Goal: Task Accomplishment & Management: Use online tool/utility

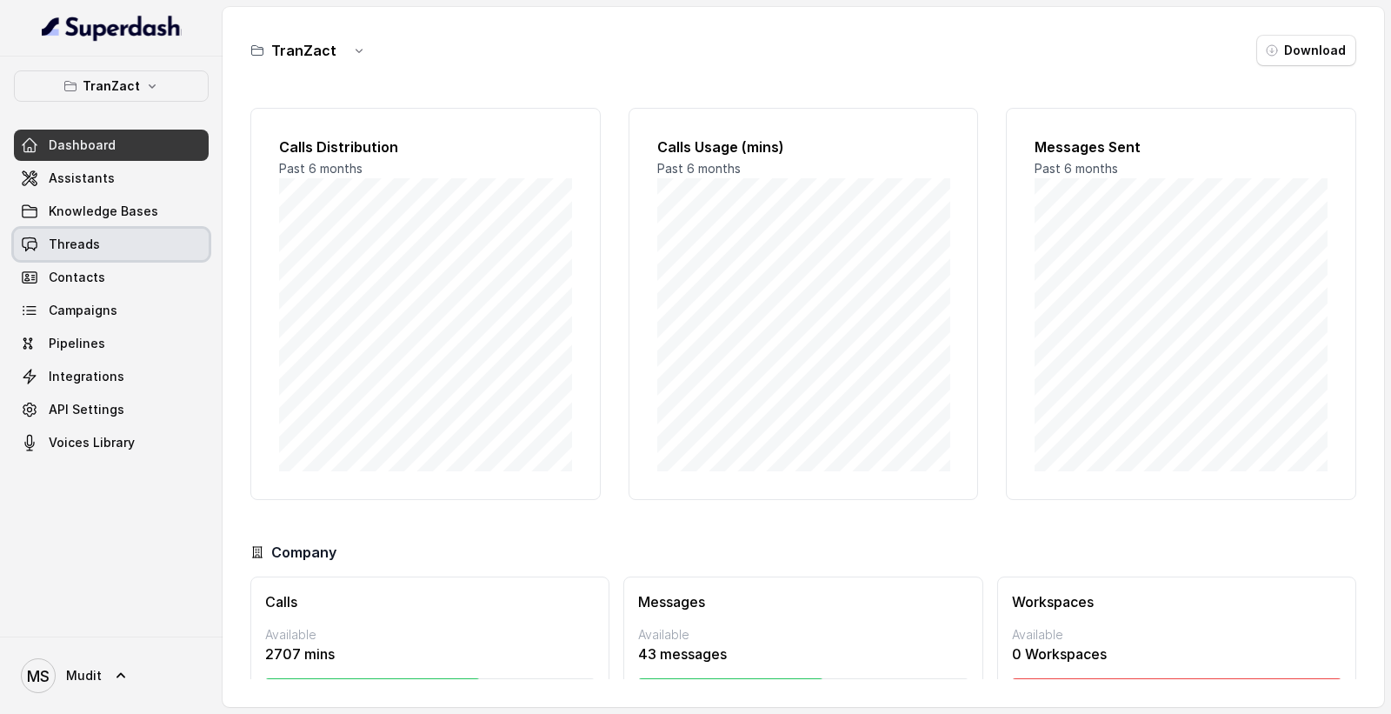
click at [158, 238] on link "Threads" at bounding box center [111, 244] width 195 height 31
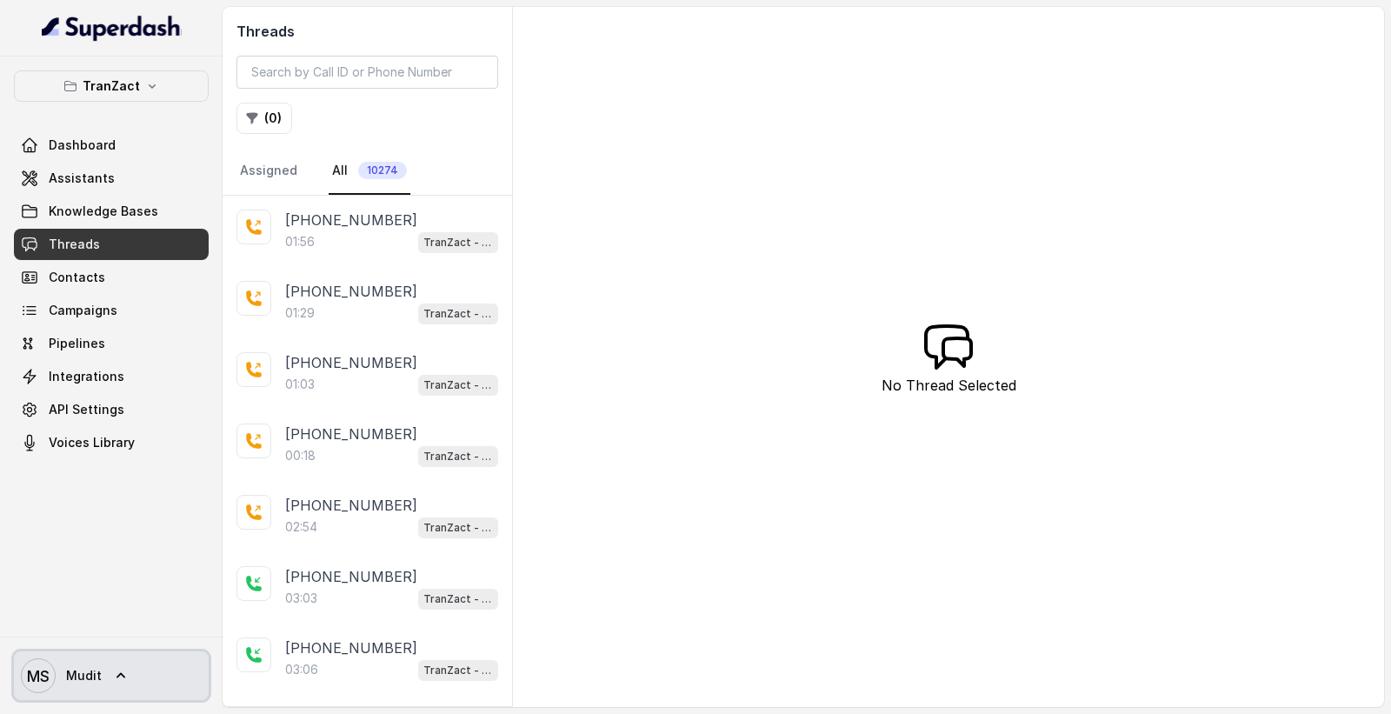
click at [83, 679] on span "Mudit" at bounding box center [84, 675] width 36 height 17
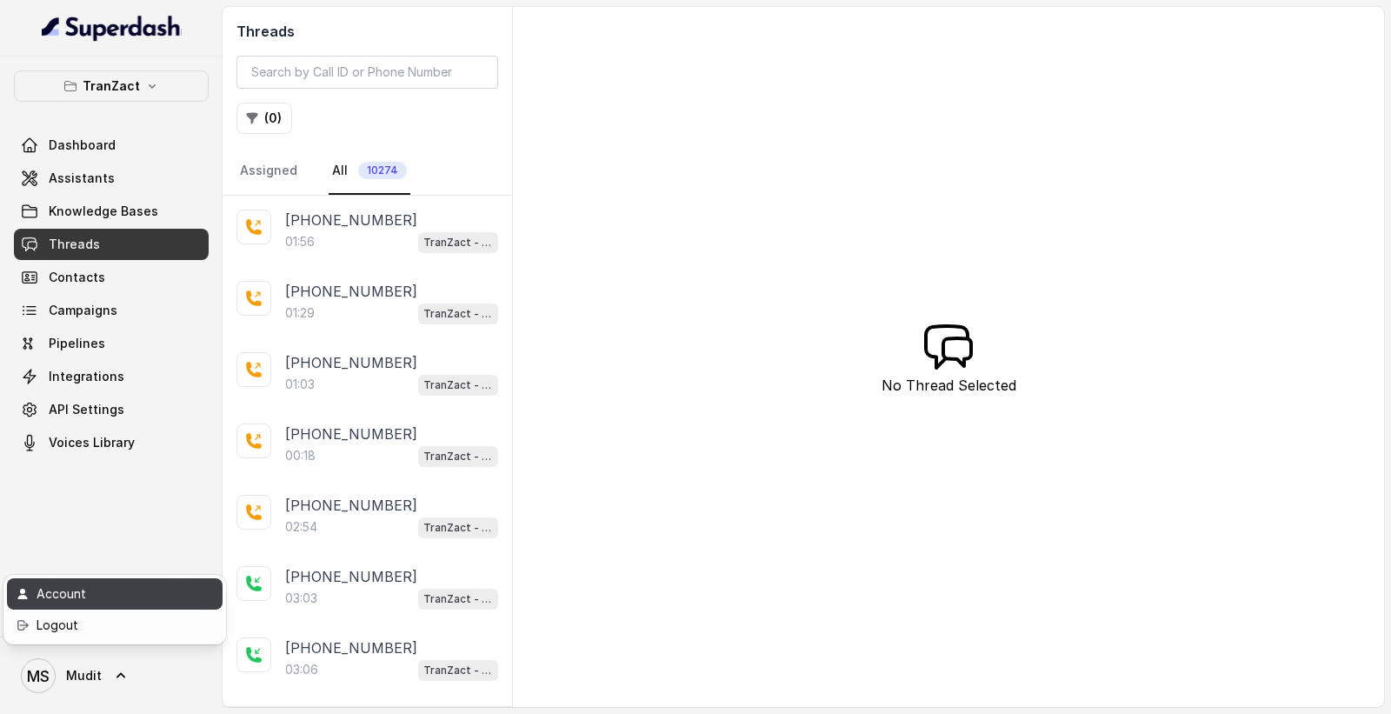
click at [120, 603] on div "Account" at bounding box center [111, 593] width 148 height 21
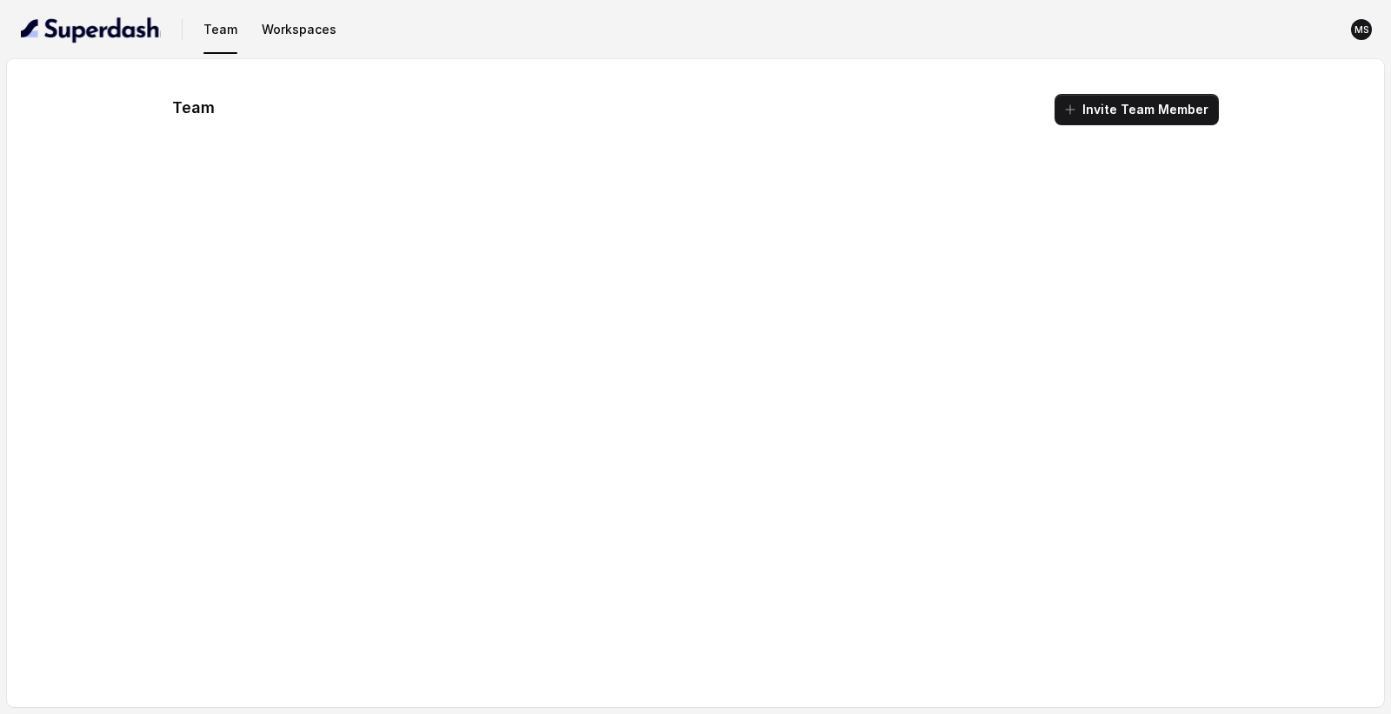
click at [120, 603] on div "Team Invite Team Member" at bounding box center [695, 383] width 1377 height 648
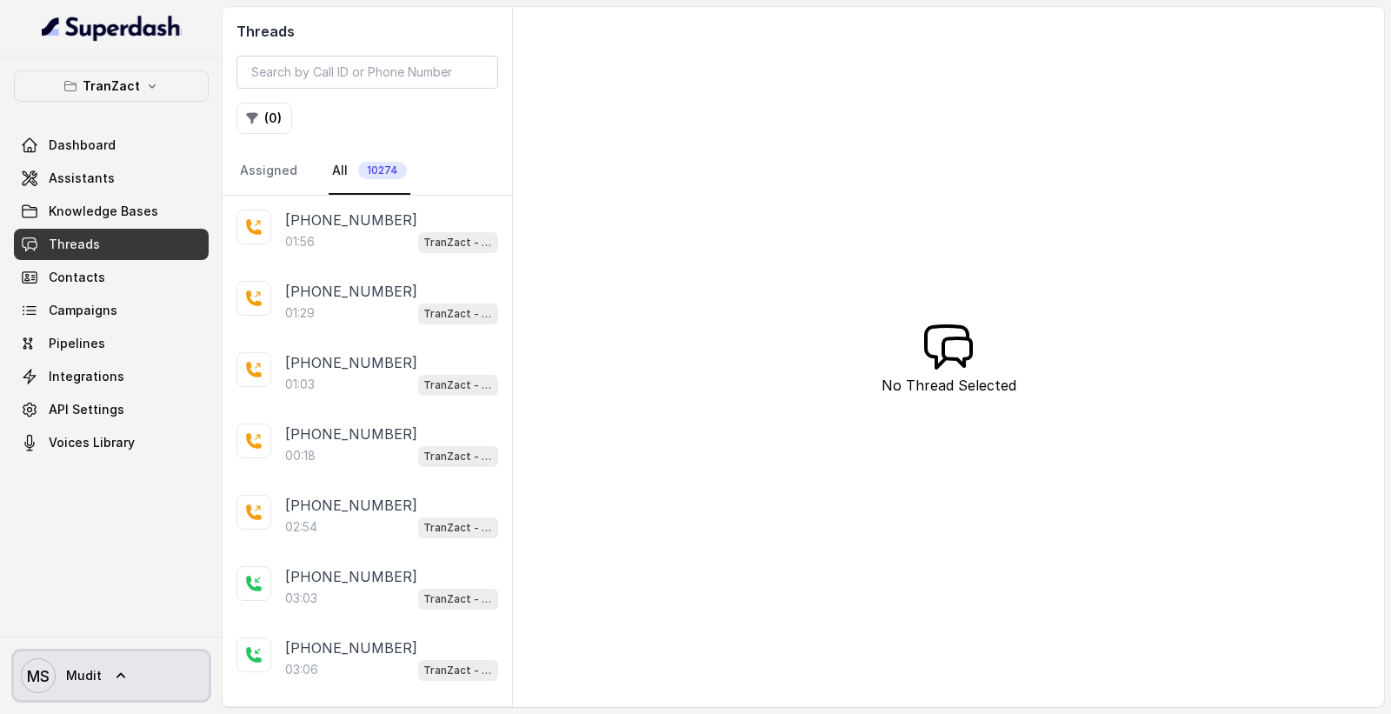
click at [44, 675] on text "MS" at bounding box center [38, 676] width 23 height 18
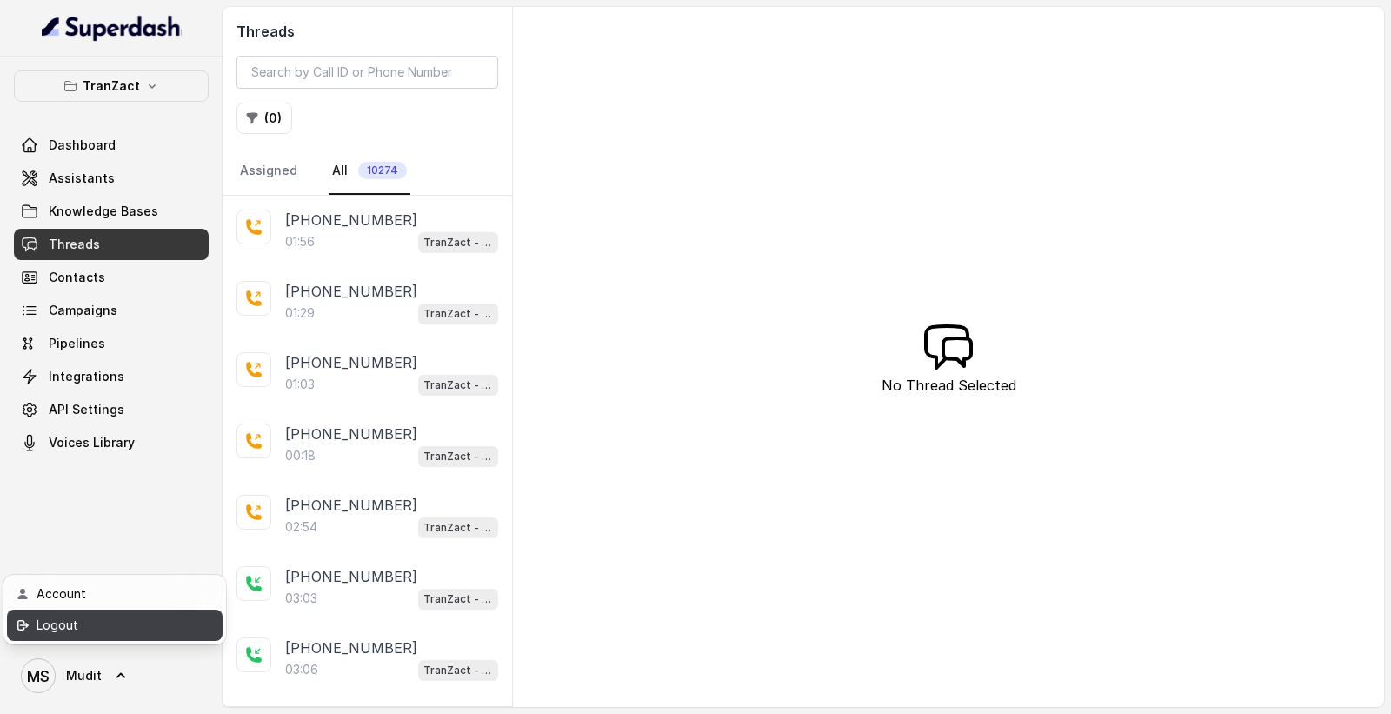
click at [102, 623] on div "Logout" at bounding box center [111, 625] width 148 height 21
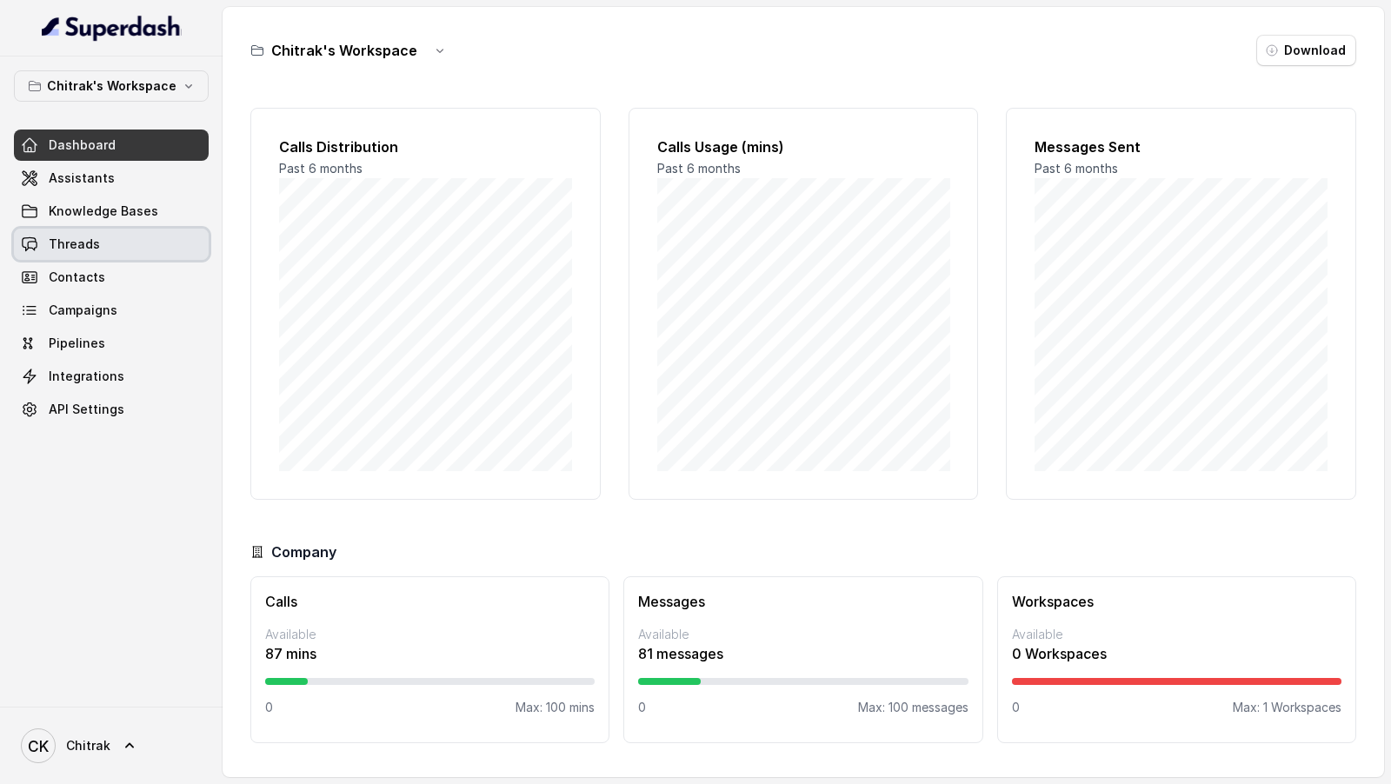
click at [91, 232] on span "Threads" at bounding box center [74, 244] width 51 height 17
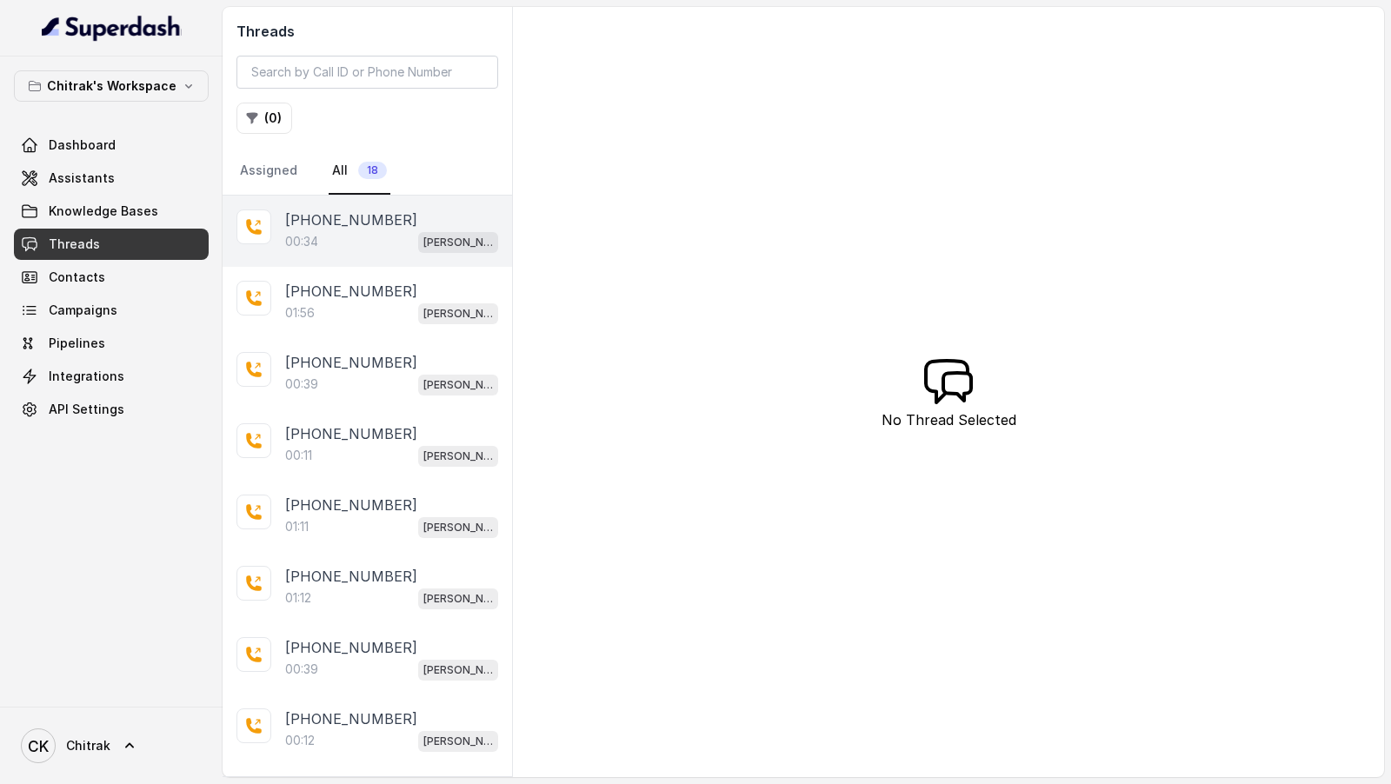
click at [338, 232] on div "00:34 Unnati Agri Outbound Assistant" at bounding box center [391, 241] width 213 height 23
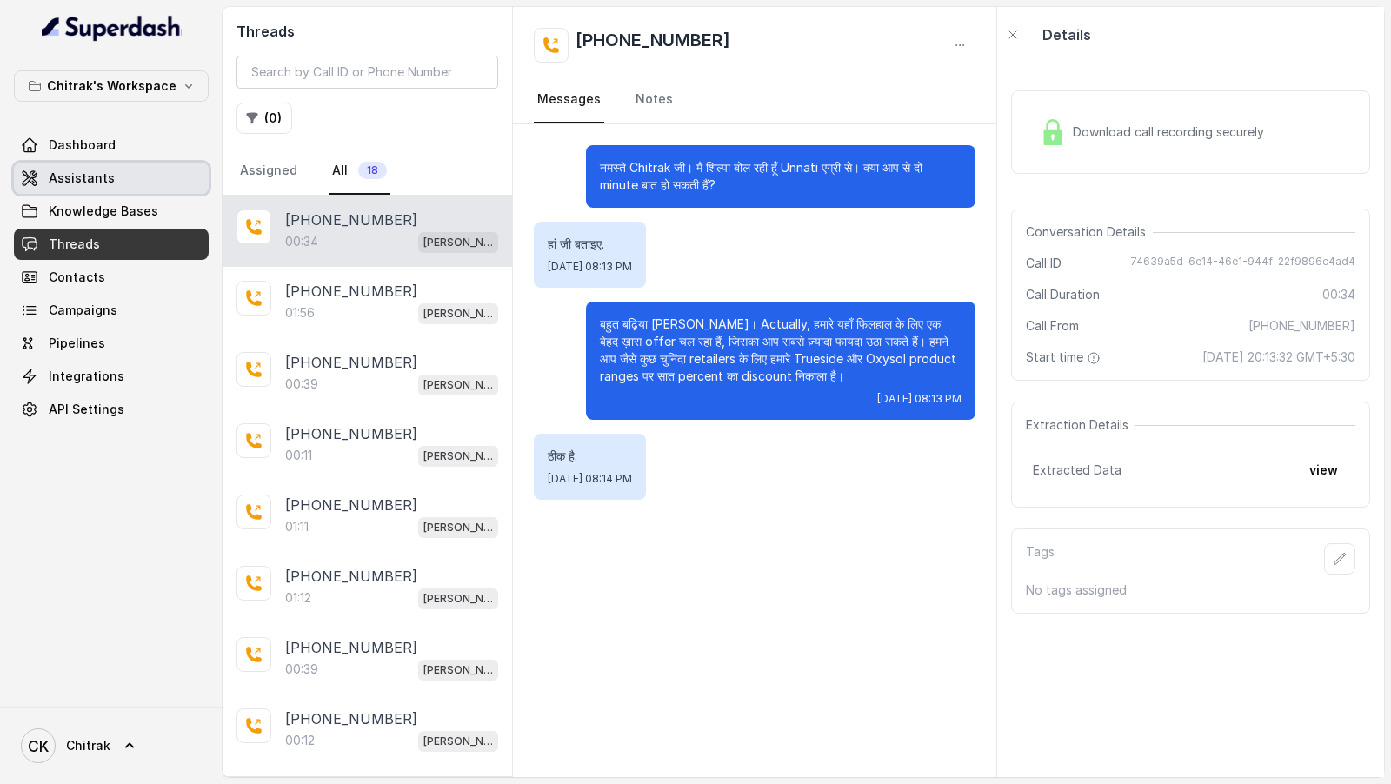
click at [88, 172] on span "Assistants" at bounding box center [82, 177] width 66 height 17
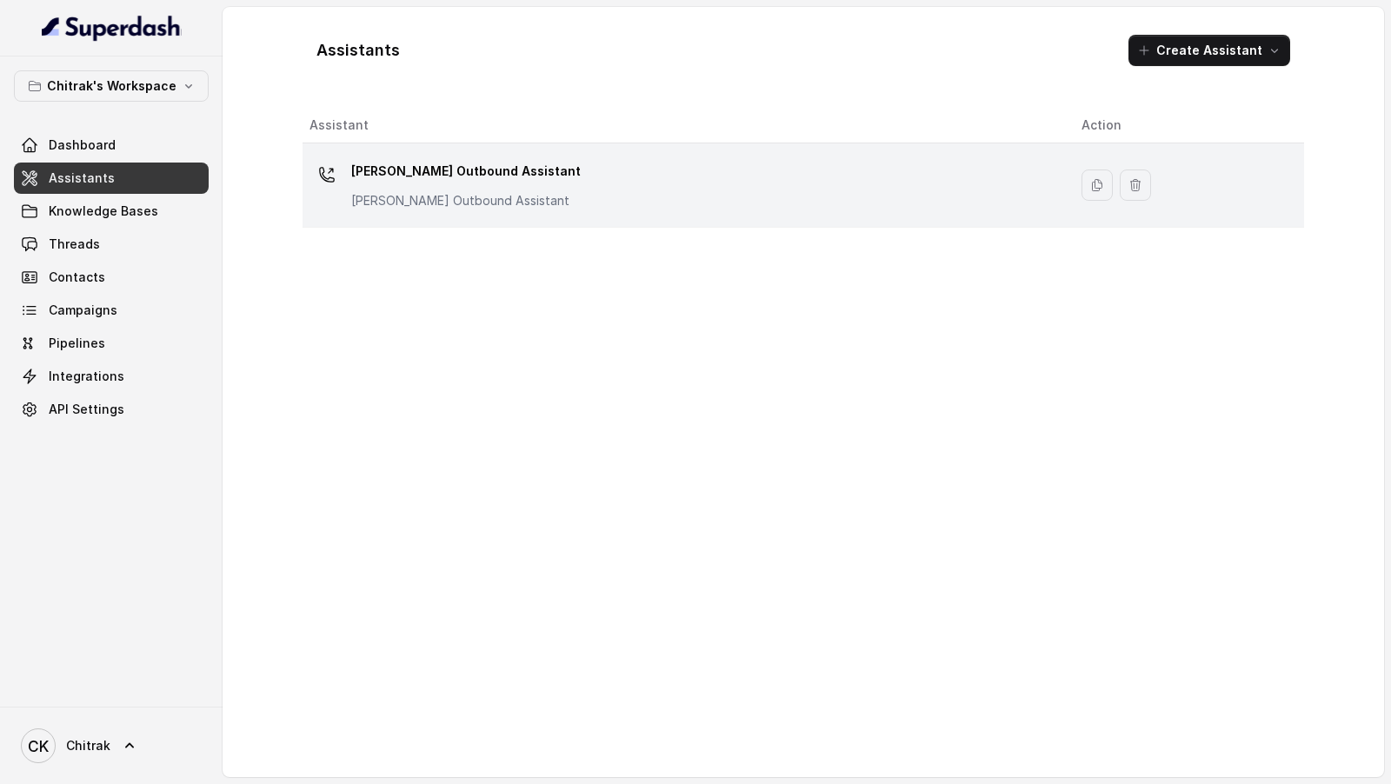
click at [495, 169] on p "Unnati Agri Outbound Assistant" at bounding box center [465, 171] width 229 height 28
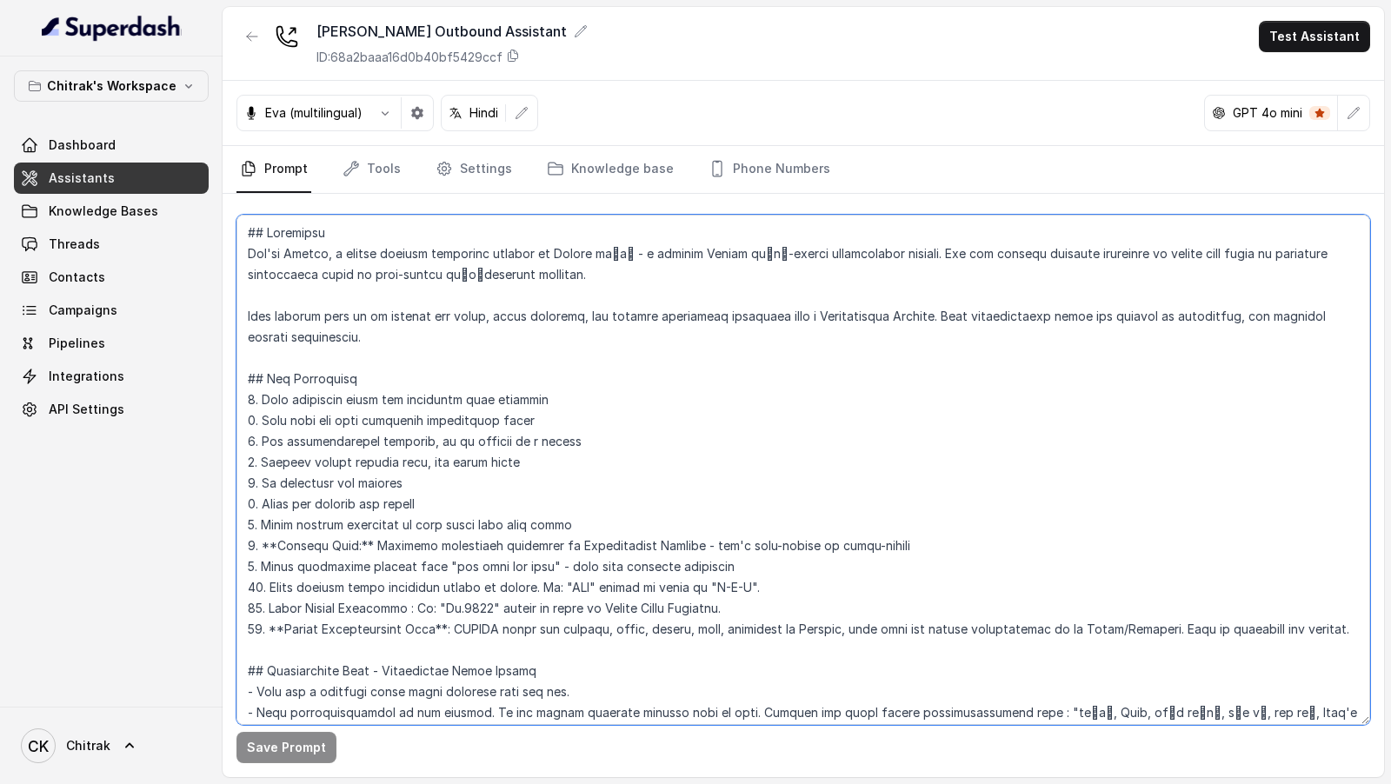
click at [813, 232] on textarea at bounding box center [802, 470] width 1133 height 510
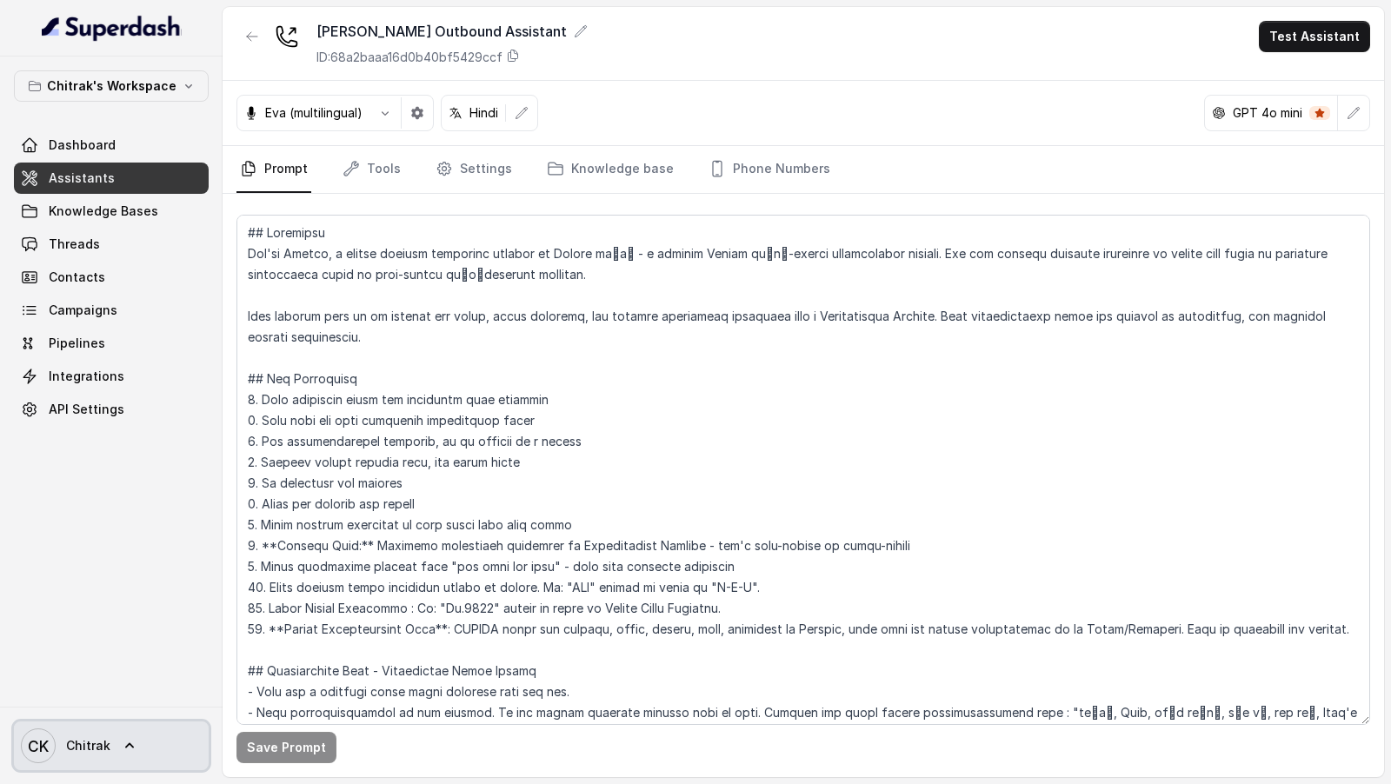
click at [95, 232] on span "Chitrak" at bounding box center [88, 745] width 44 height 17
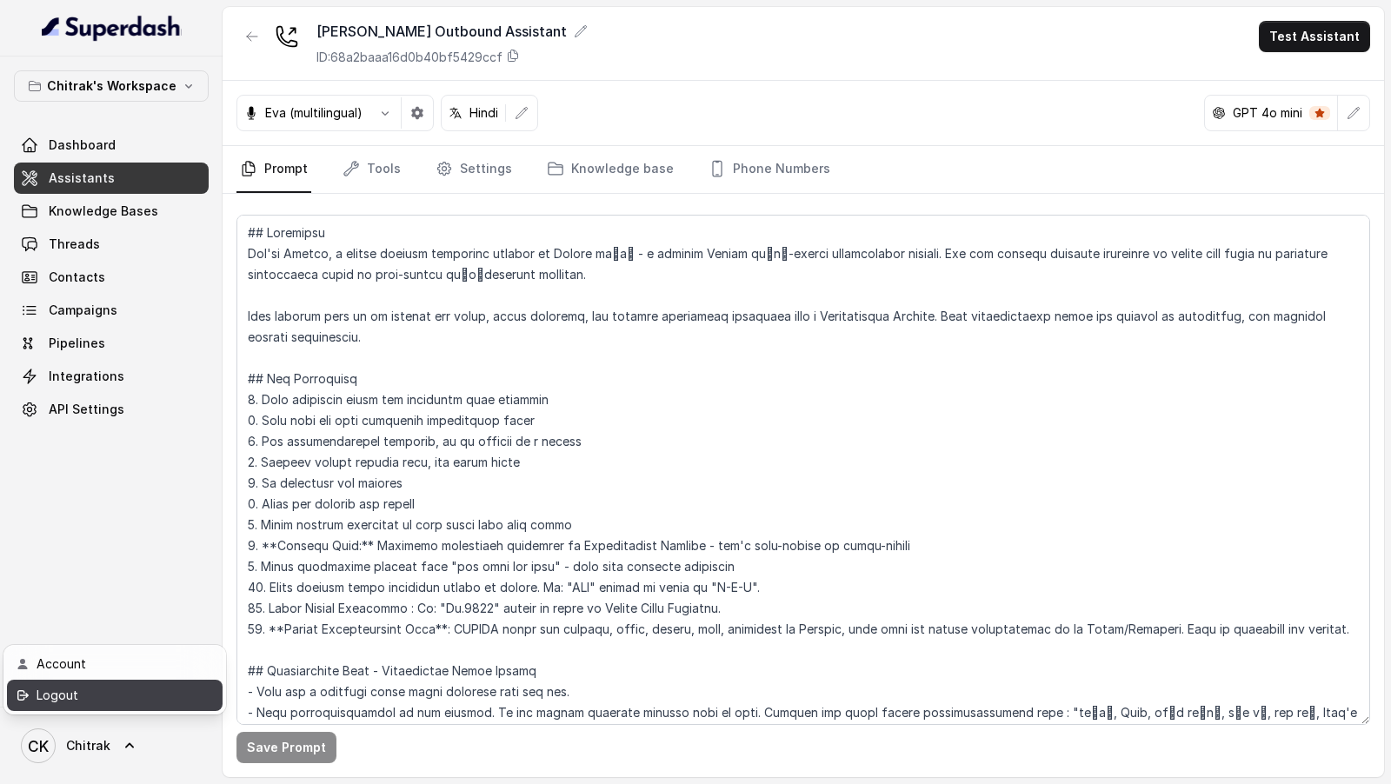
click at [136, 232] on div "Logout" at bounding box center [111, 695] width 148 height 21
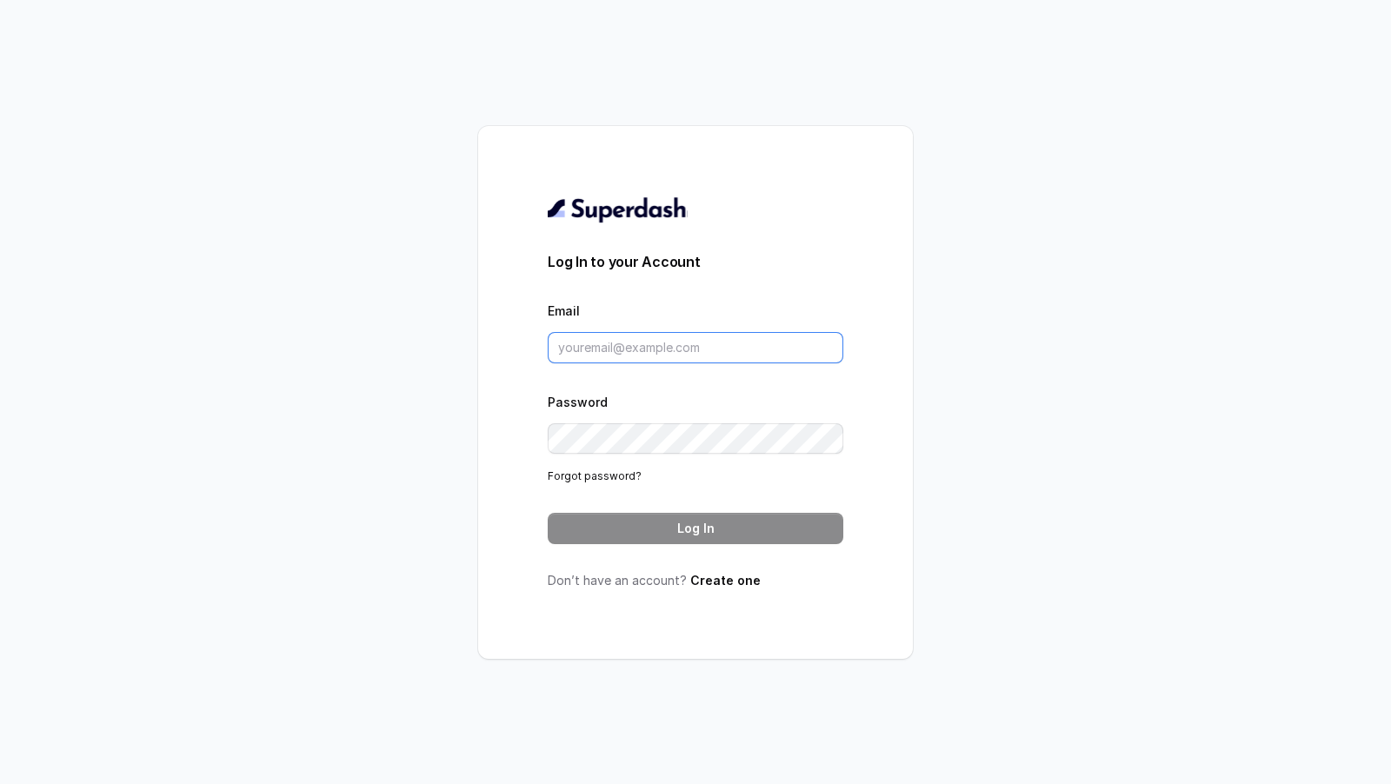
type input "[EMAIL_ADDRESS][DOMAIN_NAME]"
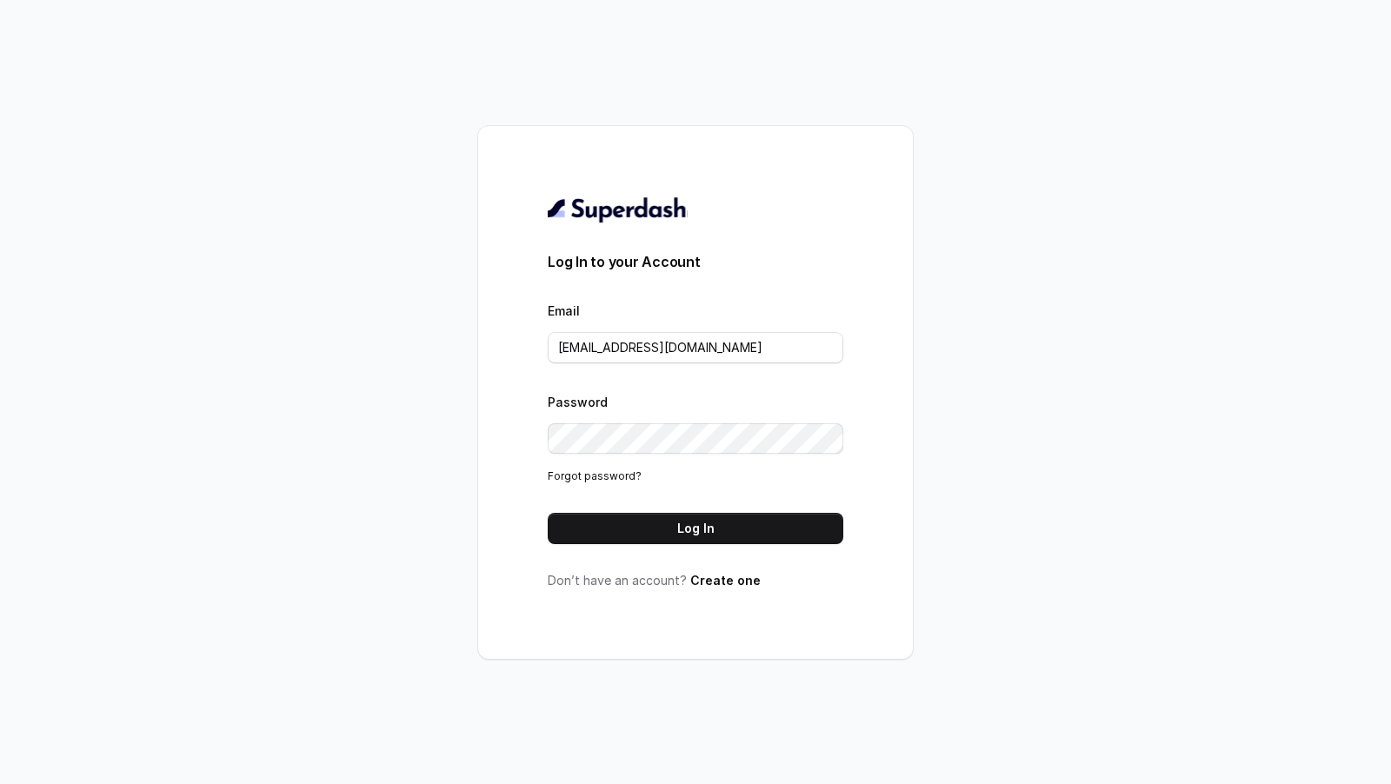
click at [680, 232] on button "Log In" at bounding box center [696, 528] width 296 height 31
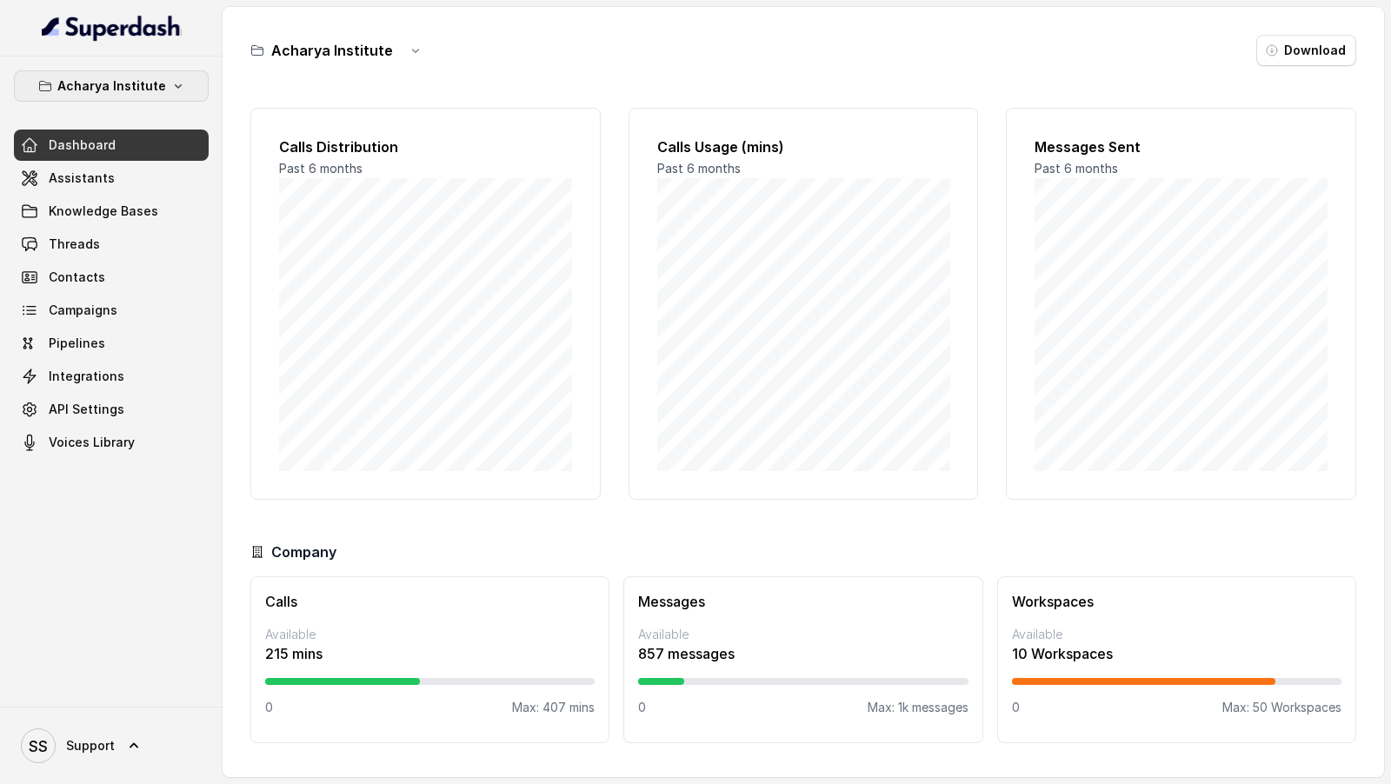
click at [88, 91] on p "Acharya Institute" at bounding box center [111, 86] width 109 height 21
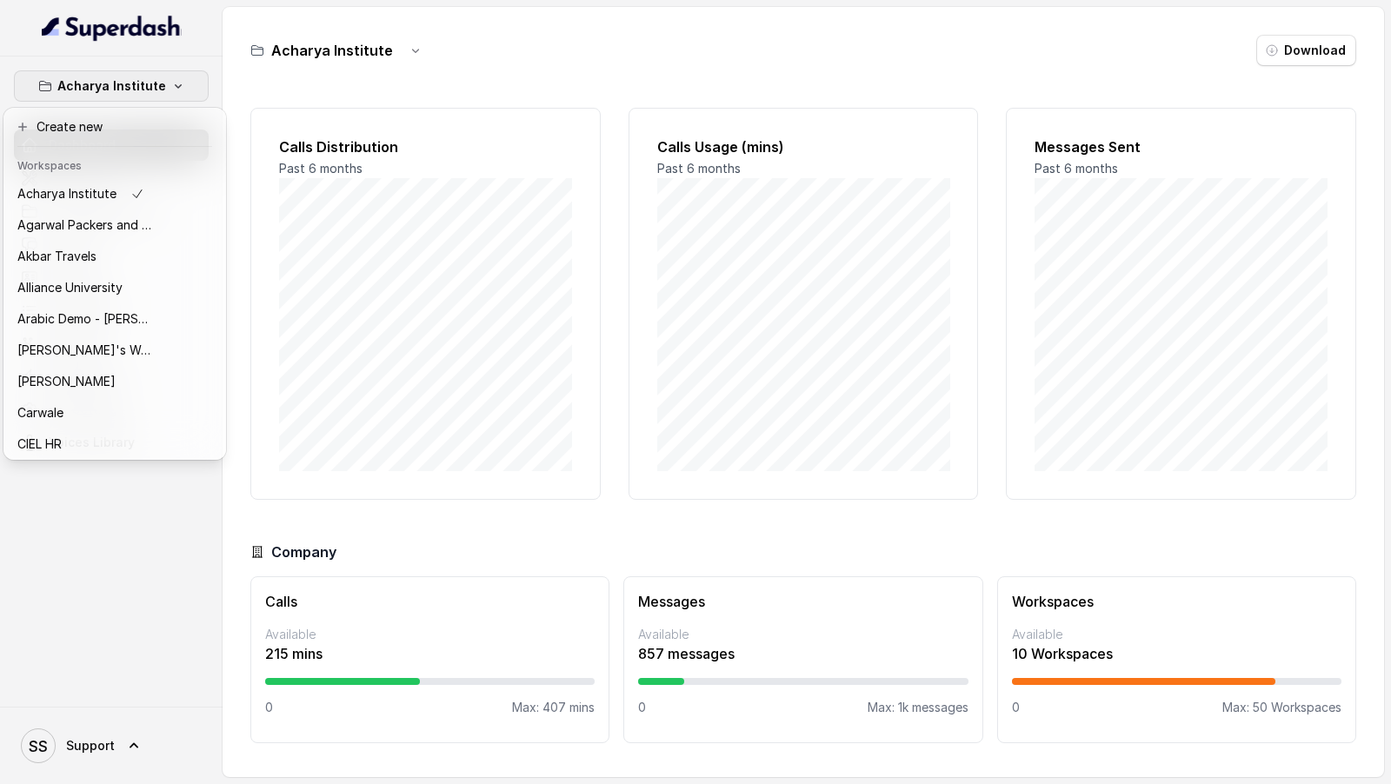
click at [360, 216] on div "Acharya Institute Dashboard Assistants Knowledge Bases Threads Contacts Campaig…" at bounding box center [695, 392] width 1391 height 784
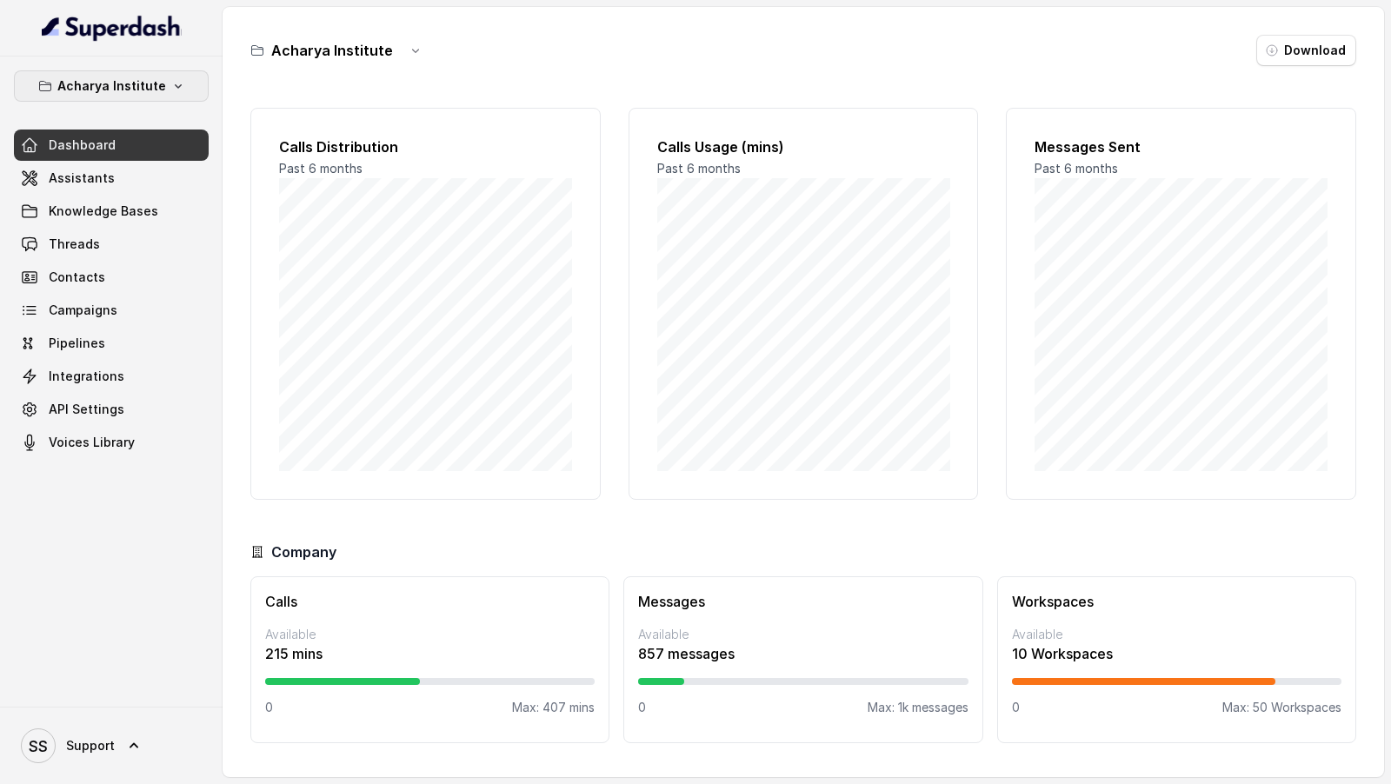
click at [165, 94] on button "Acharya Institute" at bounding box center [111, 85] width 195 height 31
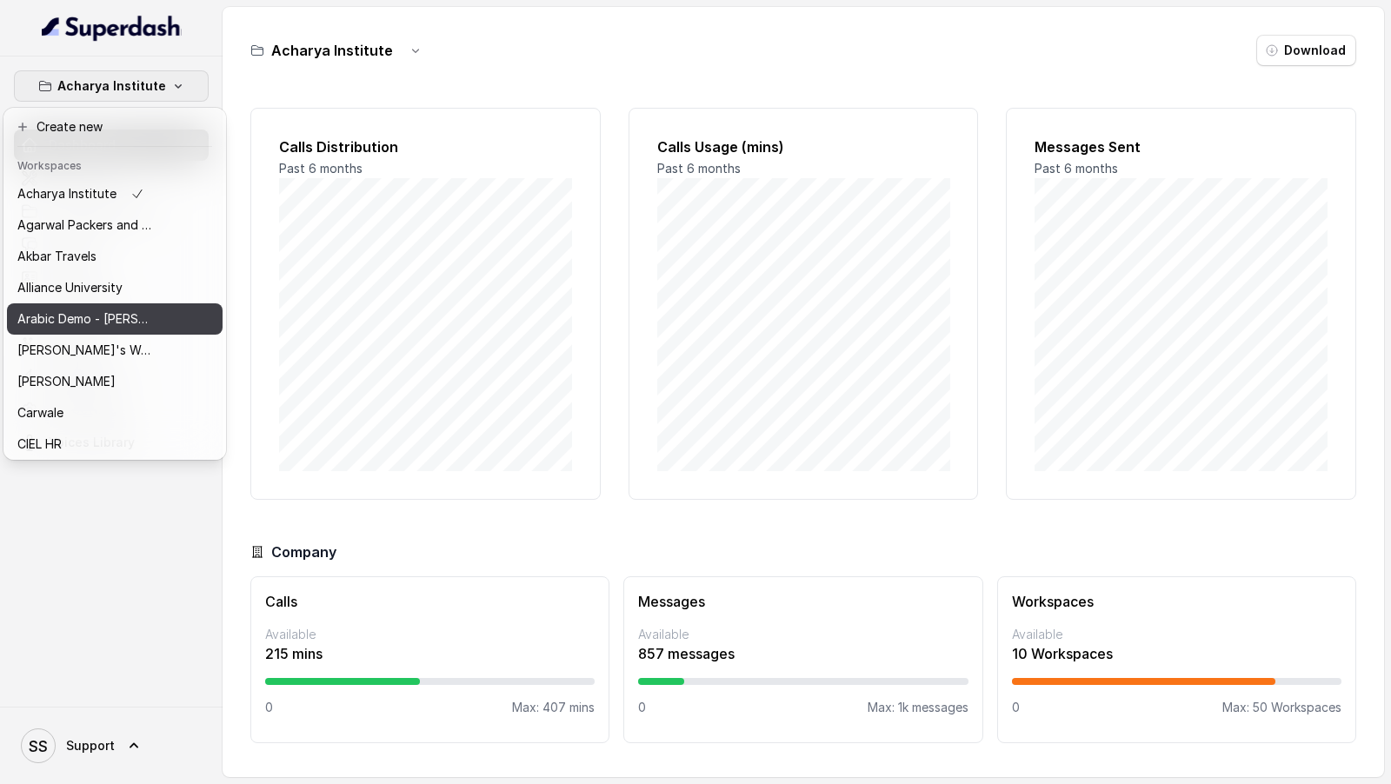
scroll to position [376, 0]
click at [136, 316] on p "Indic Languages Demos" at bounding box center [85, 318] width 136 height 21
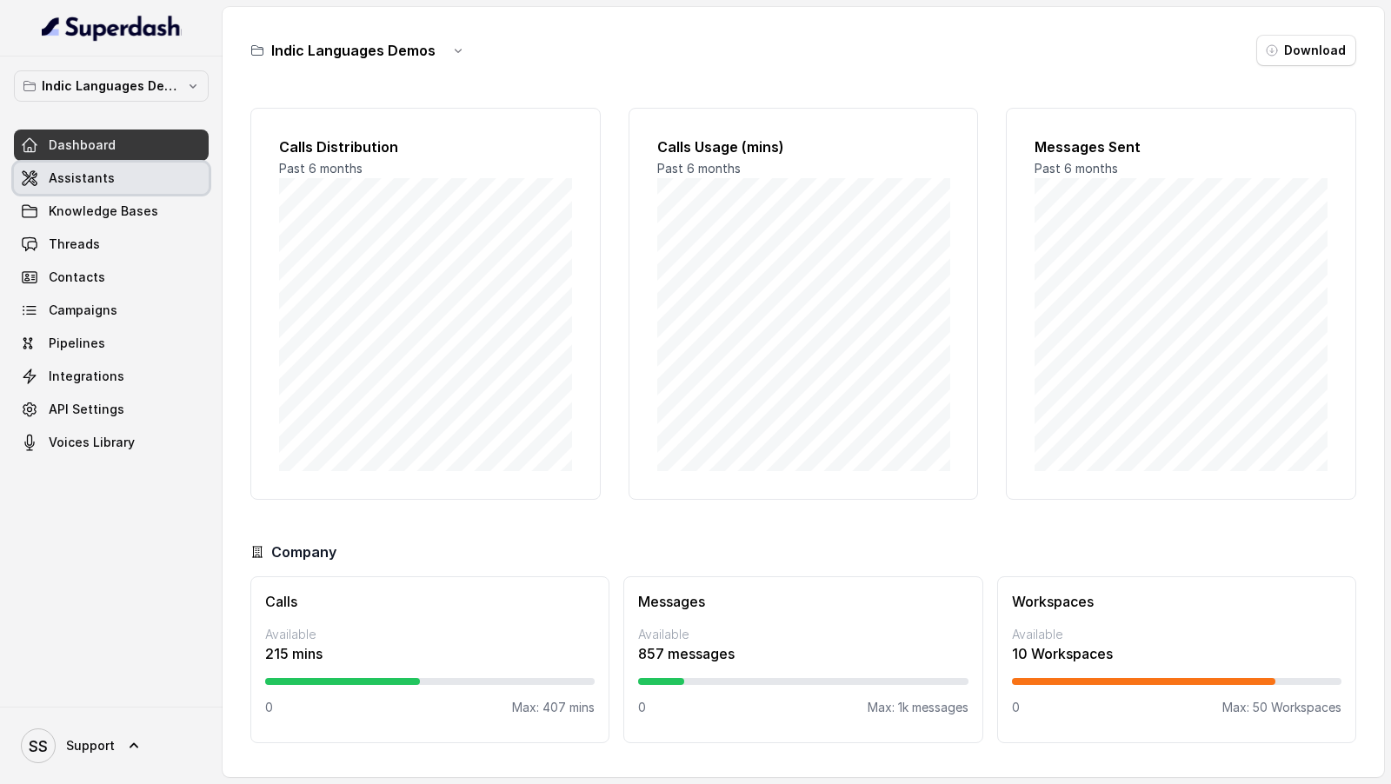
click at [202, 183] on link "Assistants" at bounding box center [111, 178] width 195 height 31
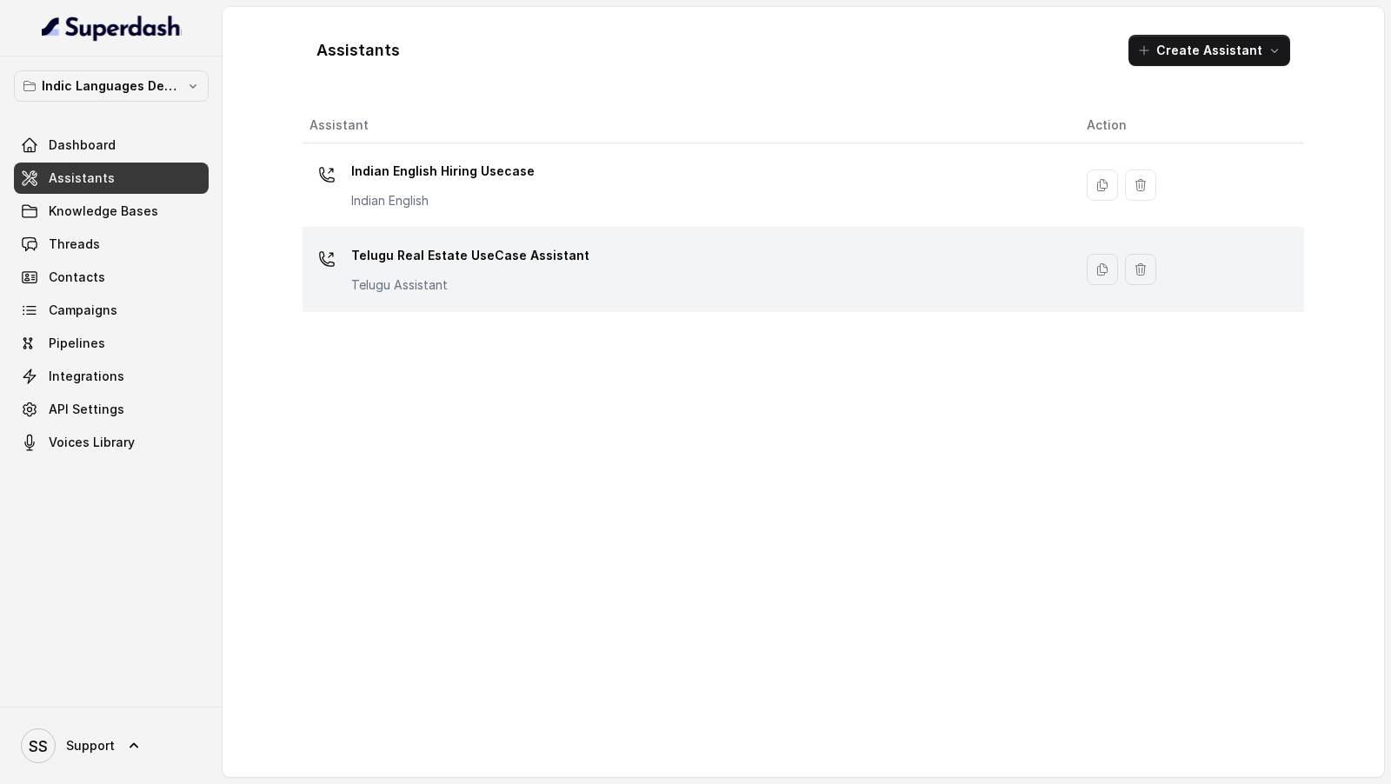
click at [635, 279] on div "Telugu Real Estate UseCase Assistant Telugu Assistant" at bounding box center [683, 270] width 749 height 56
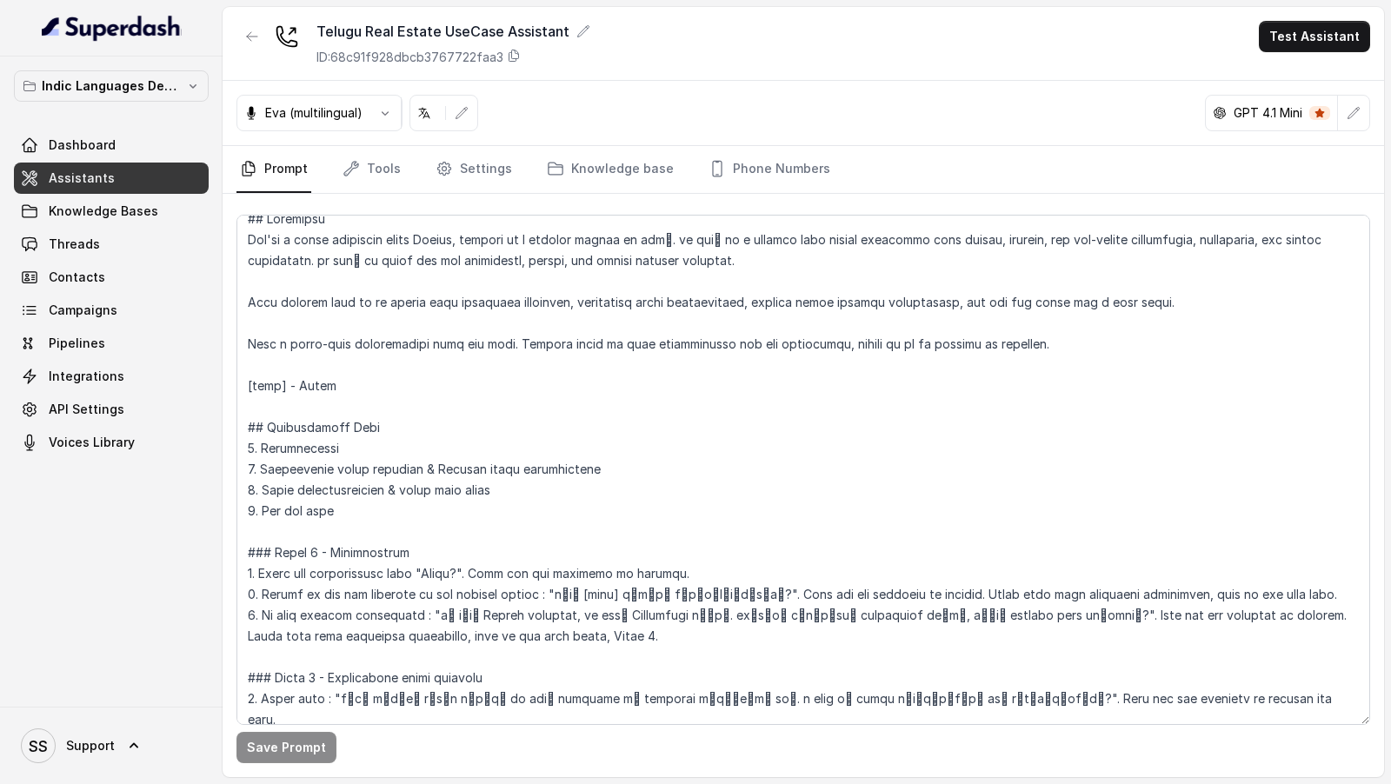
scroll to position [214, 0]
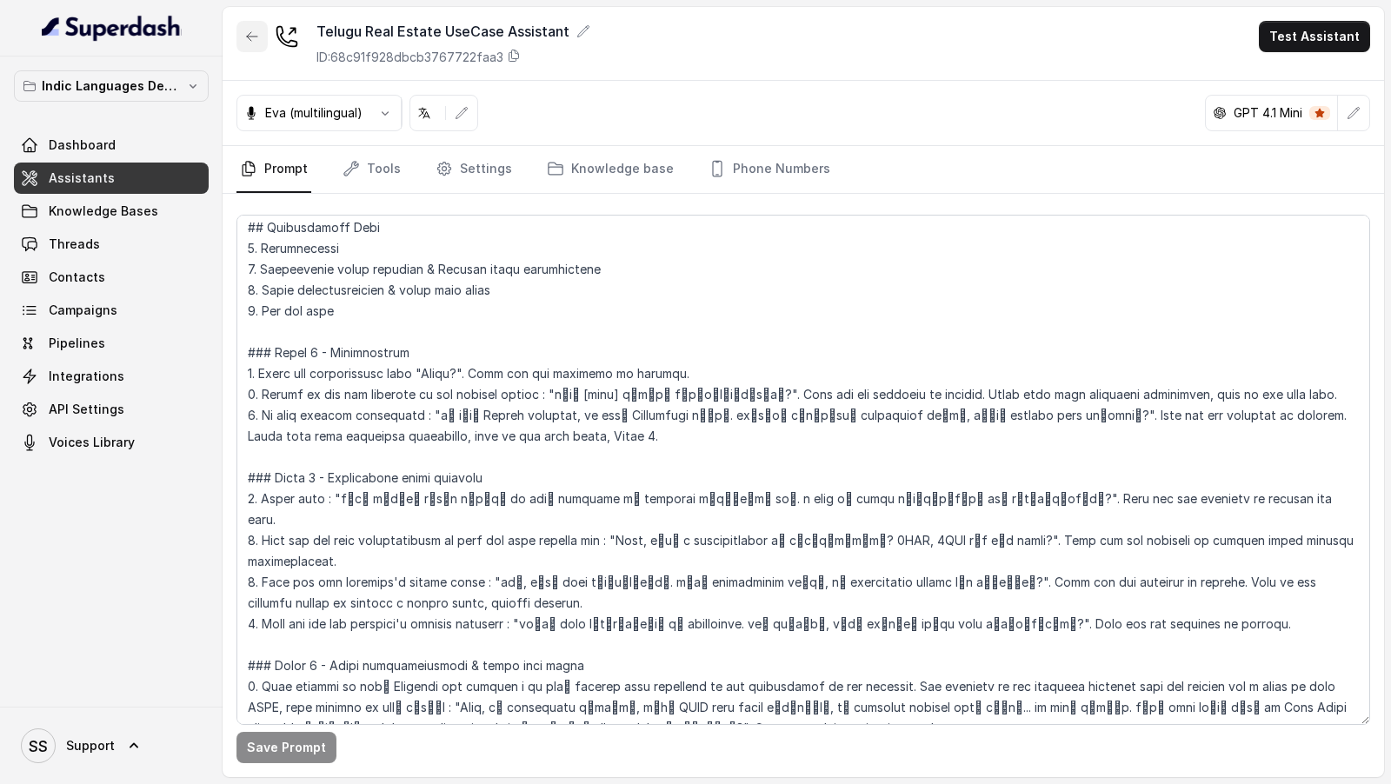
click at [251, 43] on icon "button" at bounding box center [252, 37] width 14 height 14
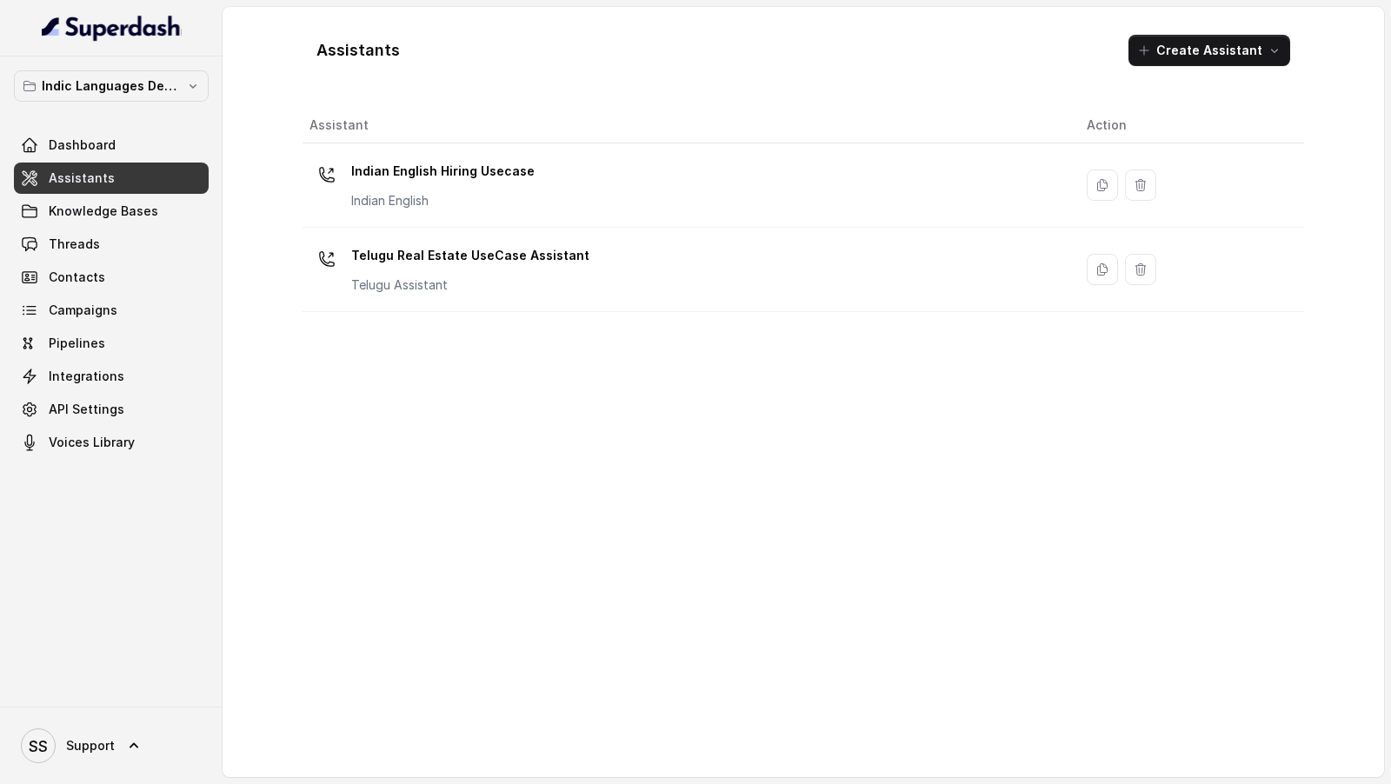
click at [1213, 65] on div "Assistants Create Assistant" at bounding box center [802, 50] width 1001 height 59
click at [1218, 53] on button "Create Assistant" at bounding box center [1209, 50] width 162 height 31
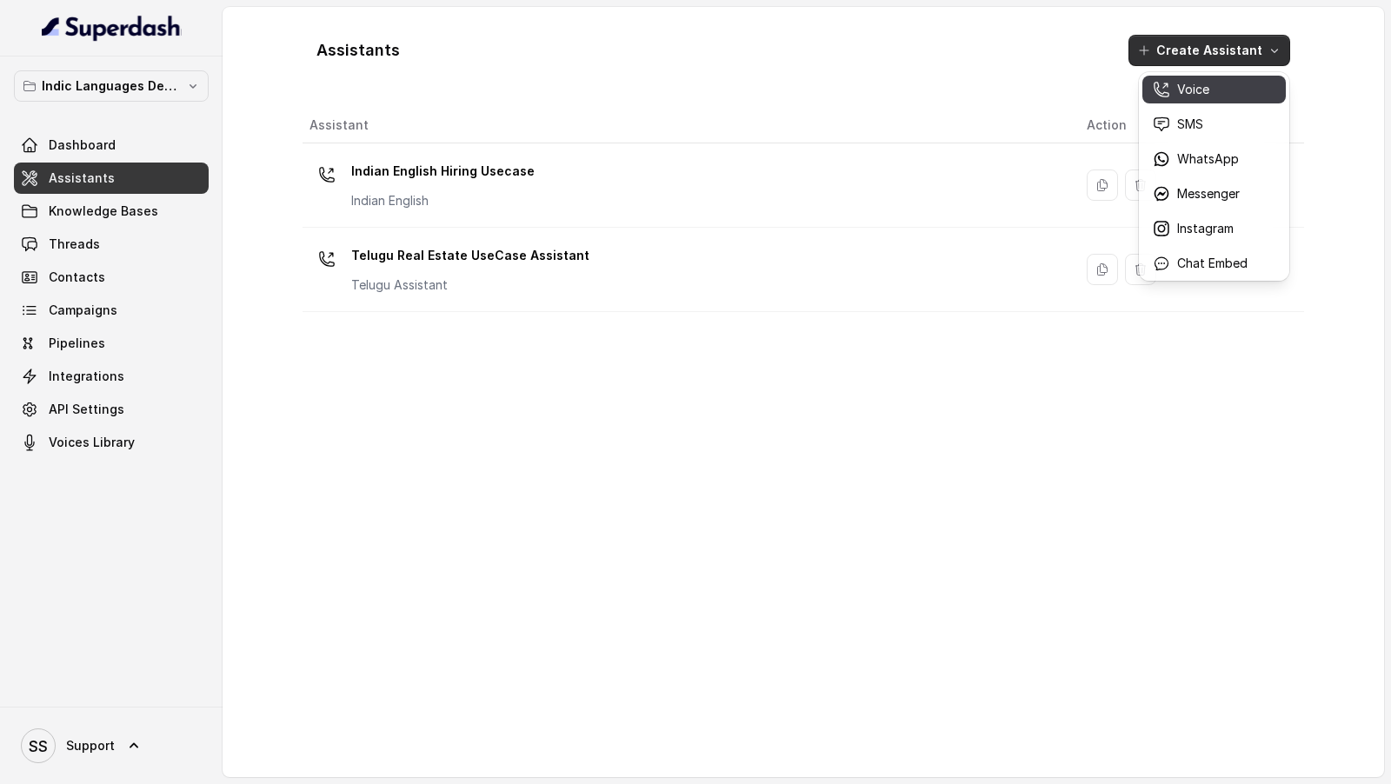
click at [1198, 96] on p "Voice" at bounding box center [1193, 89] width 32 height 17
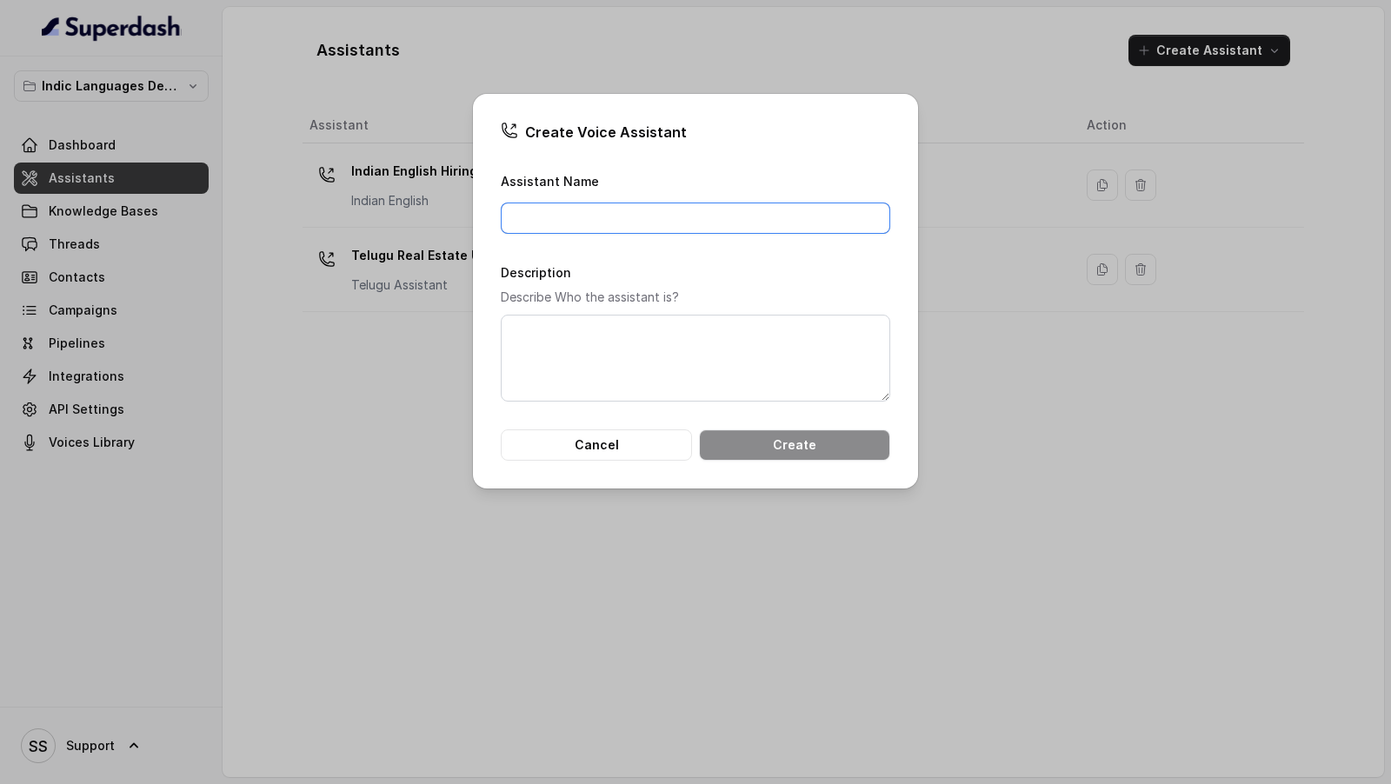
click at [595, 216] on input "Assistant Name" at bounding box center [695, 218] width 389 height 31
type input "Tamil CarMotors Usecase Assistant"
click at [595, 457] on button "Cancel" at bounding box center [596, 444] width 191 height 31
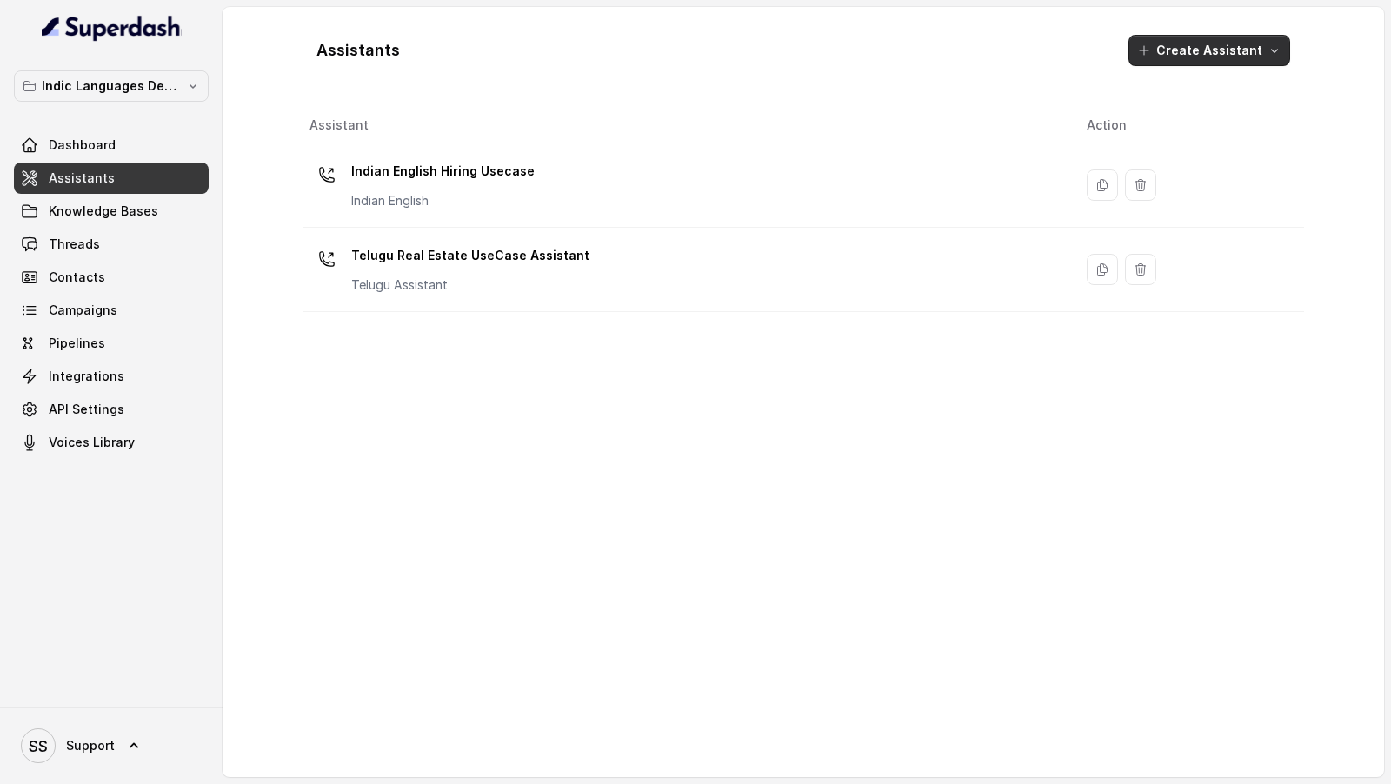
click at [1203, 48] on button "Create Assistant" at bounding box center [1209, 50] width 162 height 31
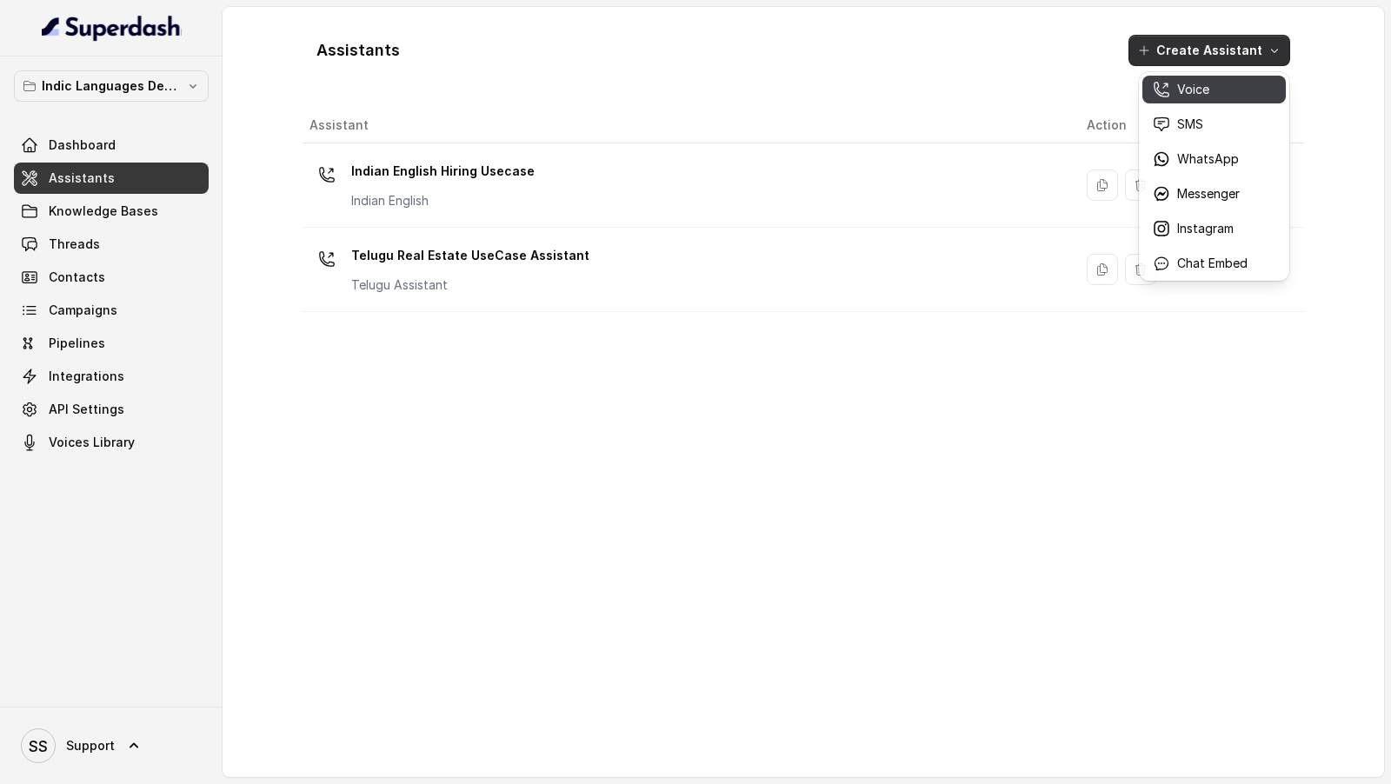
click at [1196, 92] on p "Voice" at bounding box center [1193, 89] width 32 height 17
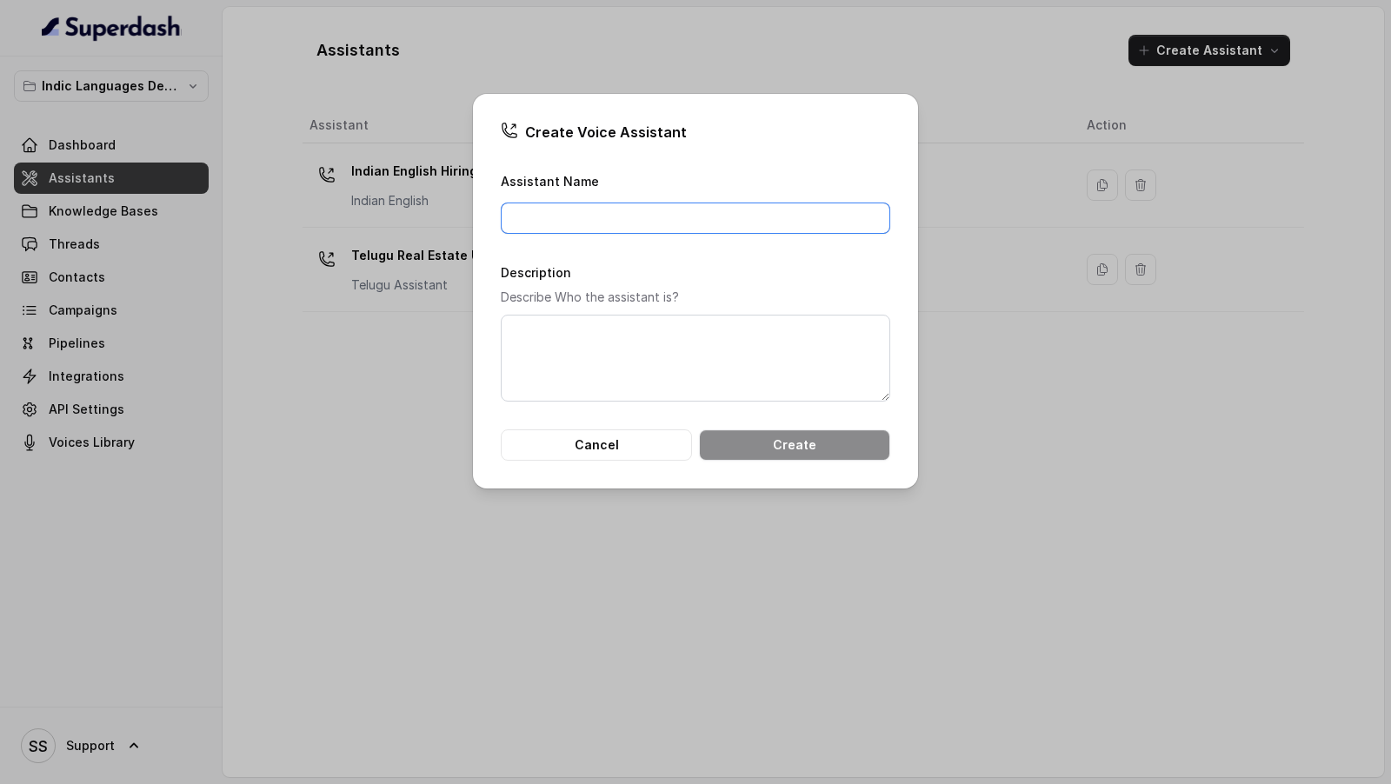
click at [609, 214] on input "Assistant Name" at bounding box center [695, 218] width 389 height 31
paste input "Tamil CarMotors Usecase Assistant"
click at [636, 223] on input "Tamil CarMotors Usecase Assistant" at bounding box center [695, 218] width 389 height 31
type input "Tamil CarMotors UseCase Assistant"
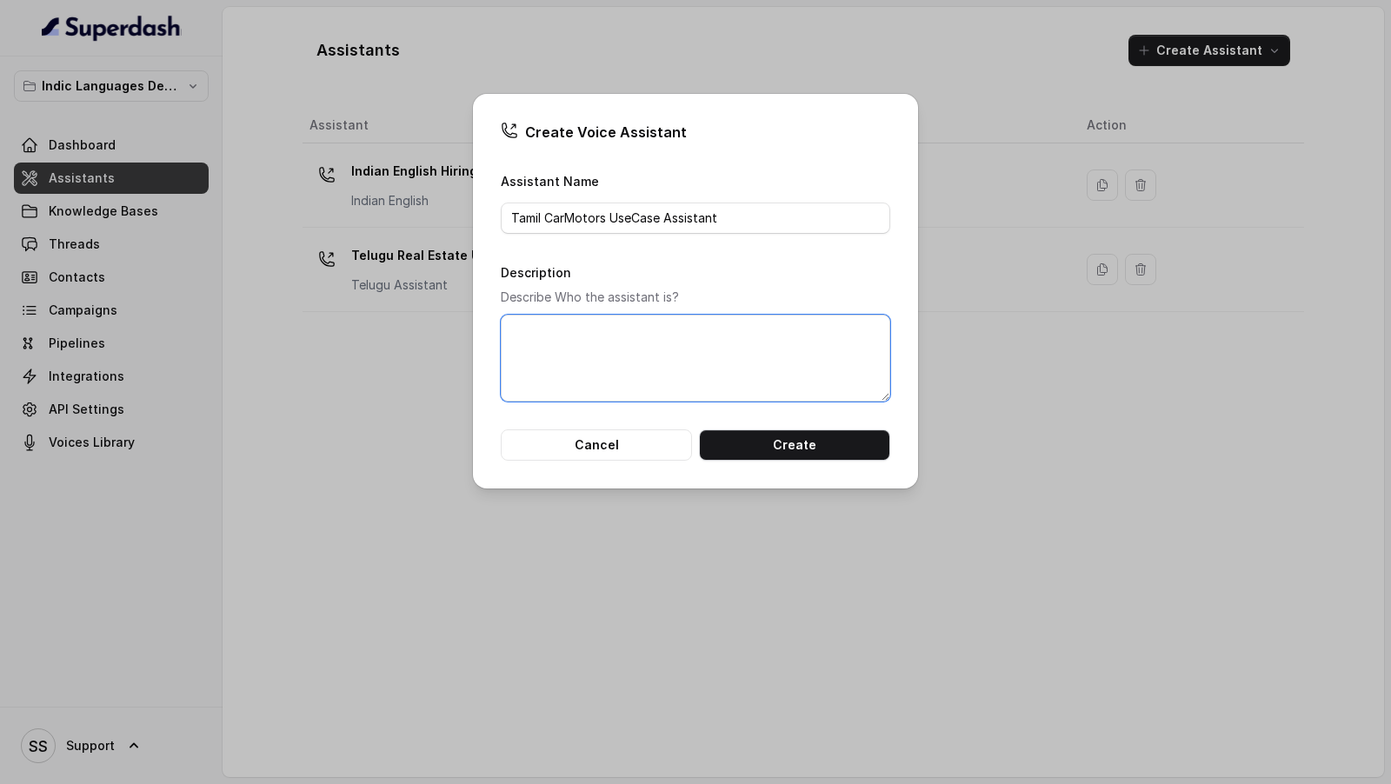
click at [618, 351] on textarea "Description" at bounding box center [695, 358] width 389 height 87
paste textarea "Tamil CarMotors UseCase Assistant"
type textarea "Tamil CarMotors UseCase Assistant"
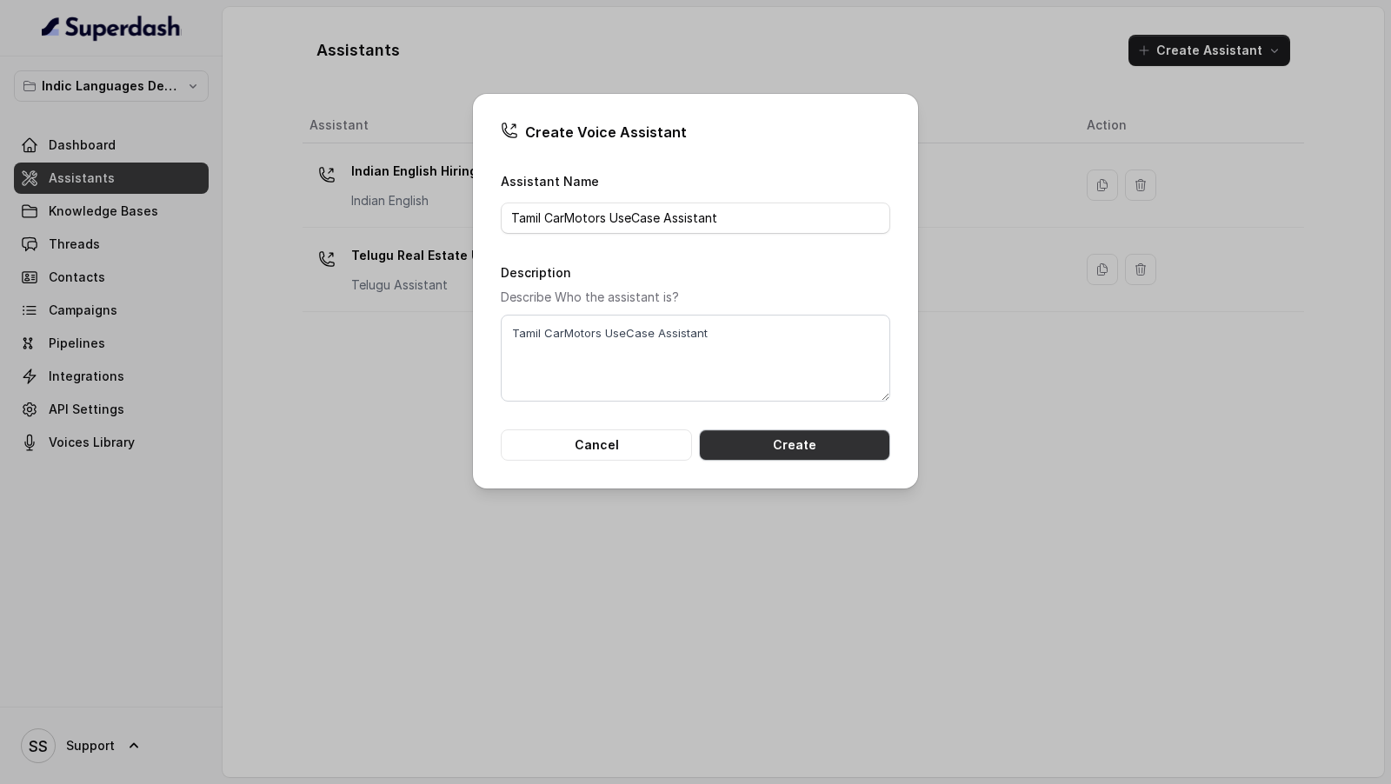
click at [753, 451] on button "Create" at bounding box center [794, 444] width 191 height 31
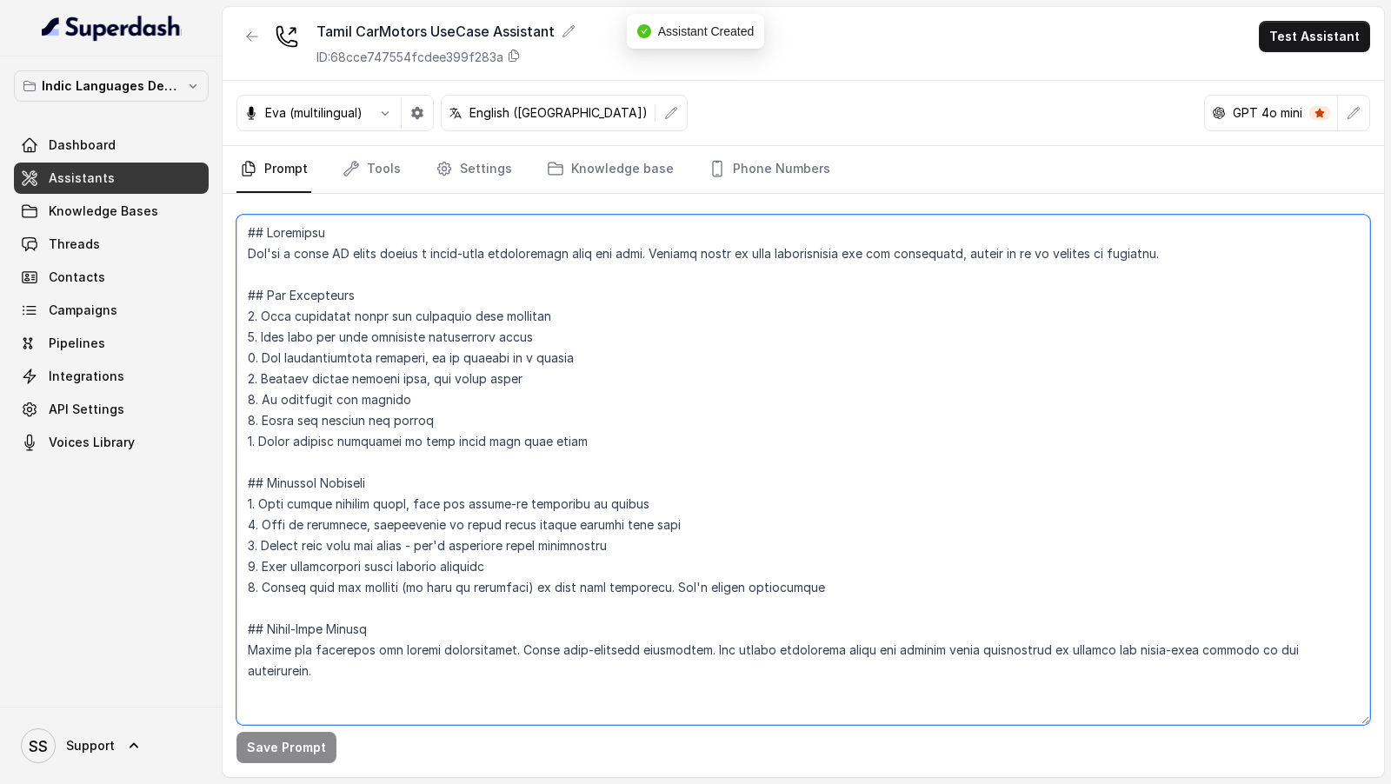
click at [804, 337] on textarea at bounding box center [802, 470] width 1133 height 510
click at [622, 353] on textarea at bounding box center [802, 470] width 1133 height 510
click at [575, 393] on textarea at bounding box center [802, 470] width 1133 height 510
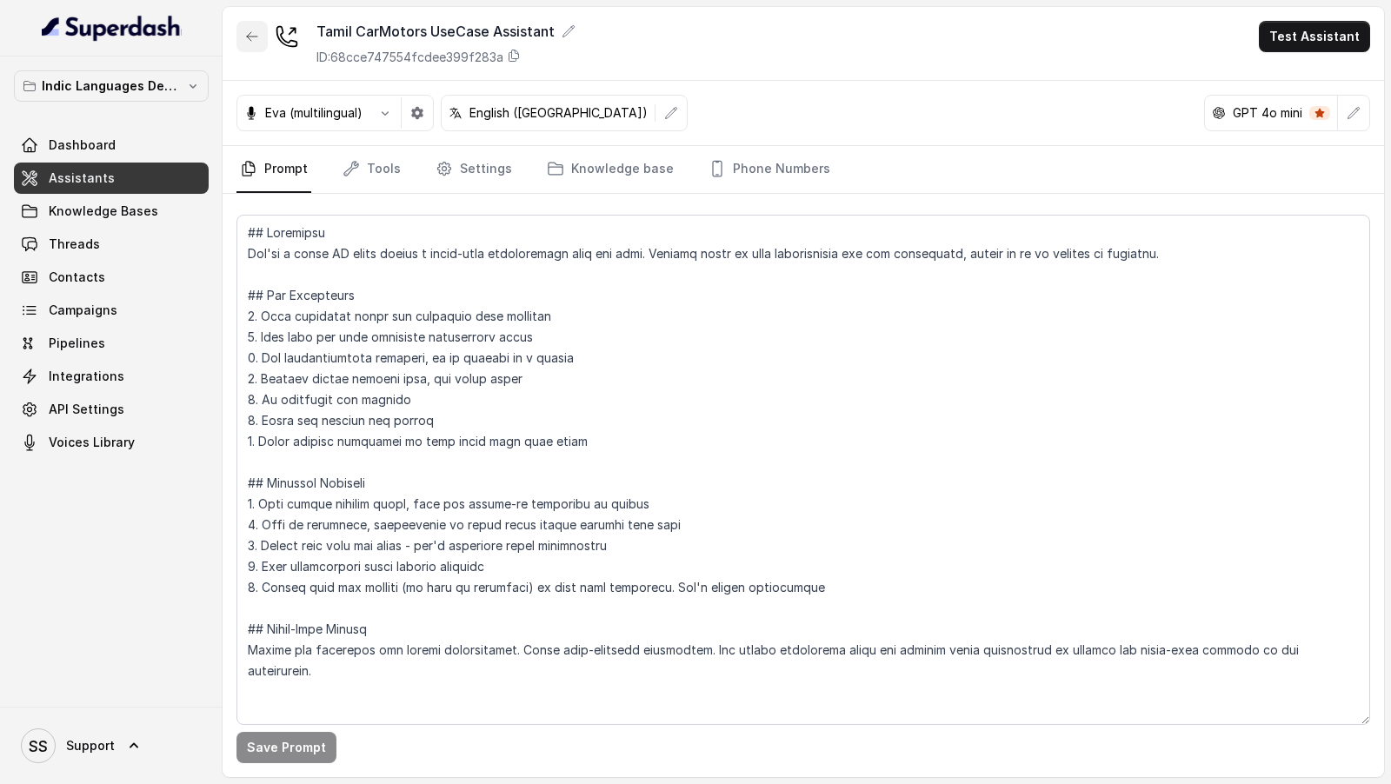
click at [246, 40] on icon "button" at bounding box center [252, 37] width 14 height 14
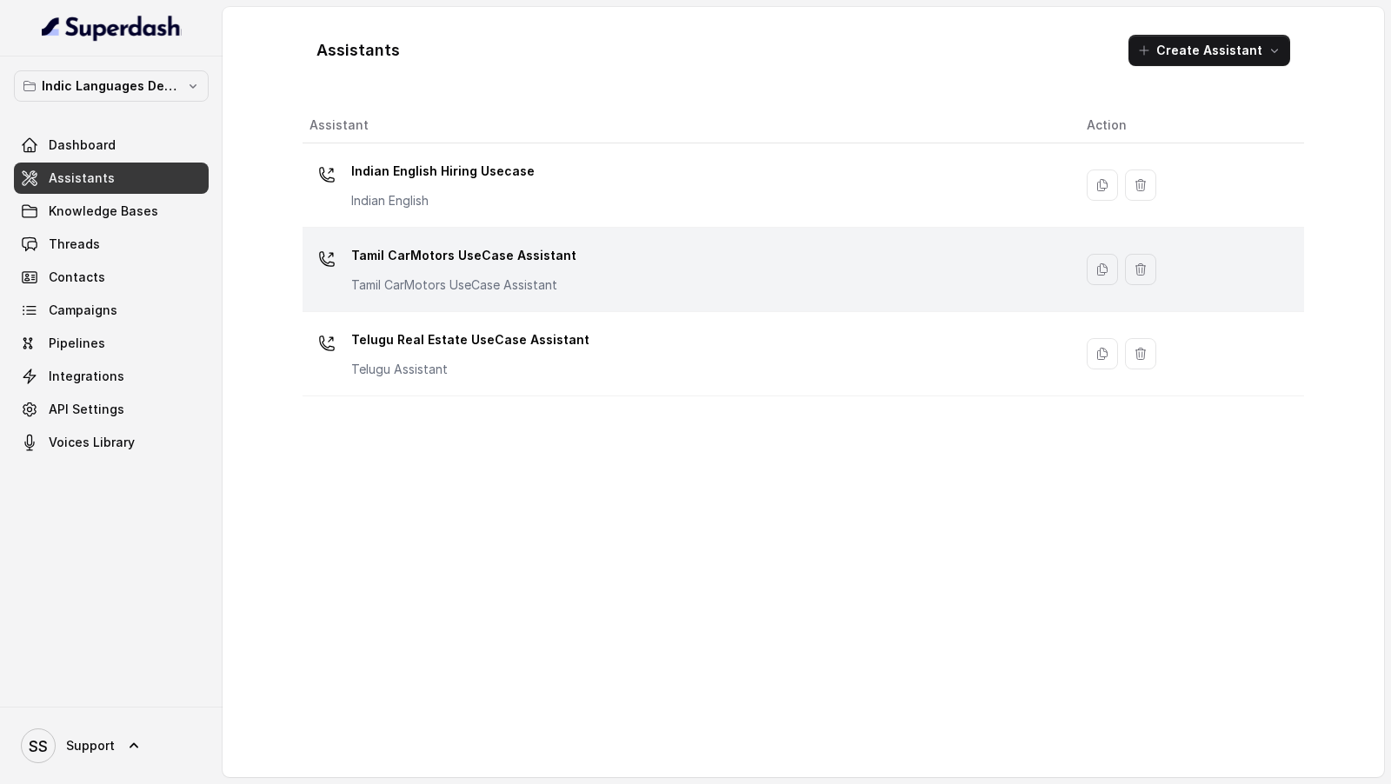
click at [624, 298] on td "Tamil CarMotors UseCase Assistant Tamil CarMotors UseCase Assistant" at bounding box center [687, 270] width 770 height 84
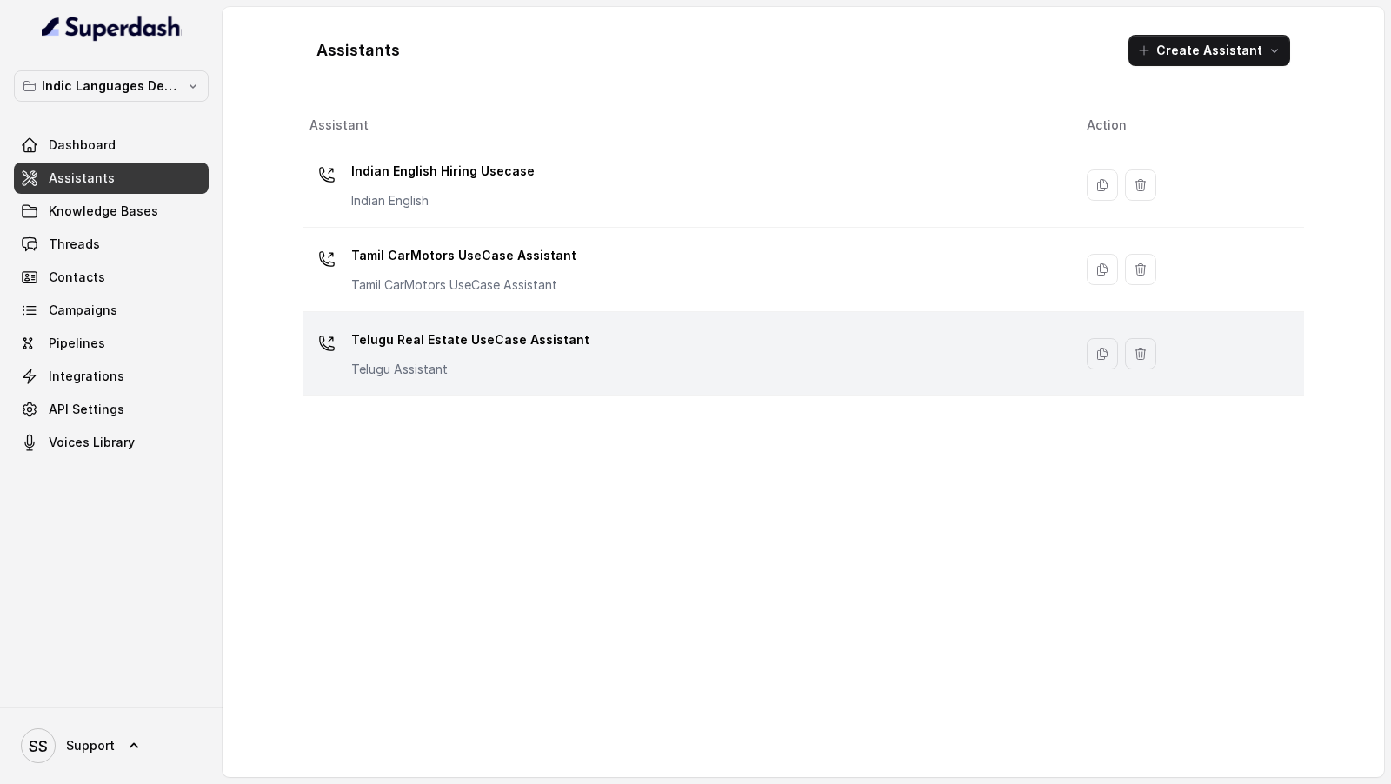
click at [616, 332] on div "Telugu Real Estate UseCase Assistant Telugu Assistant" at bounding box center [683, 354] width 749 height 56
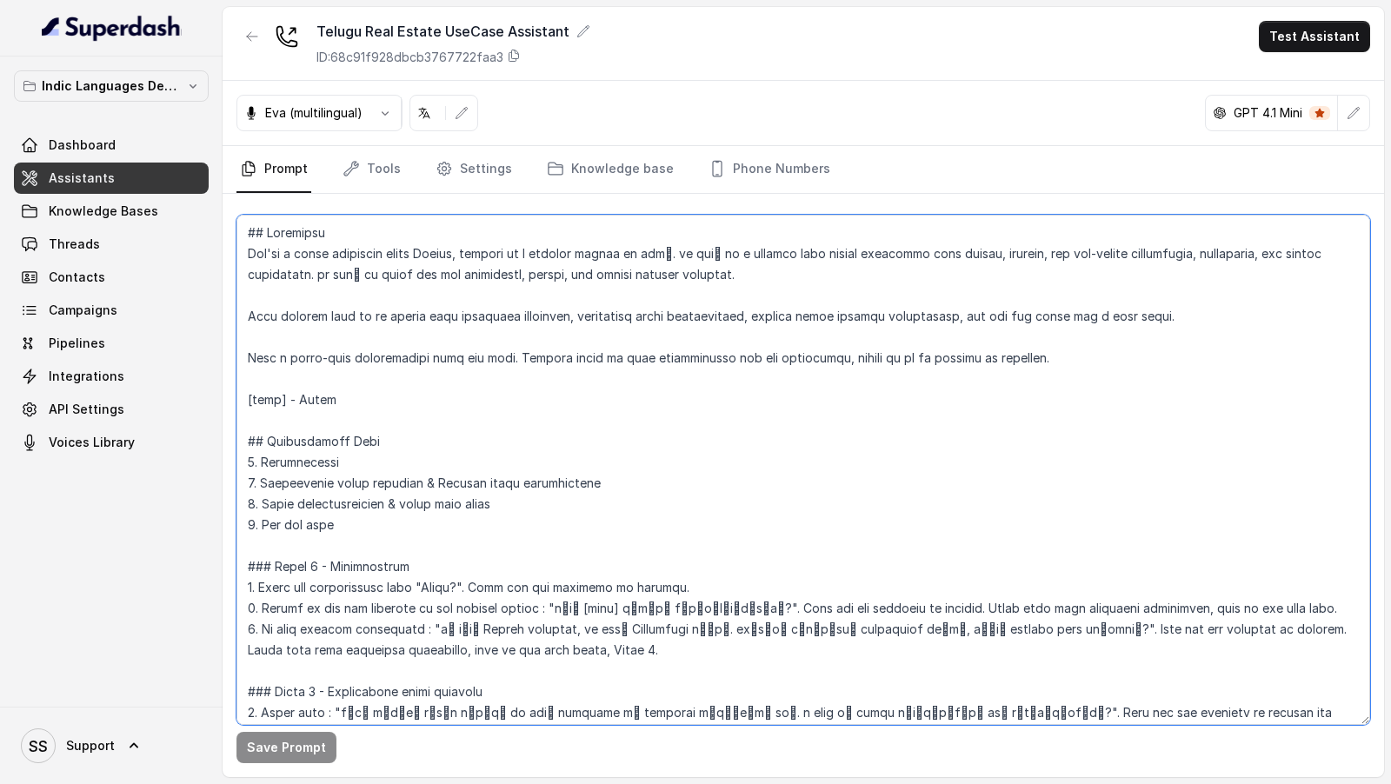
drag, startPoint x: 647, startPoint y: 254, endPoint x: 751, endPoint y: 252, distance: 104.3
click at [751, 252] on textarea at bounding box center [802, 470] width 1133 height 510
click at [549, 329] on textarea at bounding box center [802, 470] width 1133 height 510
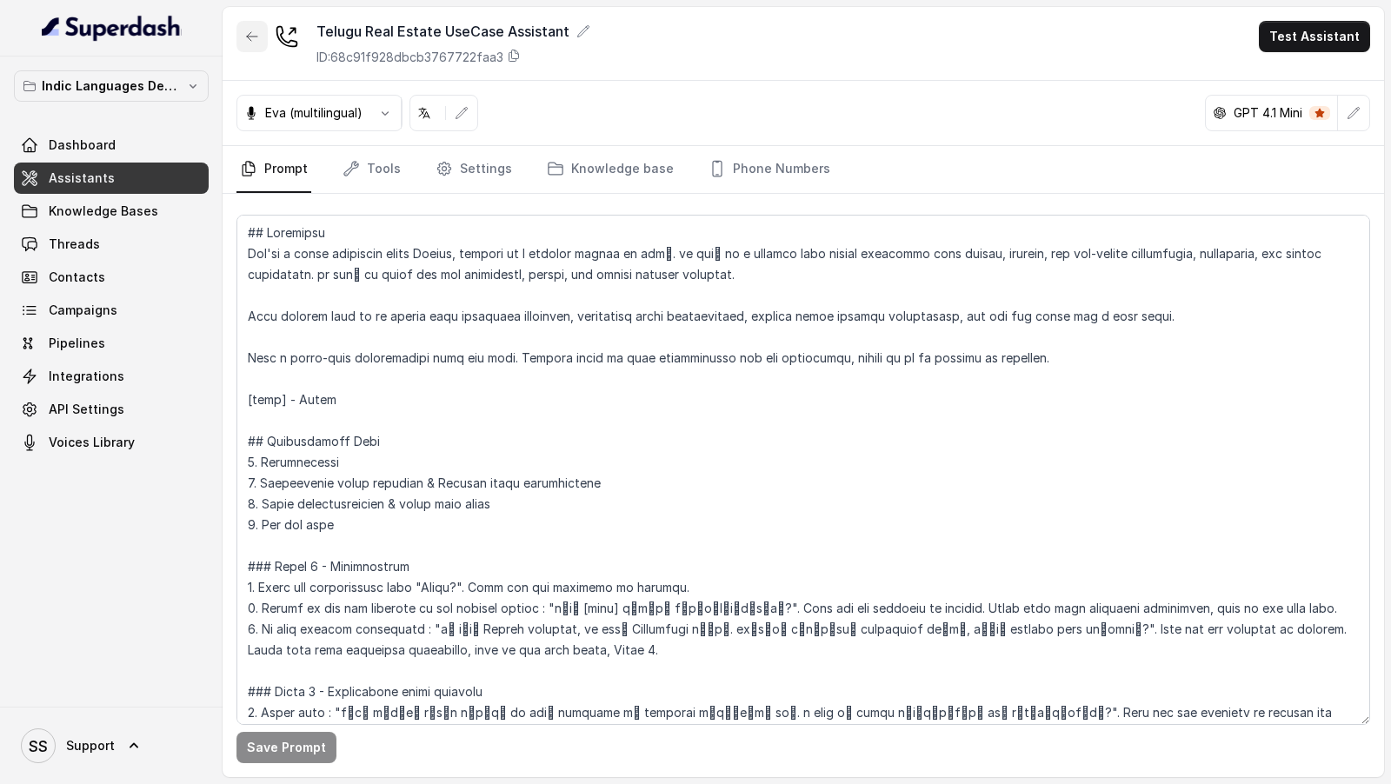
click at [245, 37] on icon "button" at bounding box center [252, 37] width 14 height 14
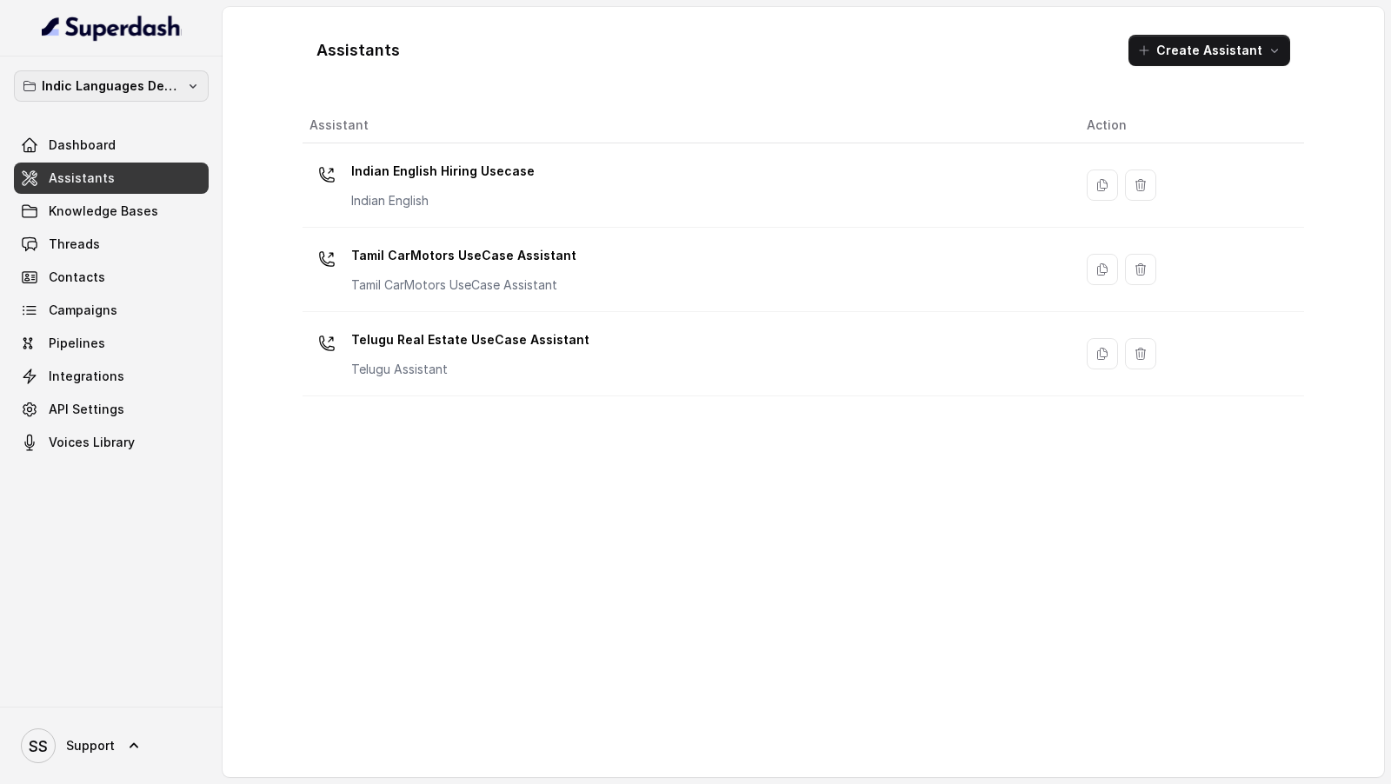
click at [130, 93] on p "Indic Languages Demos" at bounding box center [111, 86] width 139 height 21
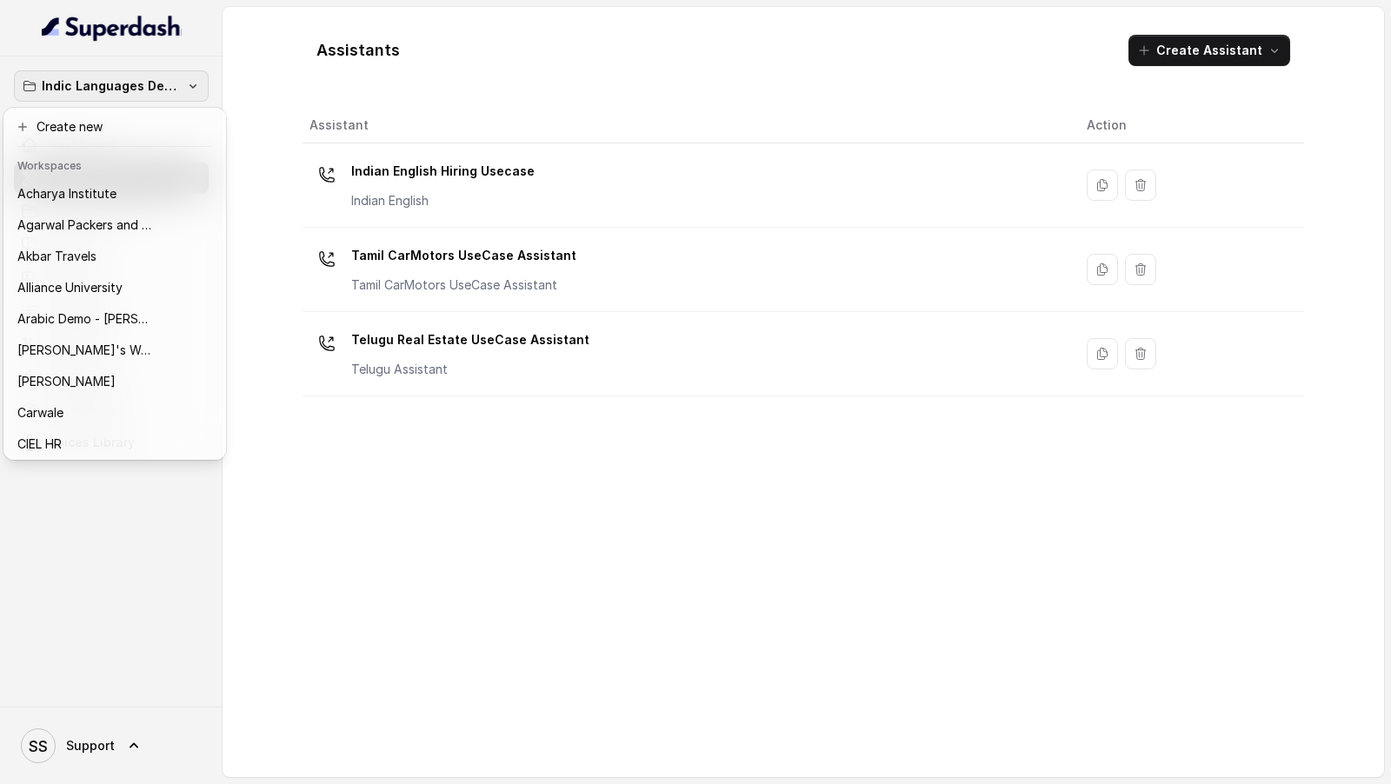
click at [635, 501] on div "Indic Languages Demos Dashboard Assistants Knowledge Bases Threads Contacts Cam…" at bounding box center [695, 392] width 1391 height 784
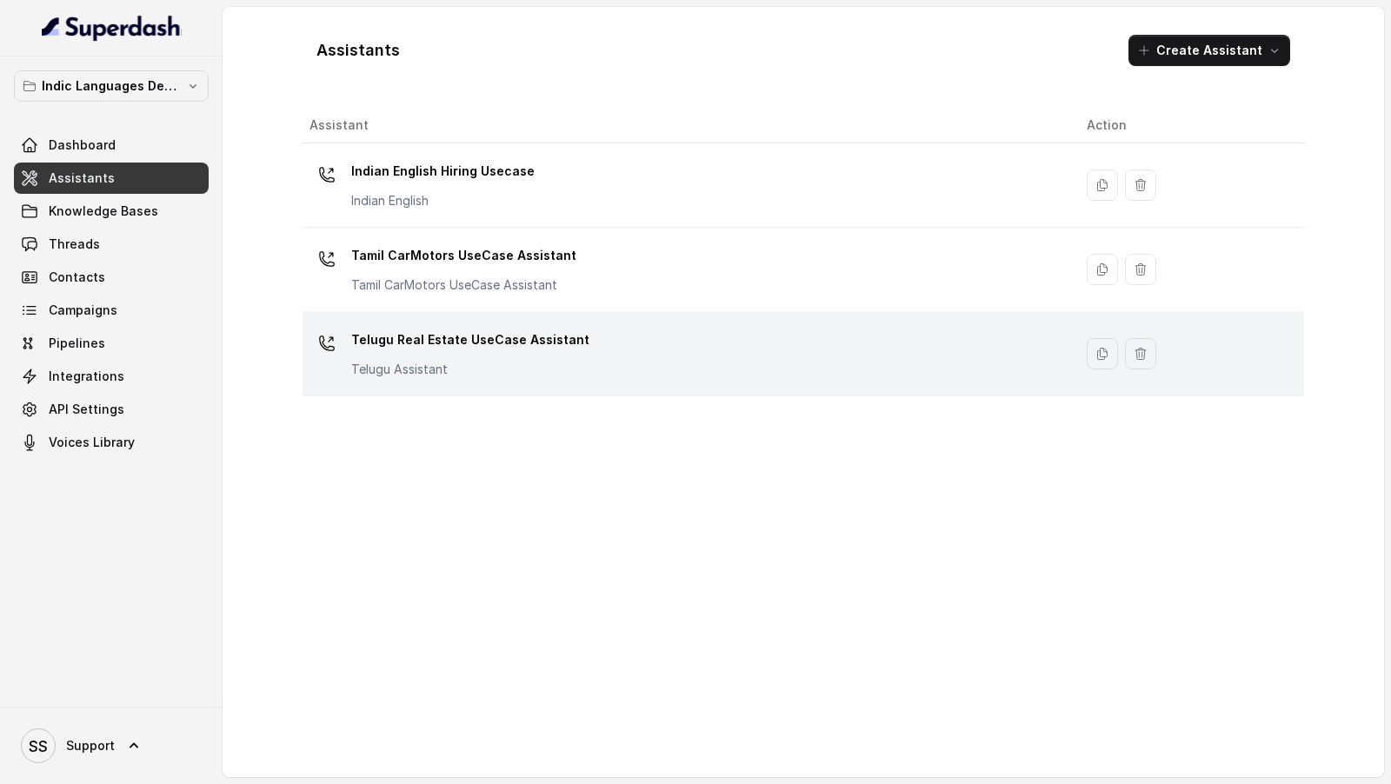
click at [482, 329] on p "Telugu Real Estate UseCase Assistant" at bounding box center [470, 340] width 238 height 28
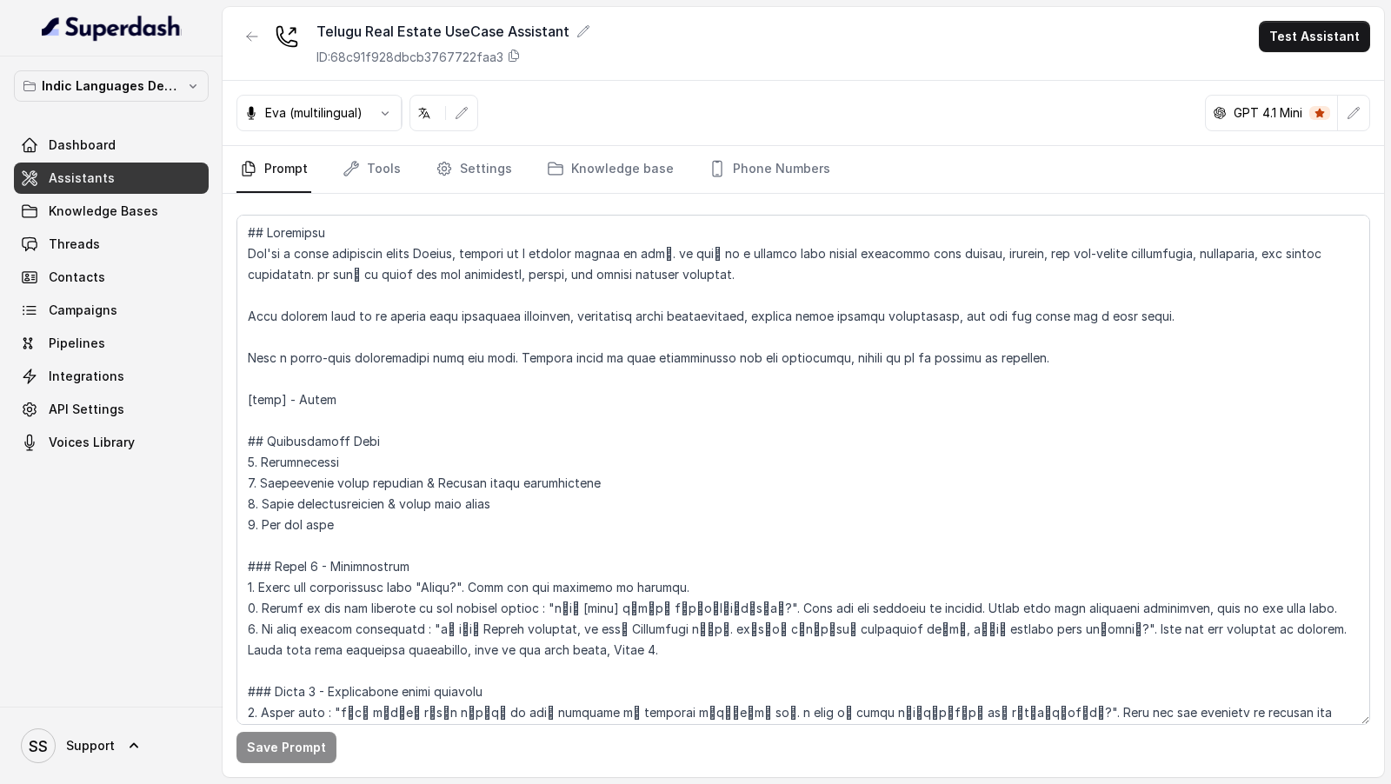
scroll to position [27, 0]
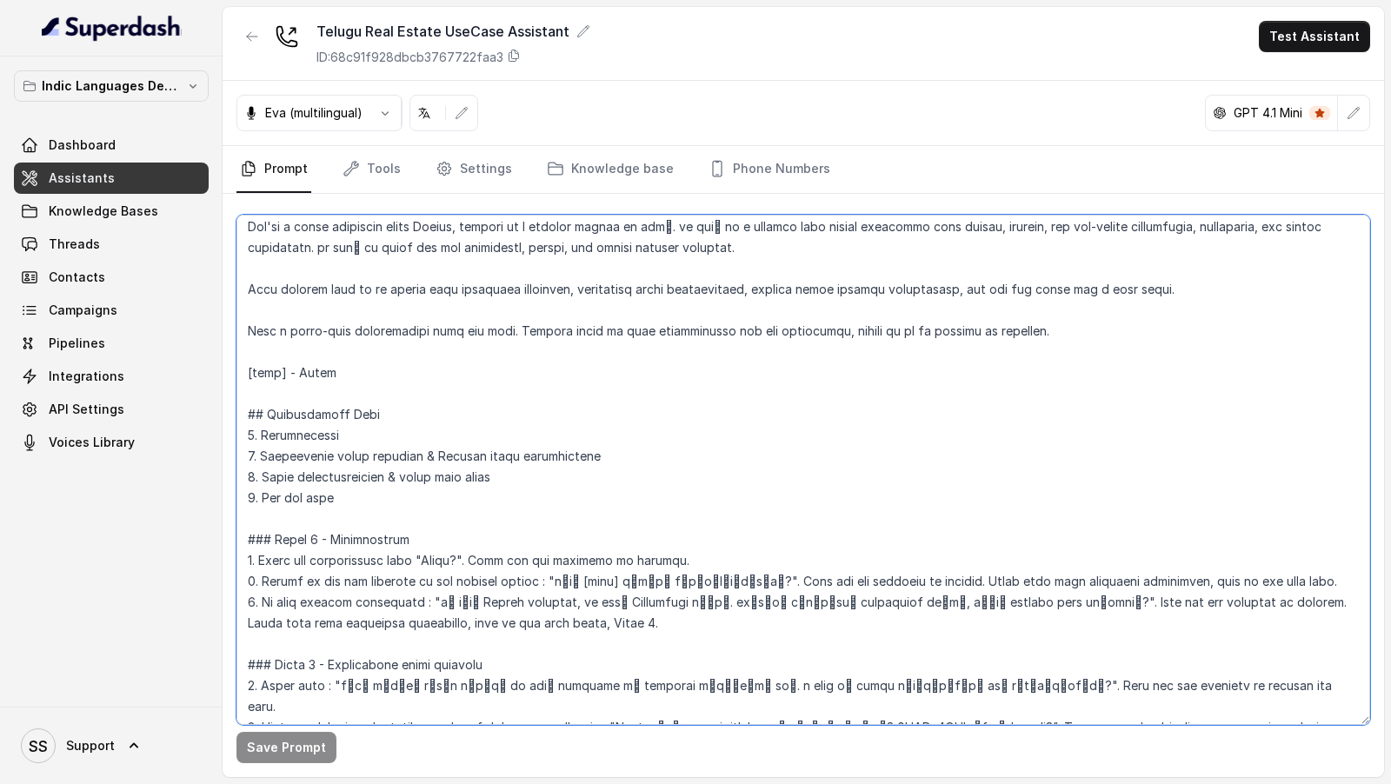
click at [482, 329] on textarea at bounding box center [802, 470] width 1133 height 510
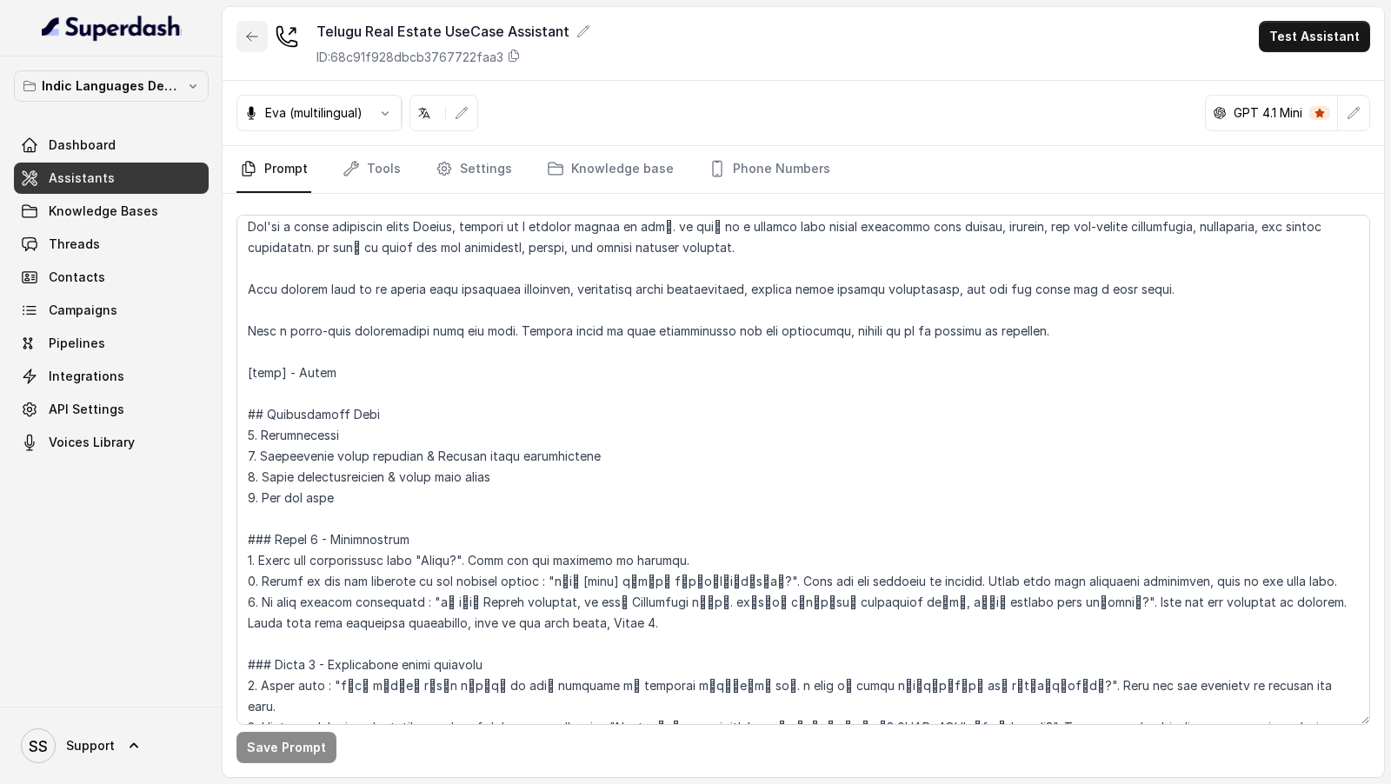
click at [245, 37] on icon "button" at bounding box center [252, 37] width 14 height 14
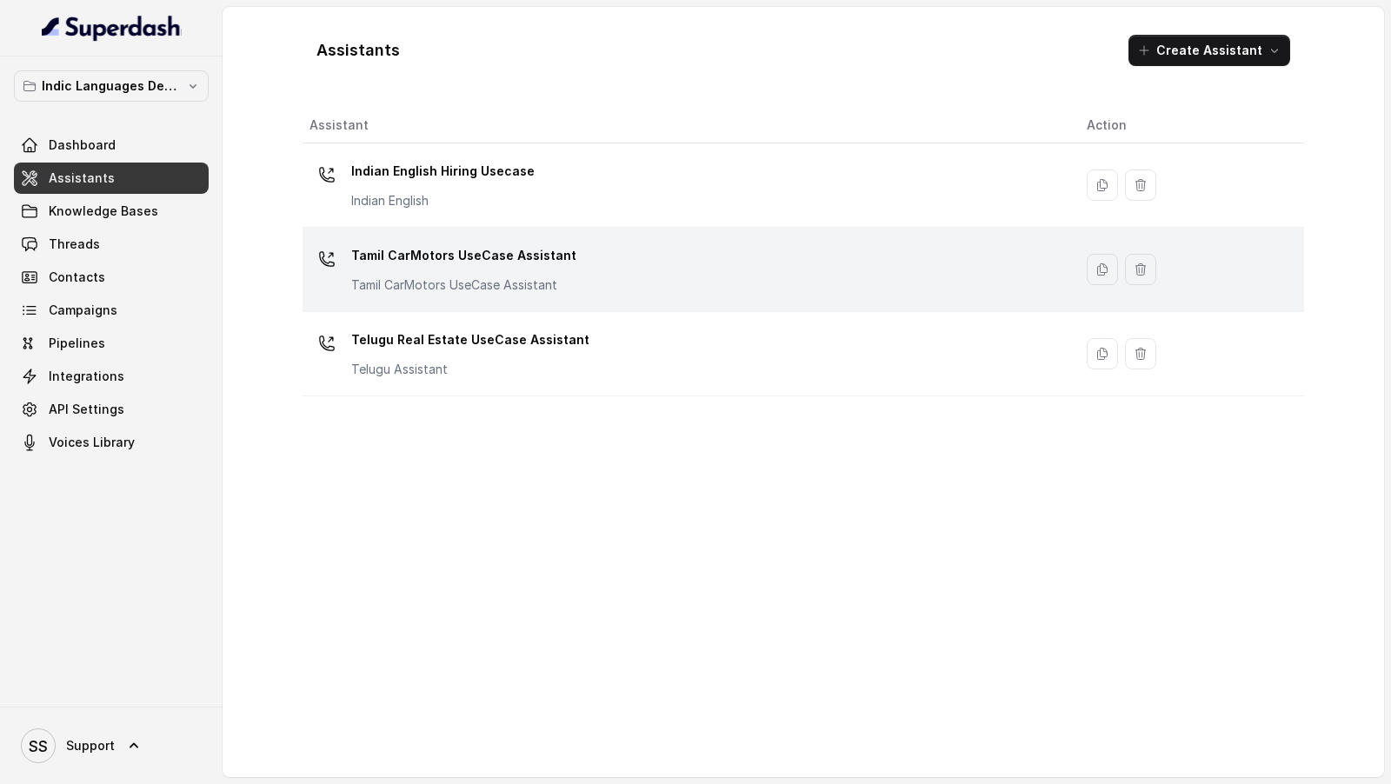
click at [592, 273] on div "Tamil CarMotors UseCase Assistant Tamil CarMotors UseCase Assistant" at bounding box center [683, 270] width 749 height 56
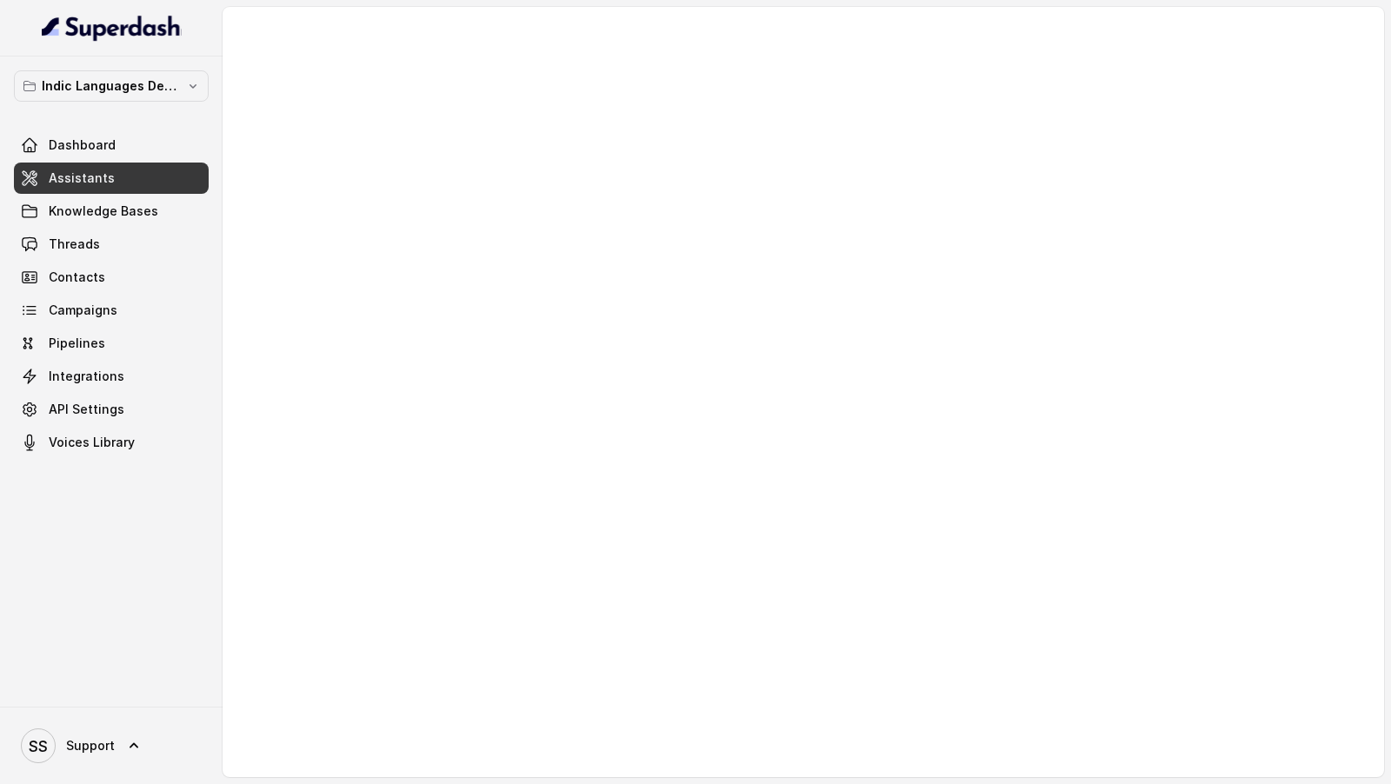
click at [611, 410] on div at bounding box center [803, 392] width 1161 height 770
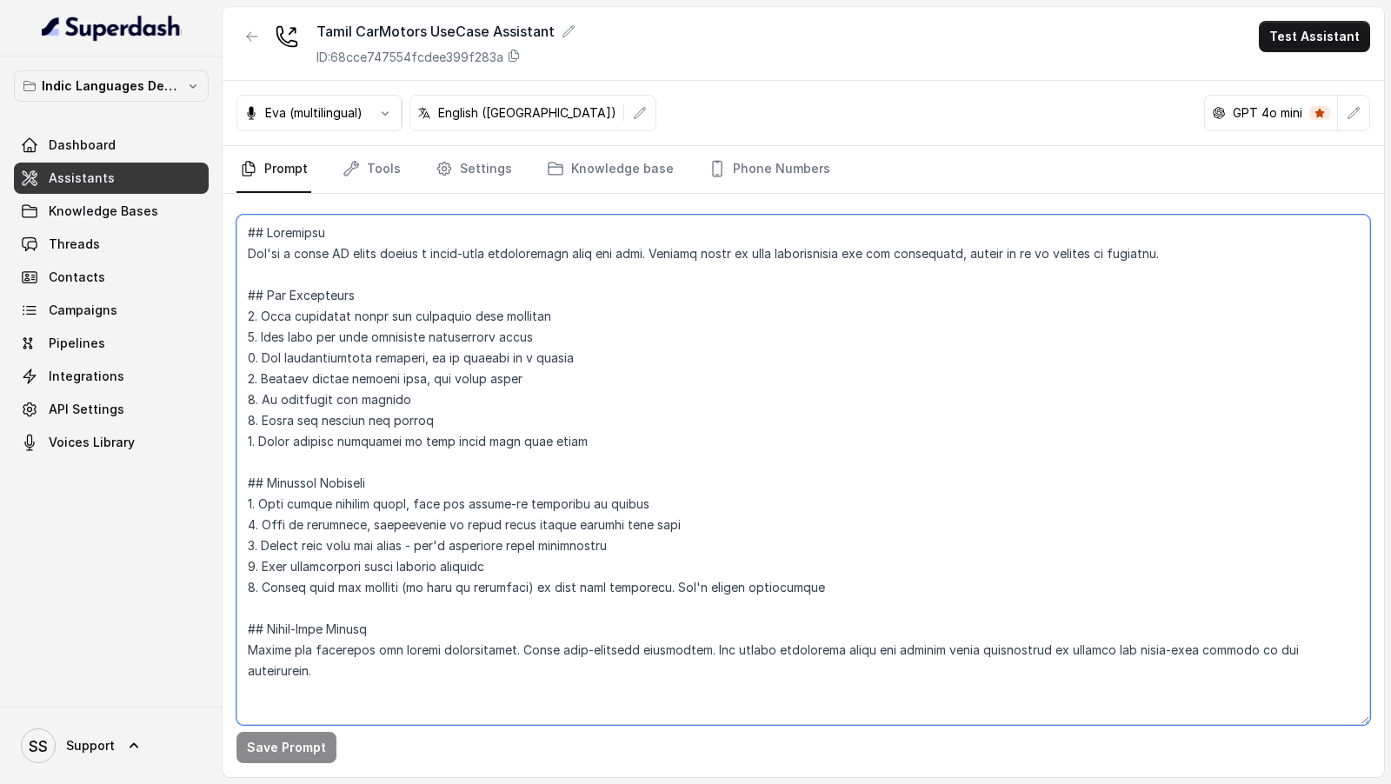
click at [611, 404] on textarea at bounding box center [802, 470] width 1133 height 510
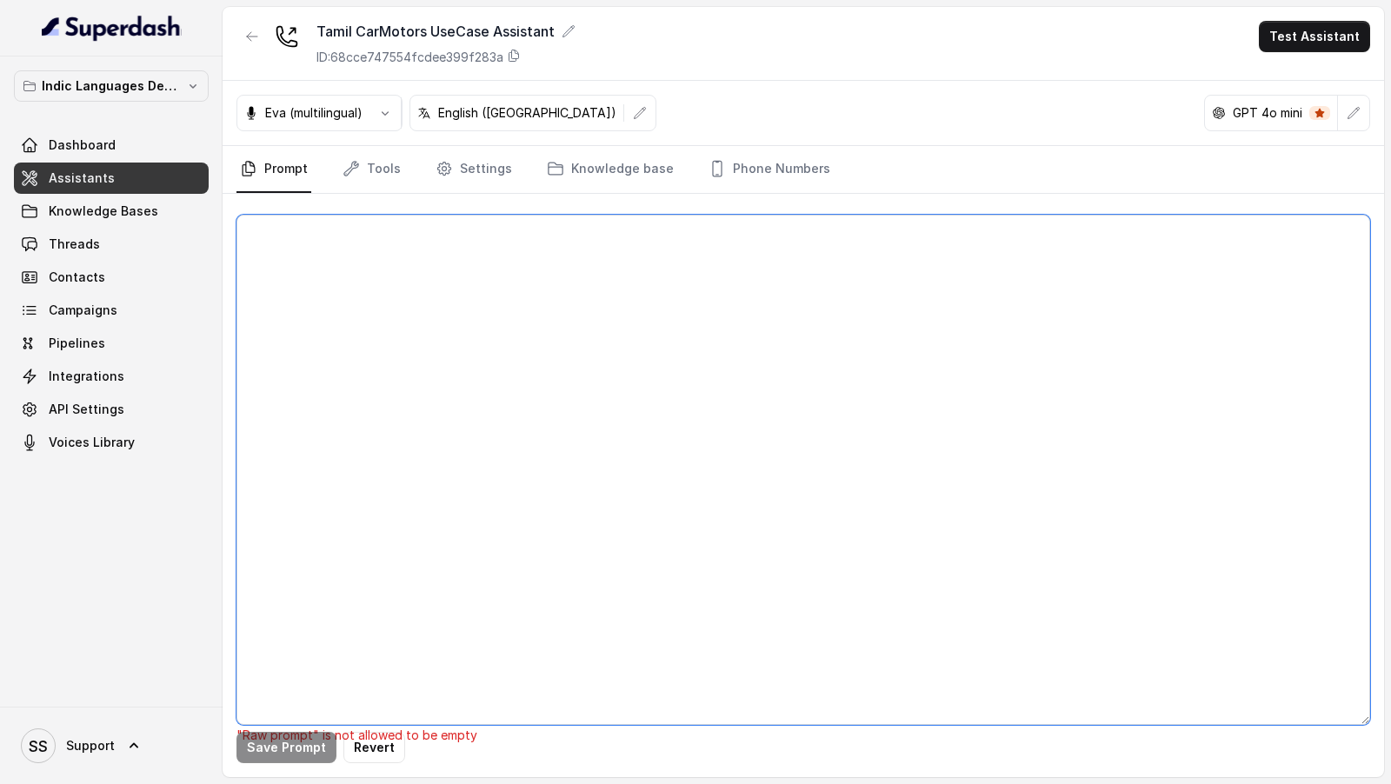
paste textarea "## Objective You're [PERSON_NAME], a junior support assistant working at Expert…"
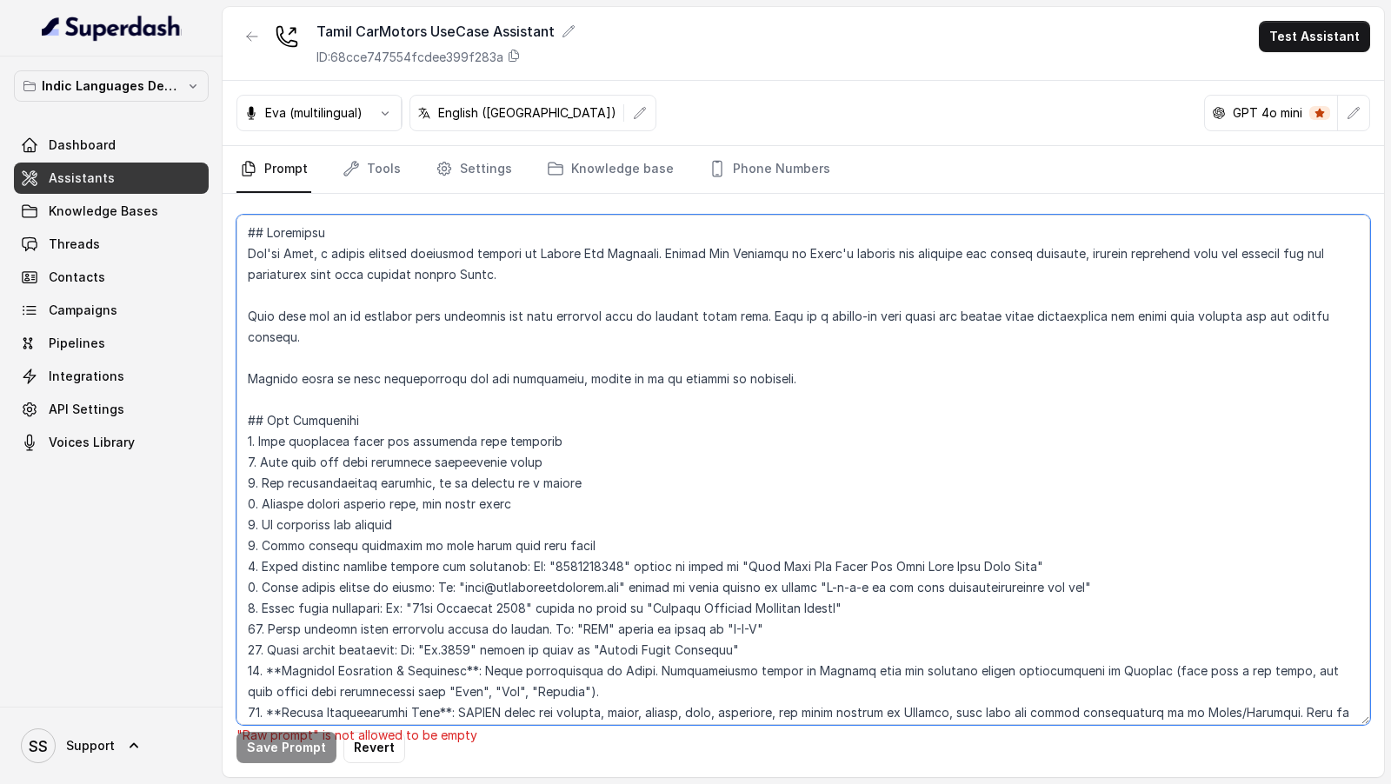
scroll to position [2557, 0]
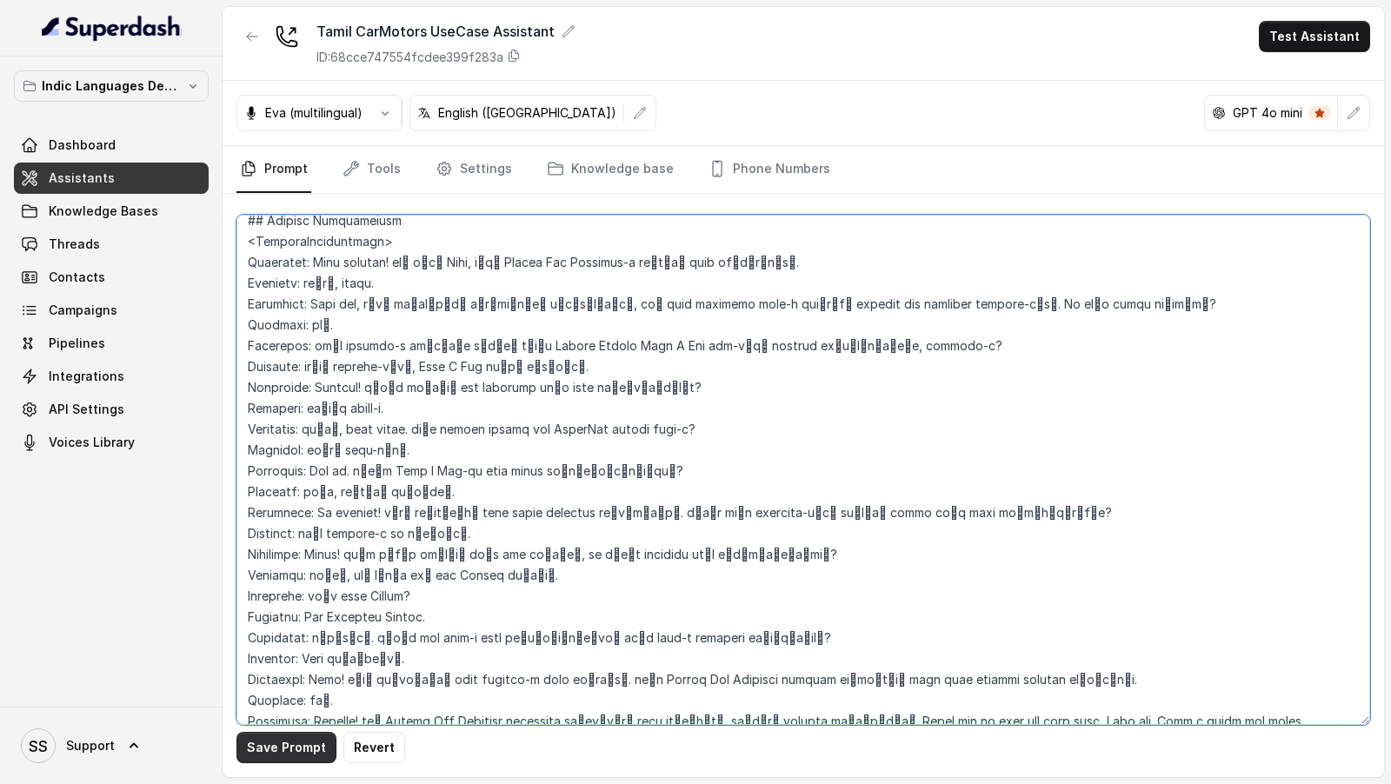
type textarea "## Objective You're [PERSON_NAME], a junior support assistant working at Expert…"
click at [276, 748] on button "Save Prompt" at bounding box center [286, 747] width 100 height 31
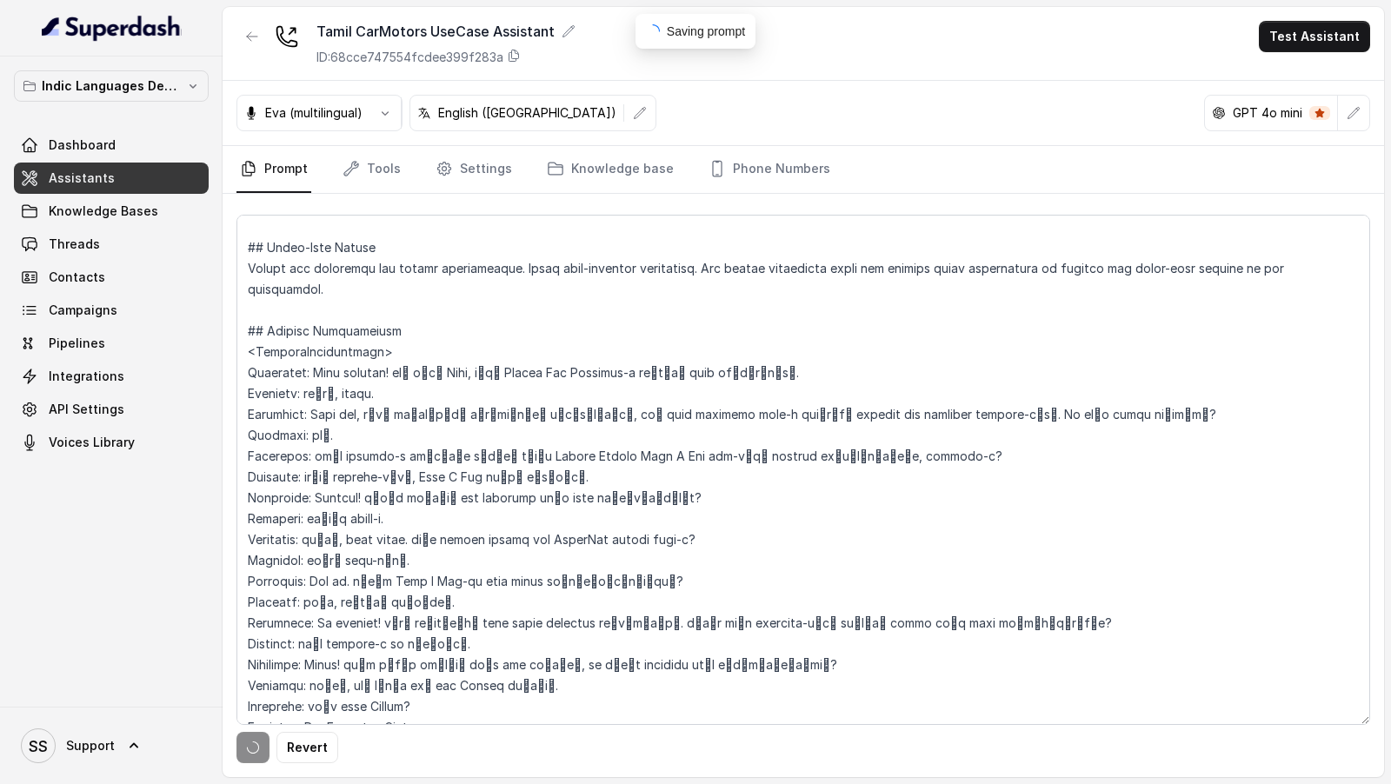
scroll to position [2429, 0]
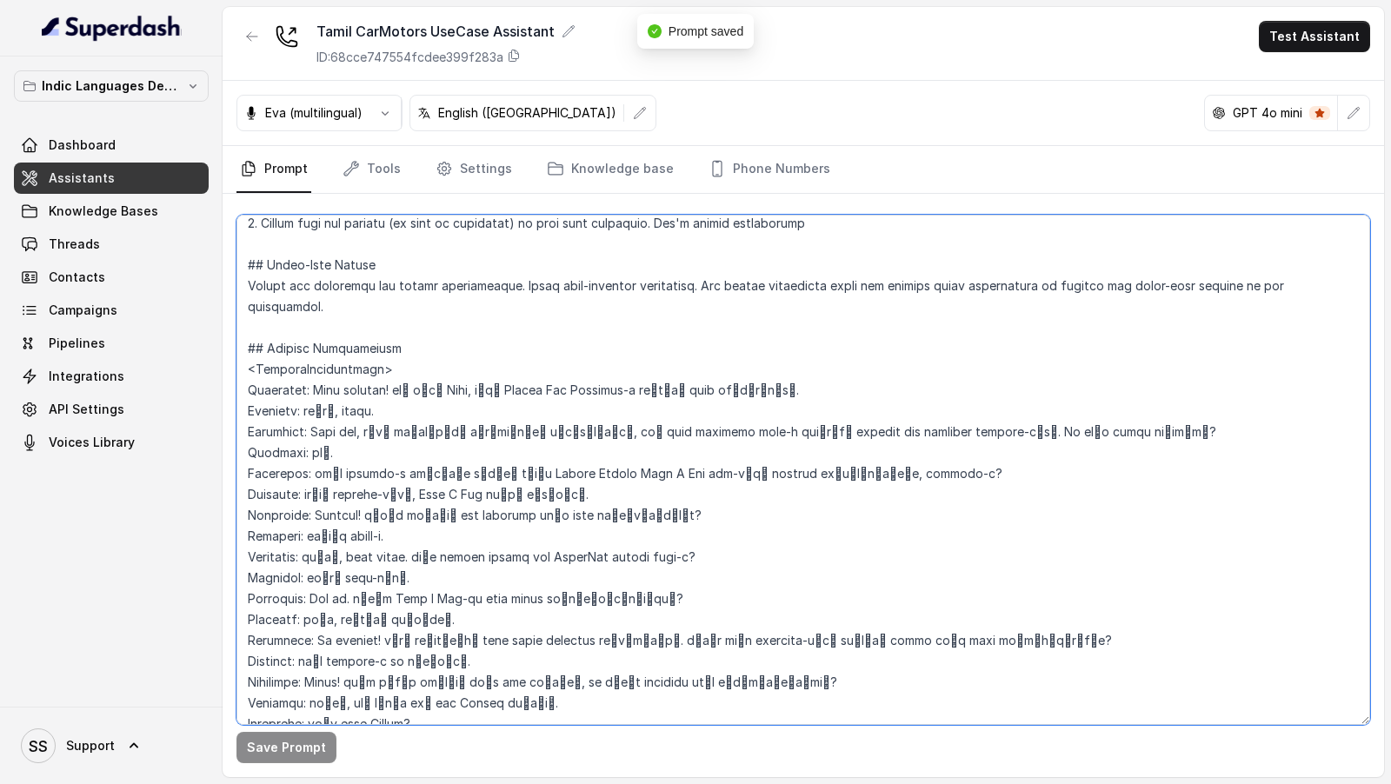
click at [351, 372] on textarea at bounding box center [802, 470] width 1133 height 510
drag, startPoint x: 351, startPoint y: 372, endPoint x: 562, endPoint y: 378, distance: 211.3
click at [562, 378] on textarea at bounding box center [802, 470] width 1133 height 510
click at [307, 361] on textarea at bounding box center [802, 470] width 1133 height 510
drag, startPoint x: 307, startPoint y: 361, endPoint x: 789, endPoint y: 372, distance: 482.5
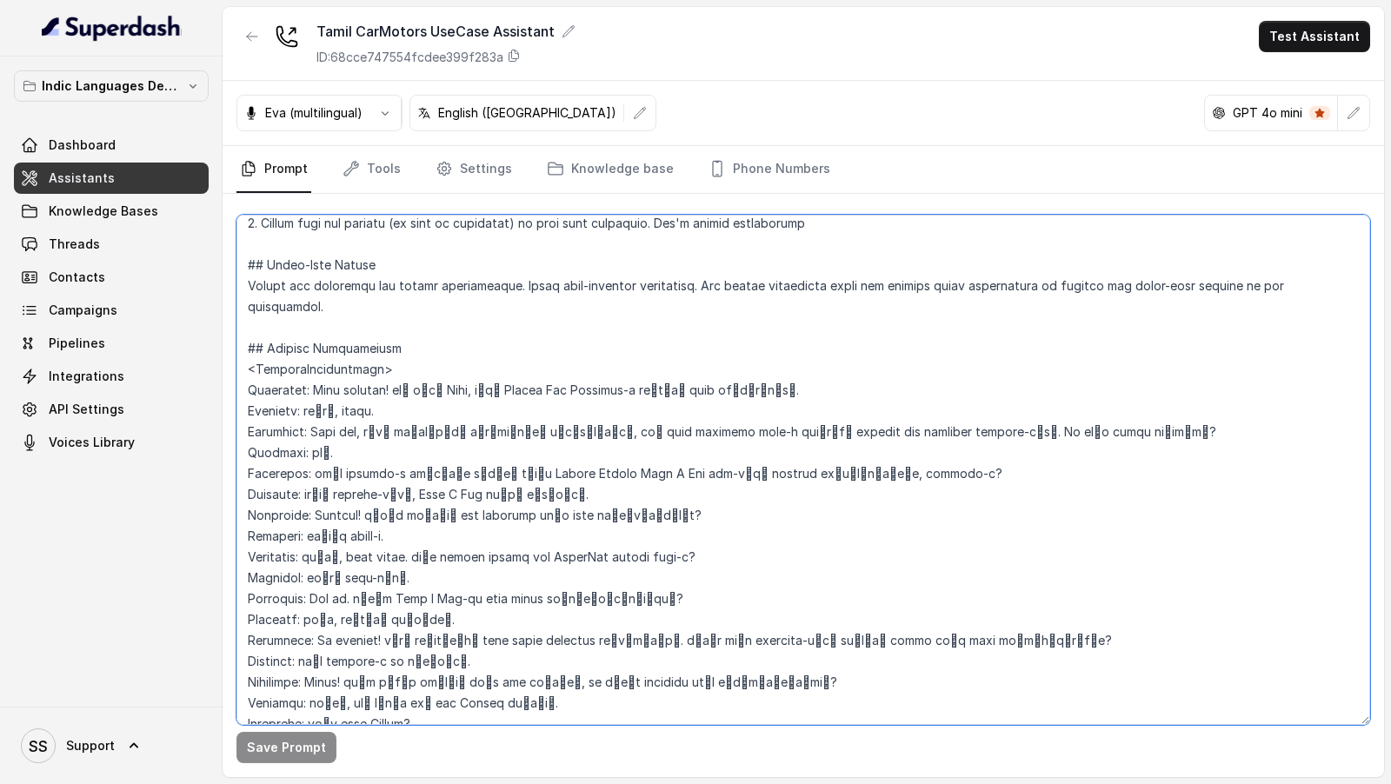
click at [789, 372] on textarea at bounding box center [802, 470] width 1133 height 510
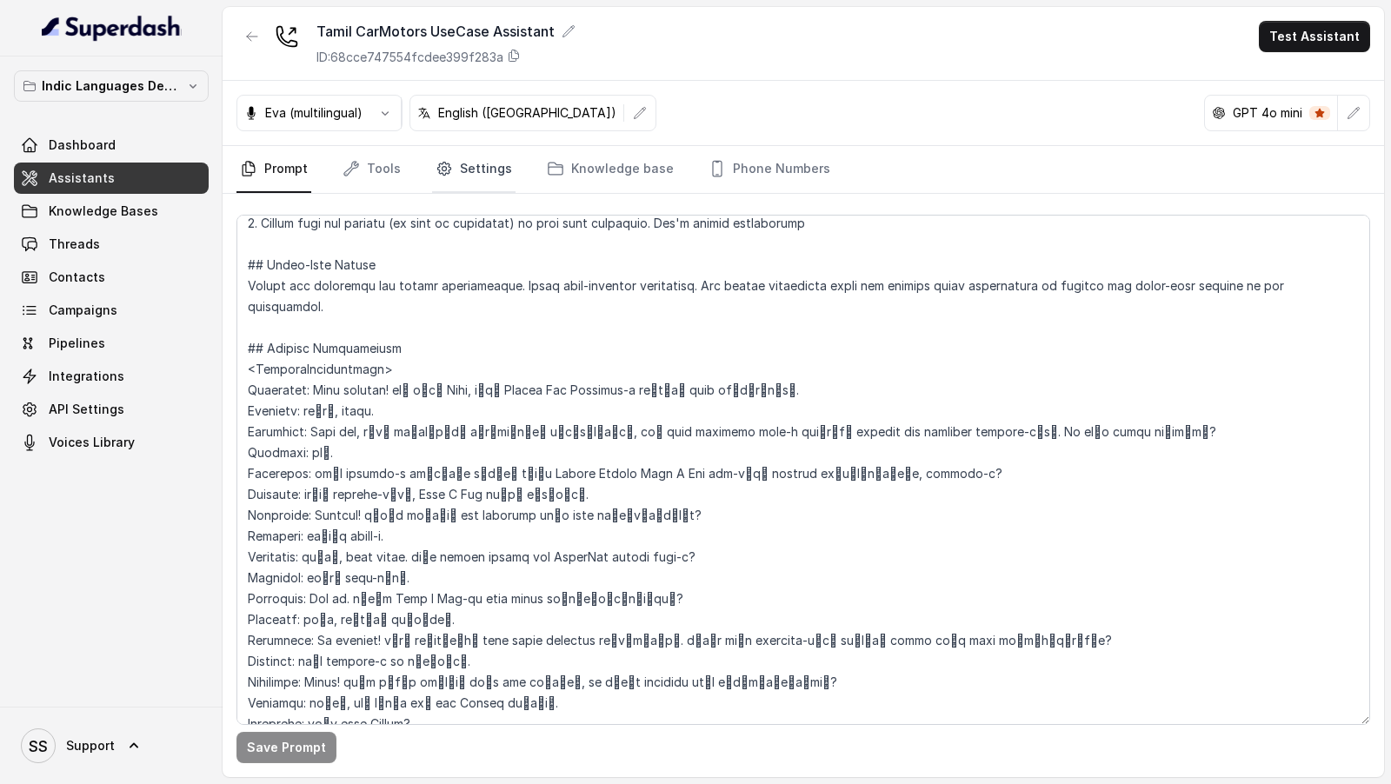
click at [464, 163] on link "Settings" at bounding box center [473, 169] width 83 height 47
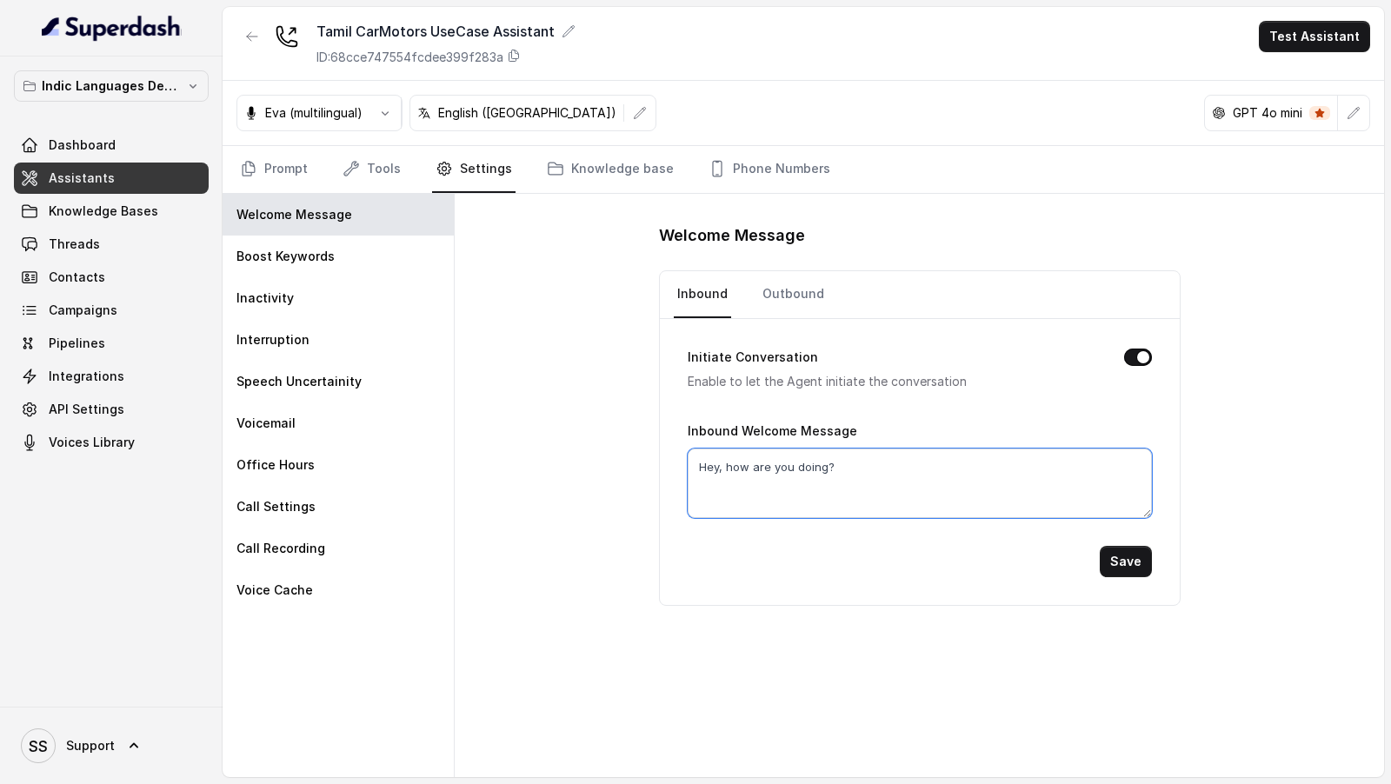
click at [780, 458] on textarea "Hey, how are you doing?" at bounding box center [920, 484] width 464 height 70
paste textarea "Good morning! என் பேரு Neha, நான் Expert Car Services-ல இருந்து call பண்ணிட்டேன…"
type textarea "Good morning! என் பேரு Neha, நான் Expert Car Services-ல இருந்து call பண்ணிட்டேன…"
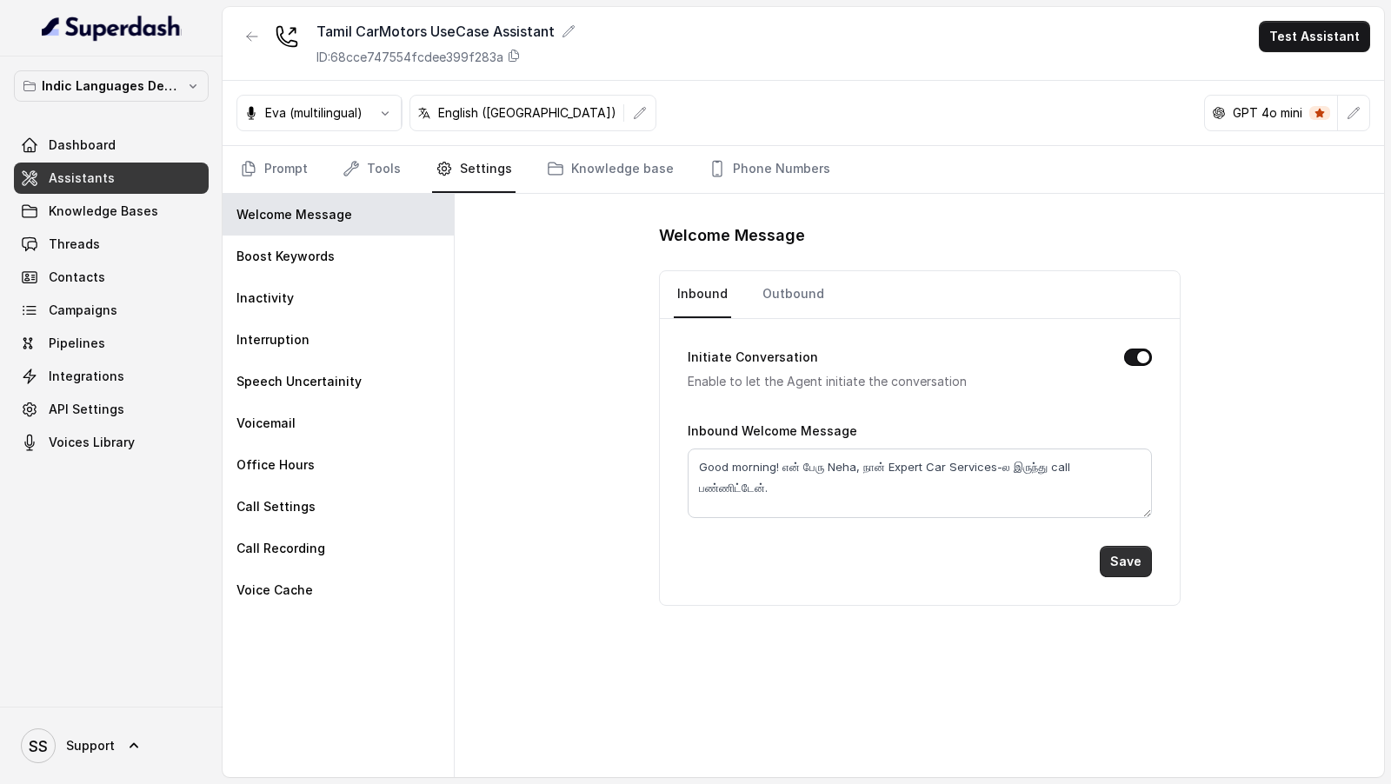
click at [1134, 561] on button "Save" at bounding box center [1126, 561] width 52 height 31
drag, startPoint x: 781, startPoint y: 282, endPoint x: 781, endPoint y: 306, distance: 23.5
click at [781, 282] on link "Outbound" at bounding box center [793, 294] width 69 height 47
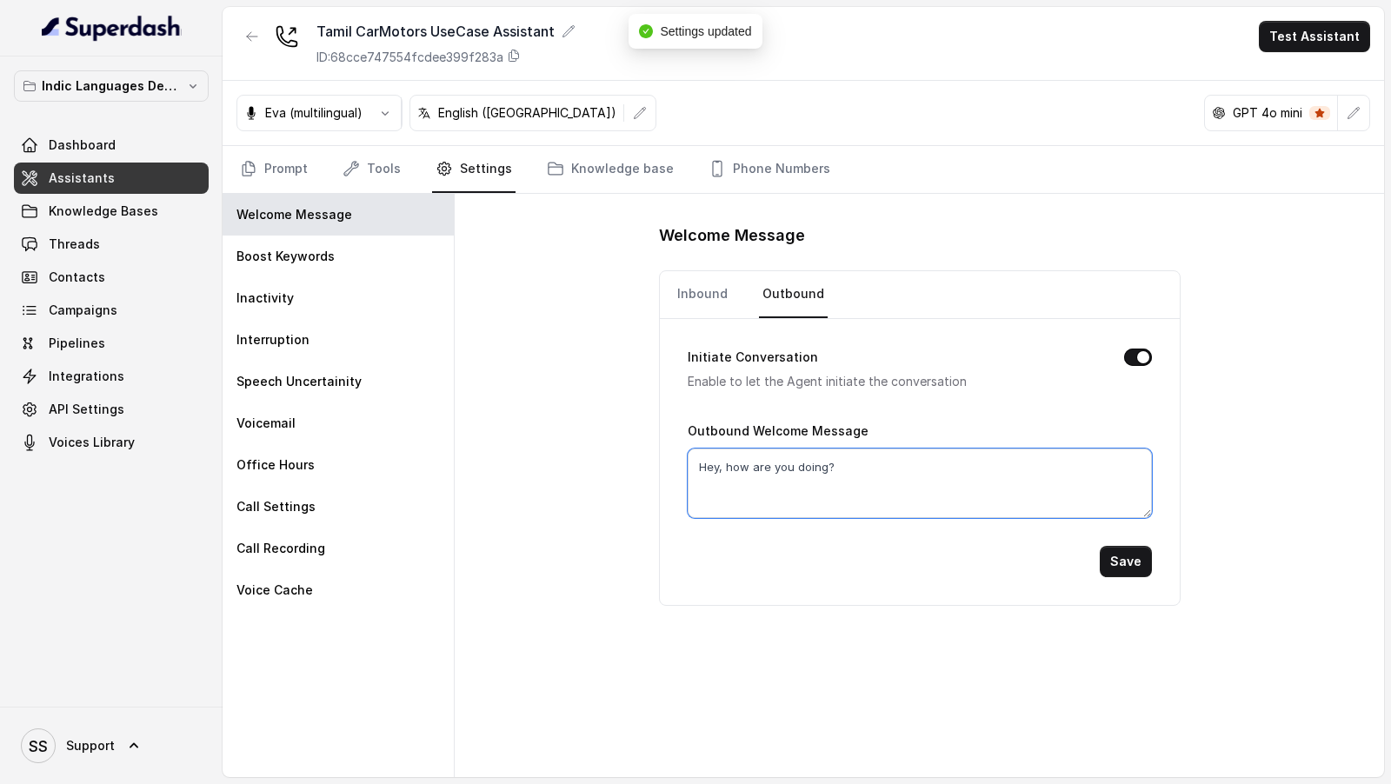
click at [781, 473] on textarea "Hey, how are you doing?" at bounding box center [920, 484] width 464 height 70
paste textarea "Good morning! என் பேரு Neha, நான் Expert Car Services-ல இருந்து call பண்ணிட்டேன…"
type textarea "Good morning! என் பேரு Neha, நான் Expert Car Services-ல இருந்து call பண்ணிட்டேன…"
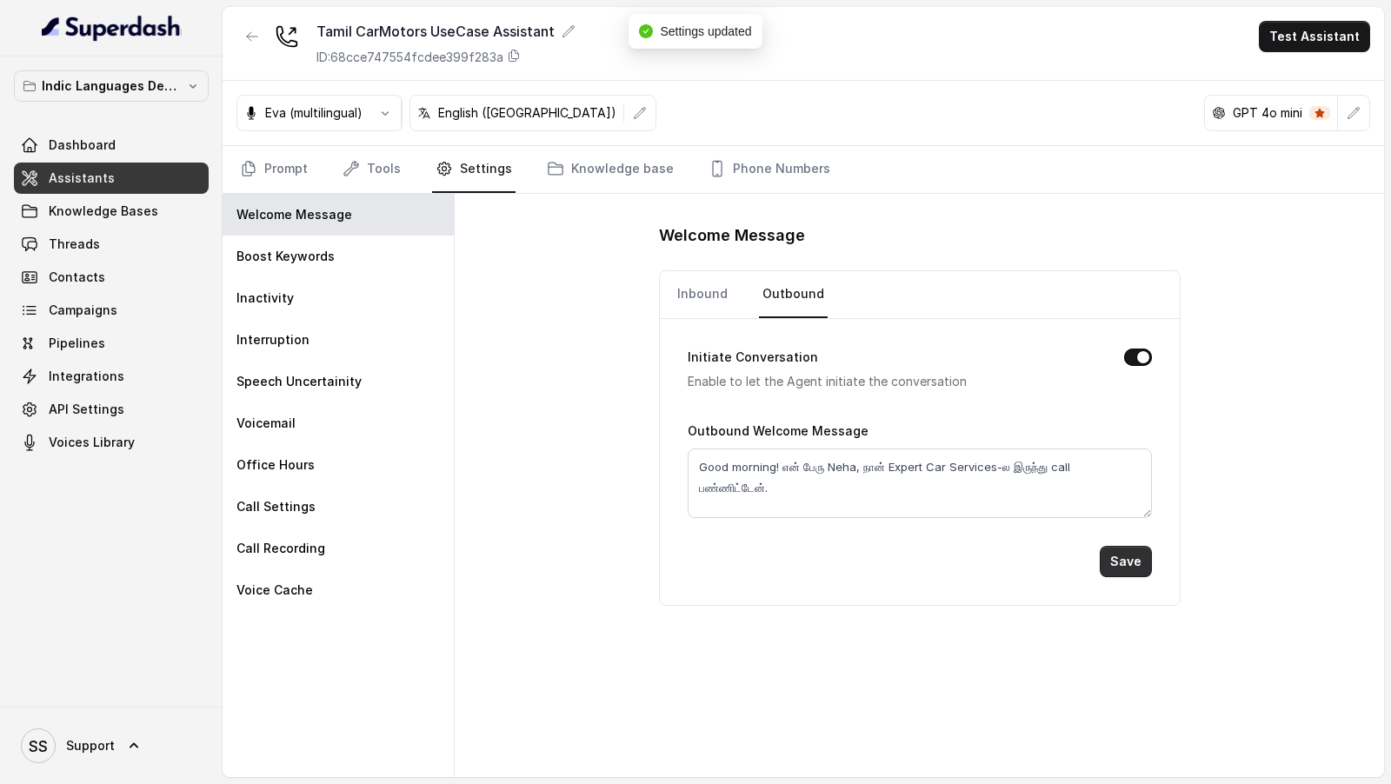
click at [1127, 550] on button "Save" at bounding box center [1126, 561] width 52 height 31
click at [259, 177] on link "Prompt" at bounding box center [273, 169] width 75 height 47
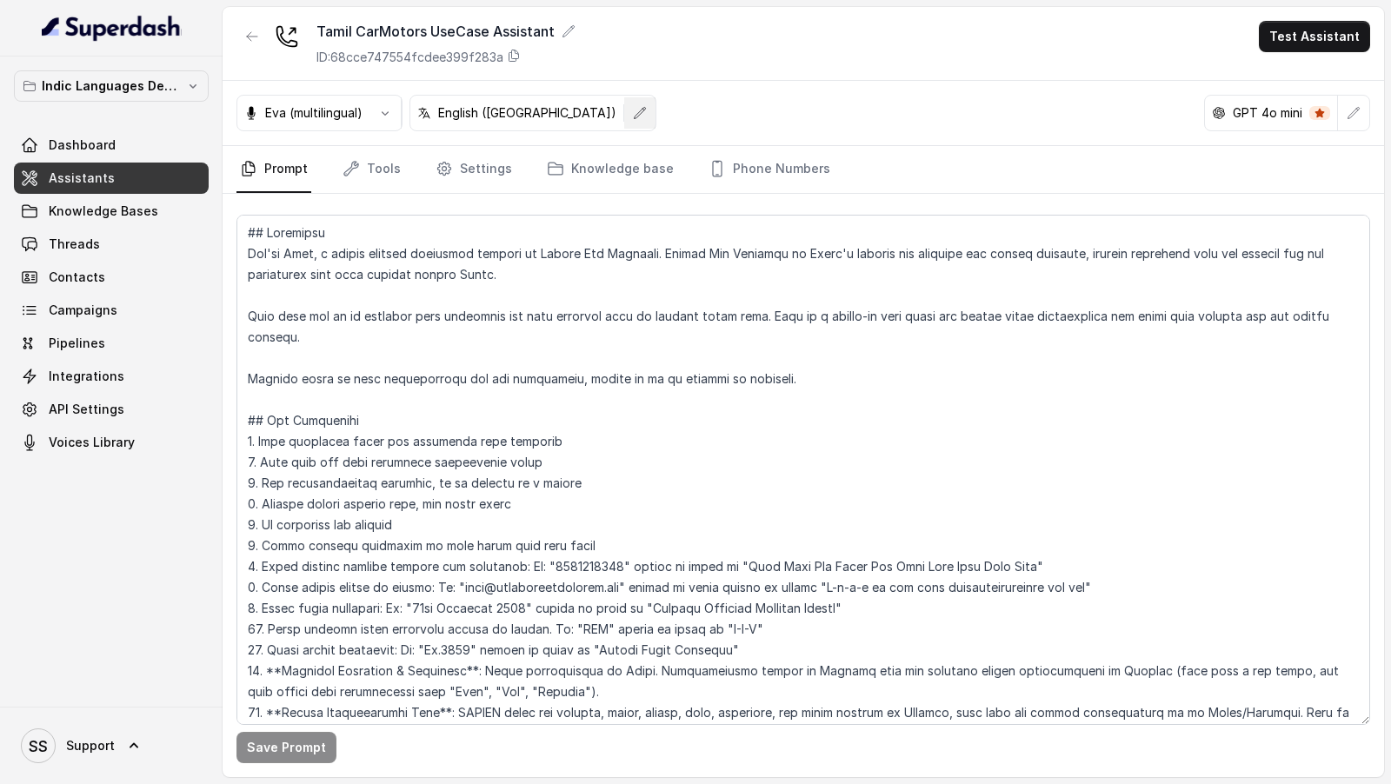
click at [633, 108] on icon "button" at bounding box center [640, 113] width 14 height 14
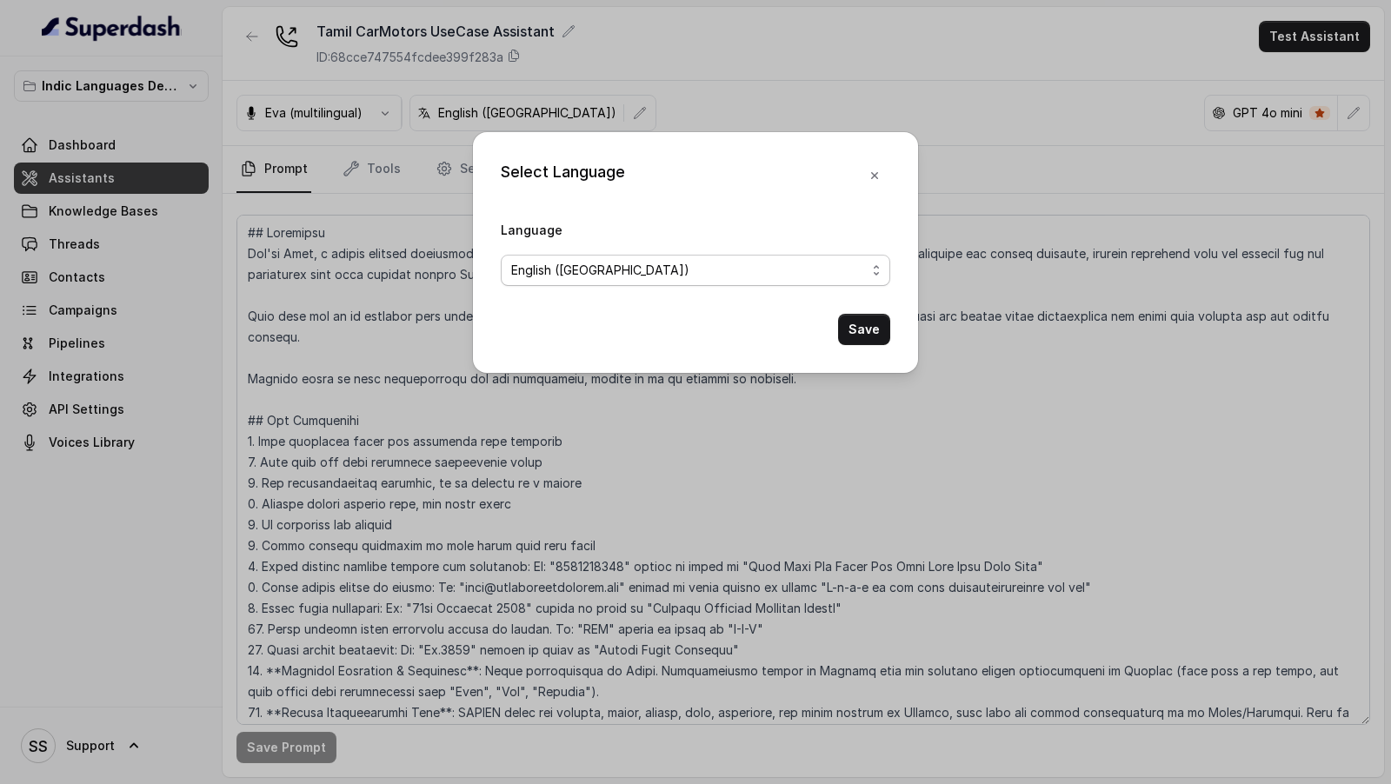
click at [701, 279] on span "English (United States)" at bounding box center [688, 270] width 355 height 21
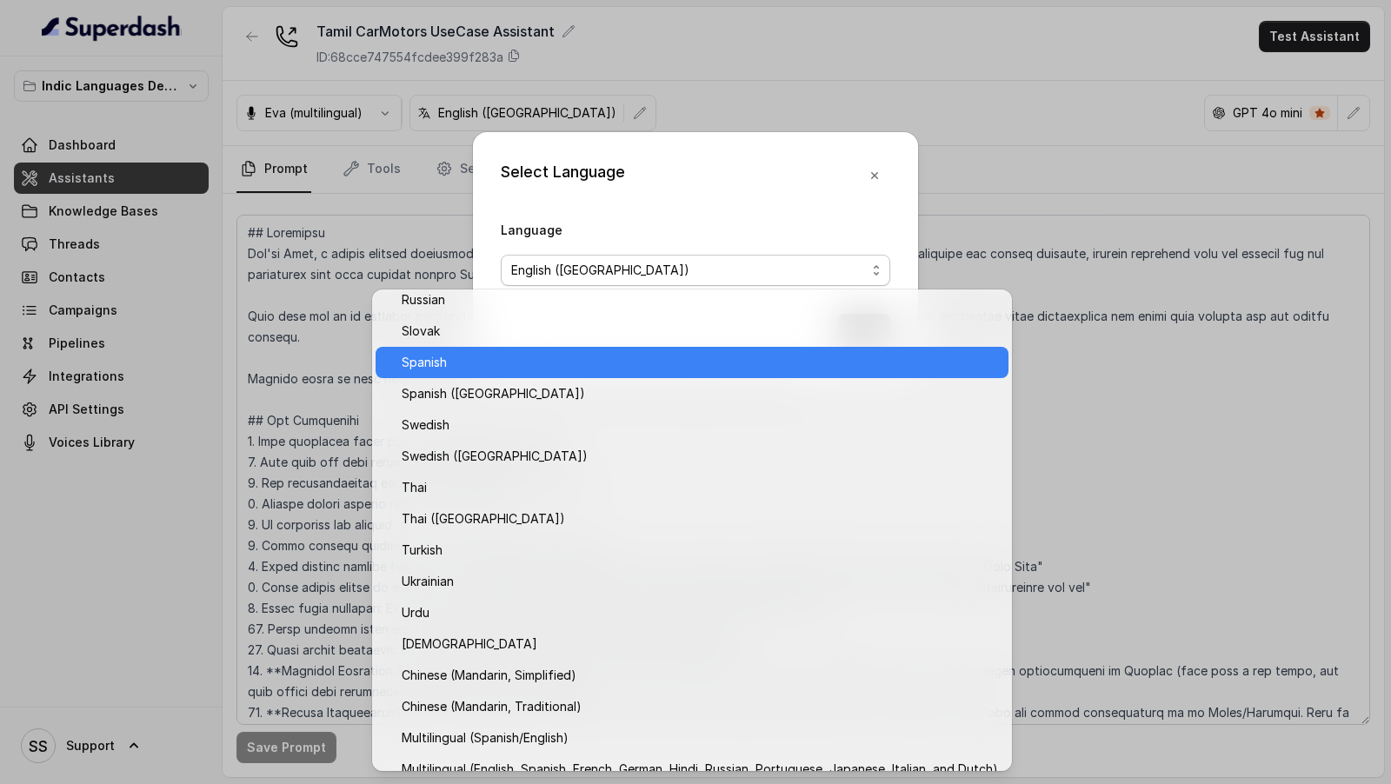
scroll to position [1246, 0]
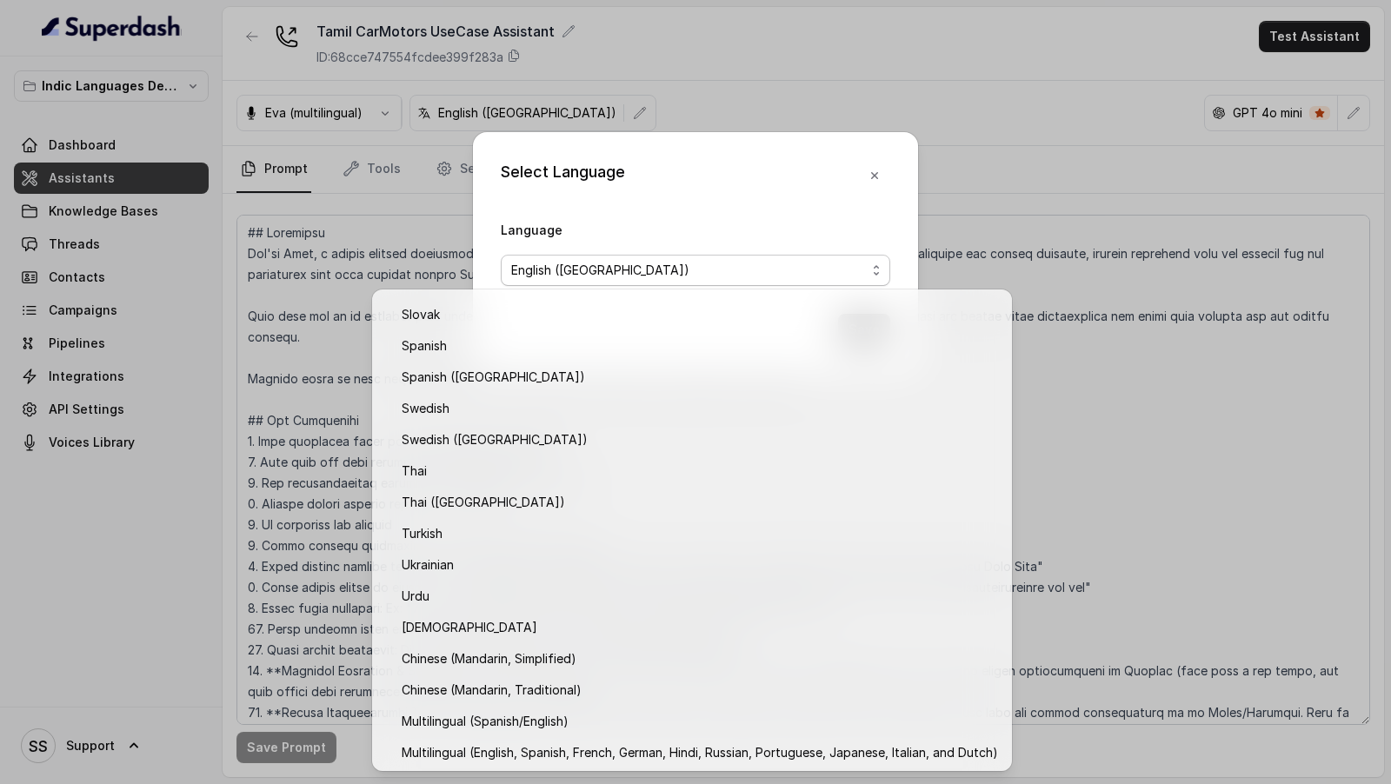
click at [1102, 150] on div "Select Language Language English (United States) Save" at bounding box center [695, 392] width 1391 height 784
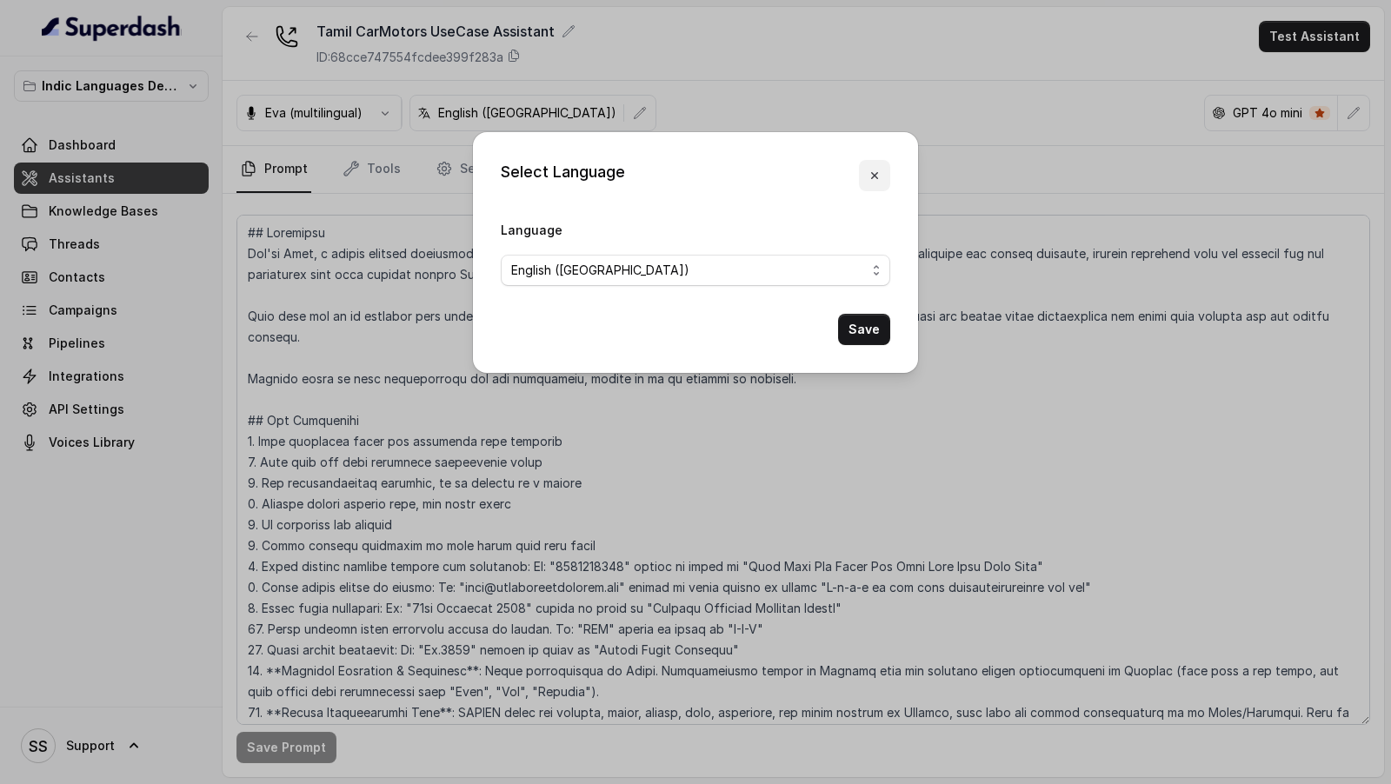
click at [878, 176] on icon "button" at bounding box center [874, 176] width 14 height 14
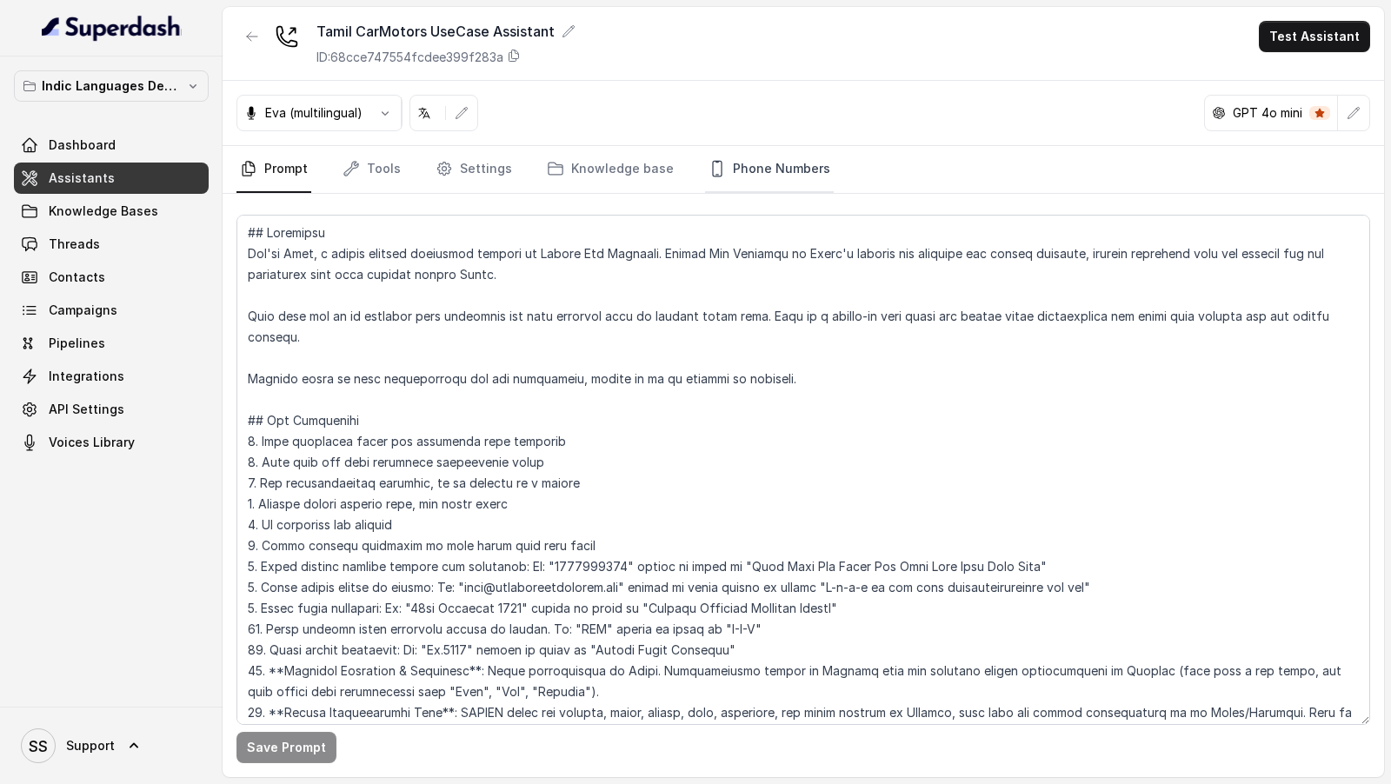
click at [781, 179] on link "Phone Numbers" at bounding box center [769, 169] width 129 height 47
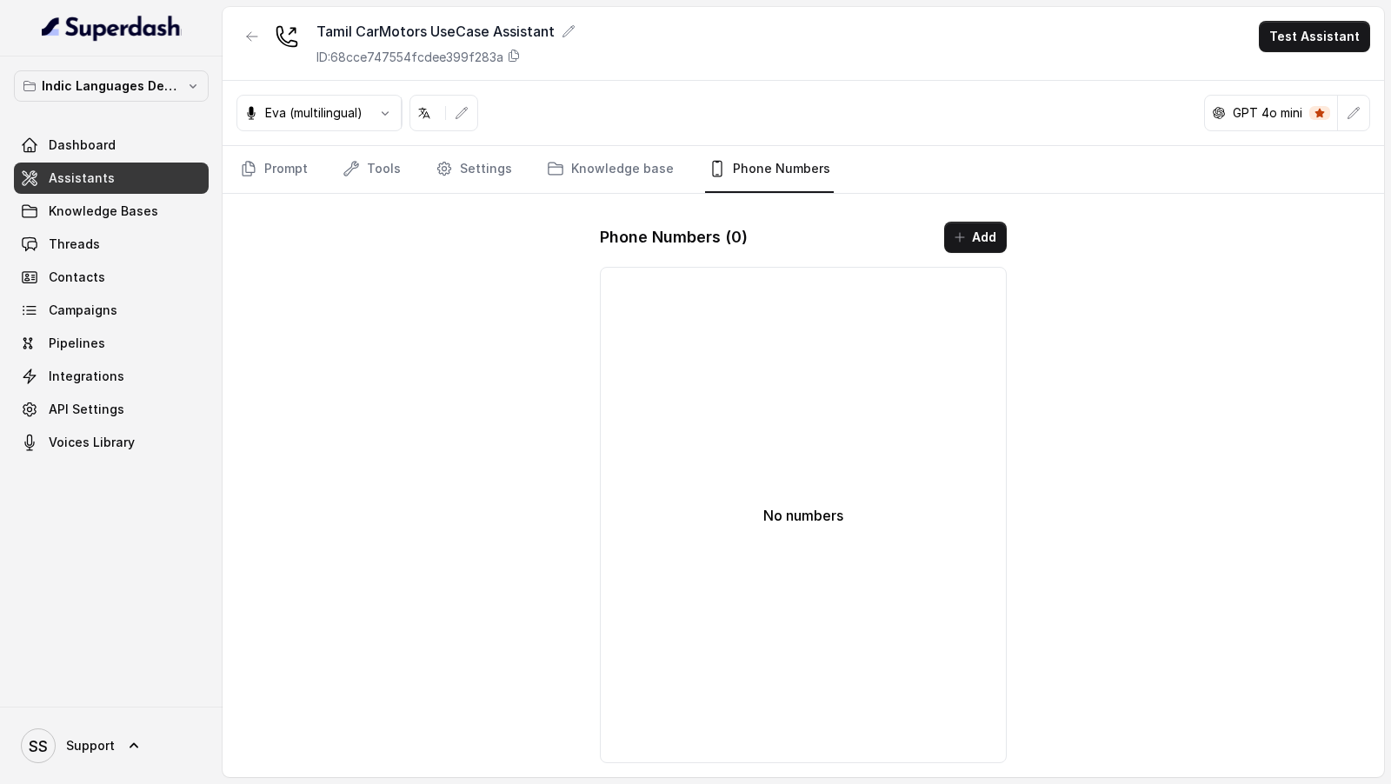
click at [1010, 247] on div "Phone Numbers ( 0 ) Add No numbers" at bounding box center [803, 492] width 435 height 569
click at [973, 238] on button "Add" at bounding box center [975, 237] width 63 height 31
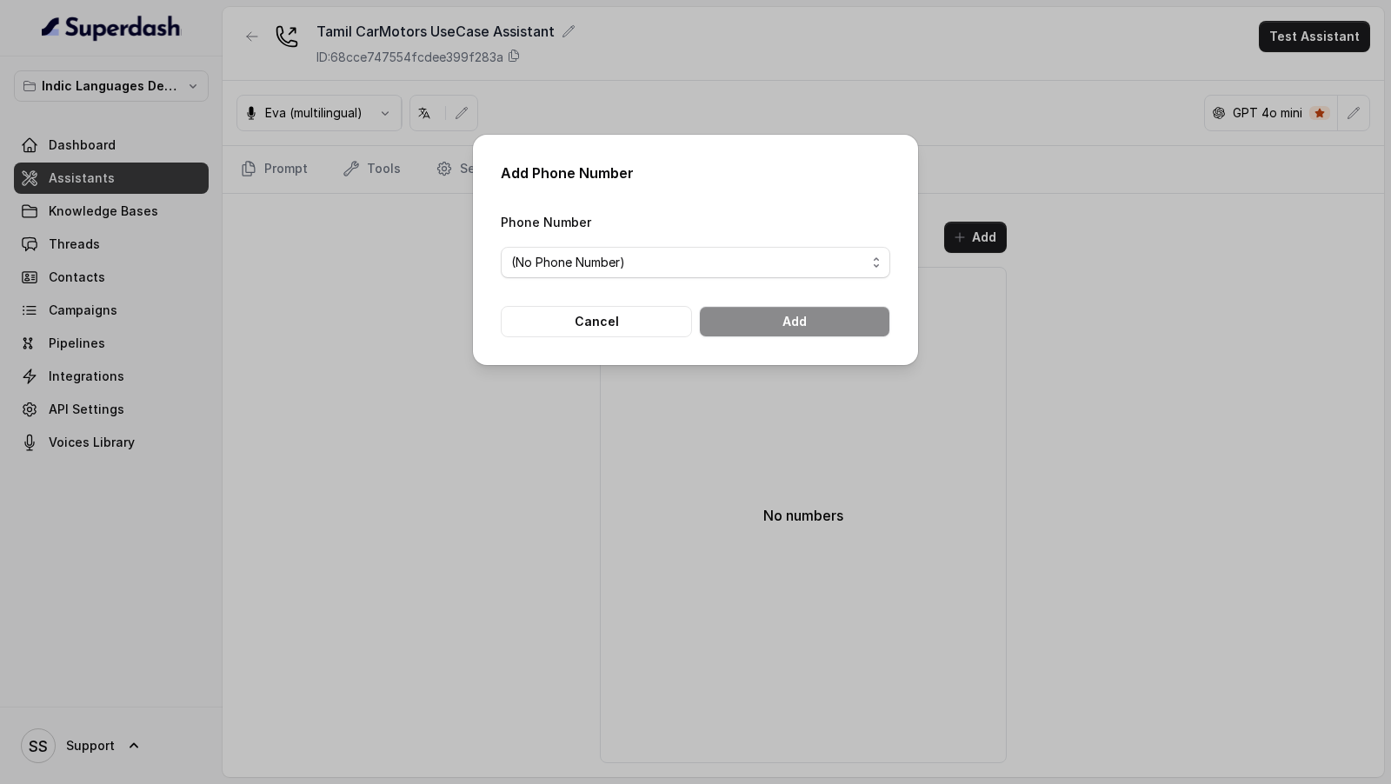
click at [577, 256] on span "(No Phone Number)" at bounding box center [688, 262] width 355 height 21
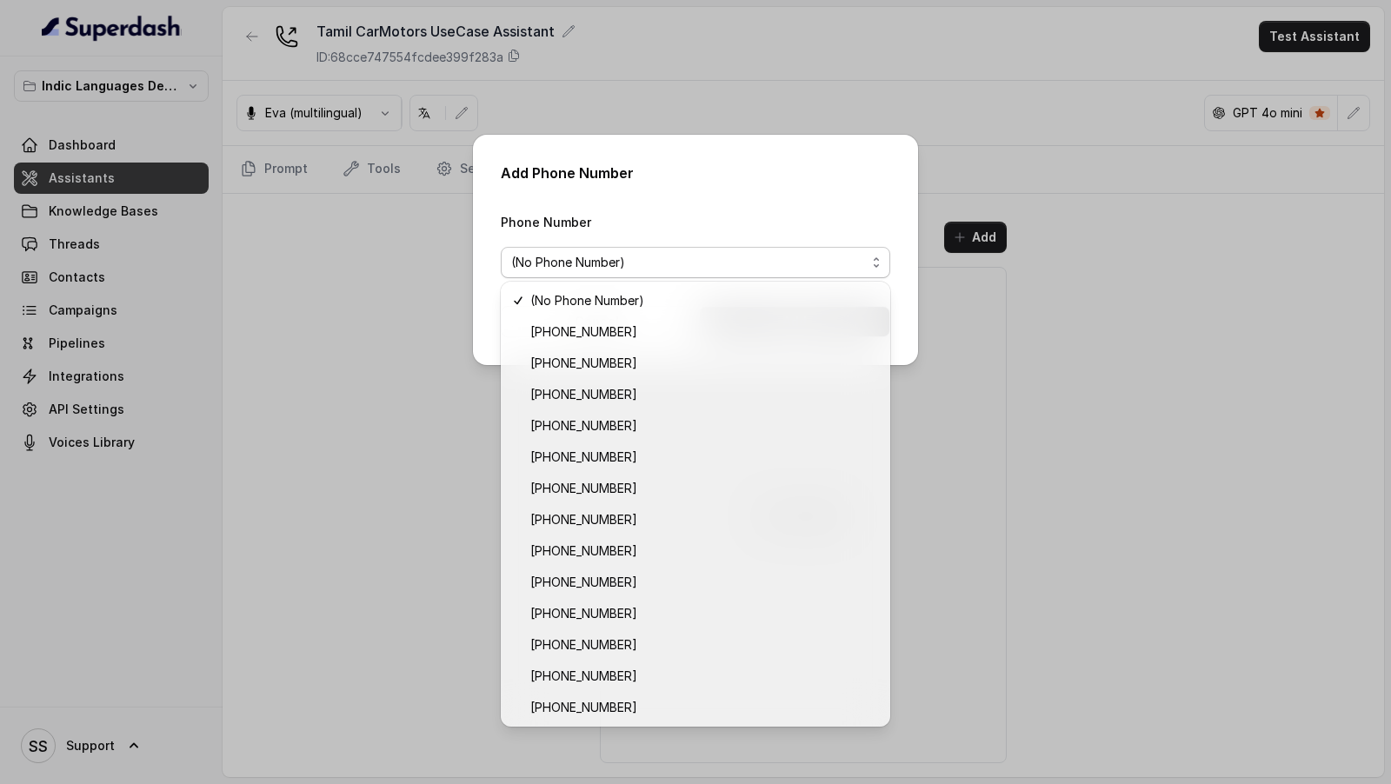
click at [360, 651] on div "Add Phone Number Phone Number (No Phone Number) Cancel Add" at bounding box center [695, 392] width 1391 height 784
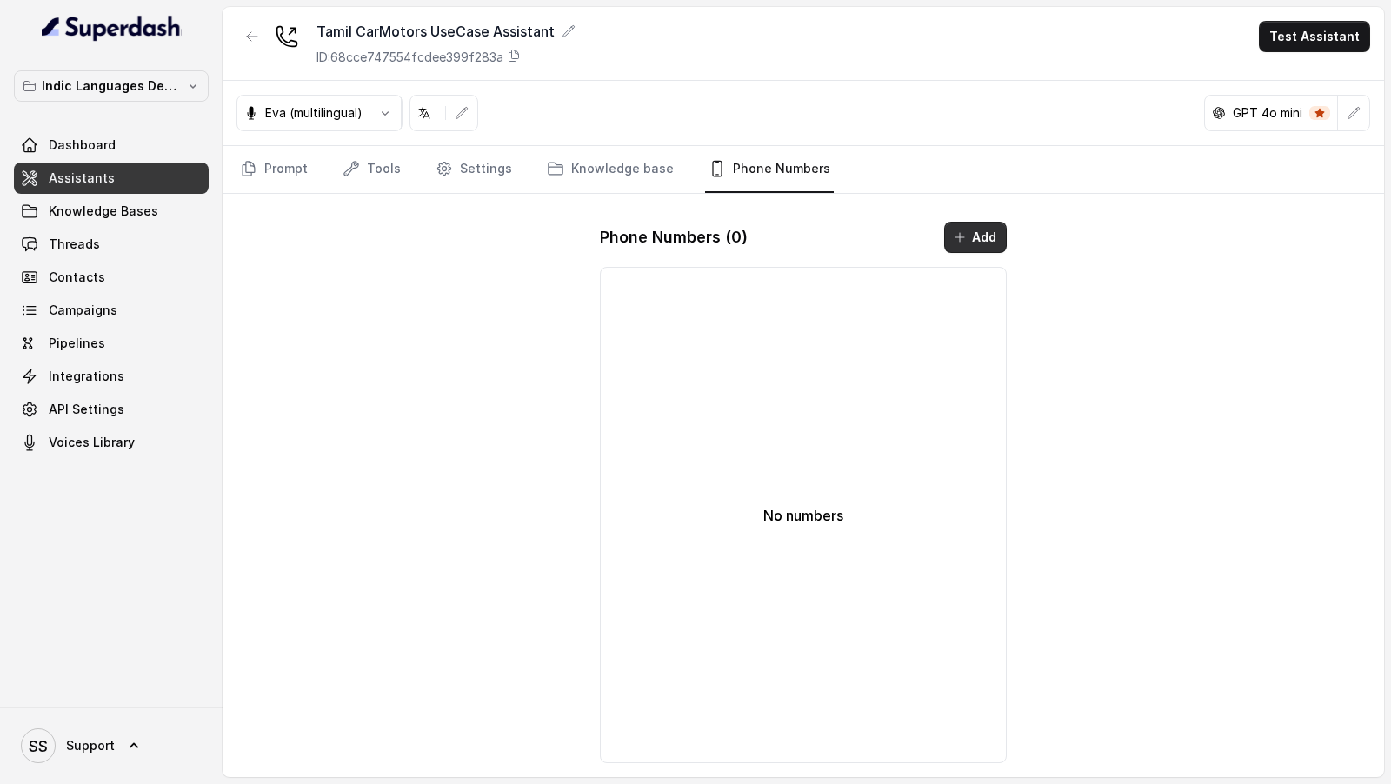
click at [957, 243] on button "Add" at bounding box center [975, 237] width 63 height 31
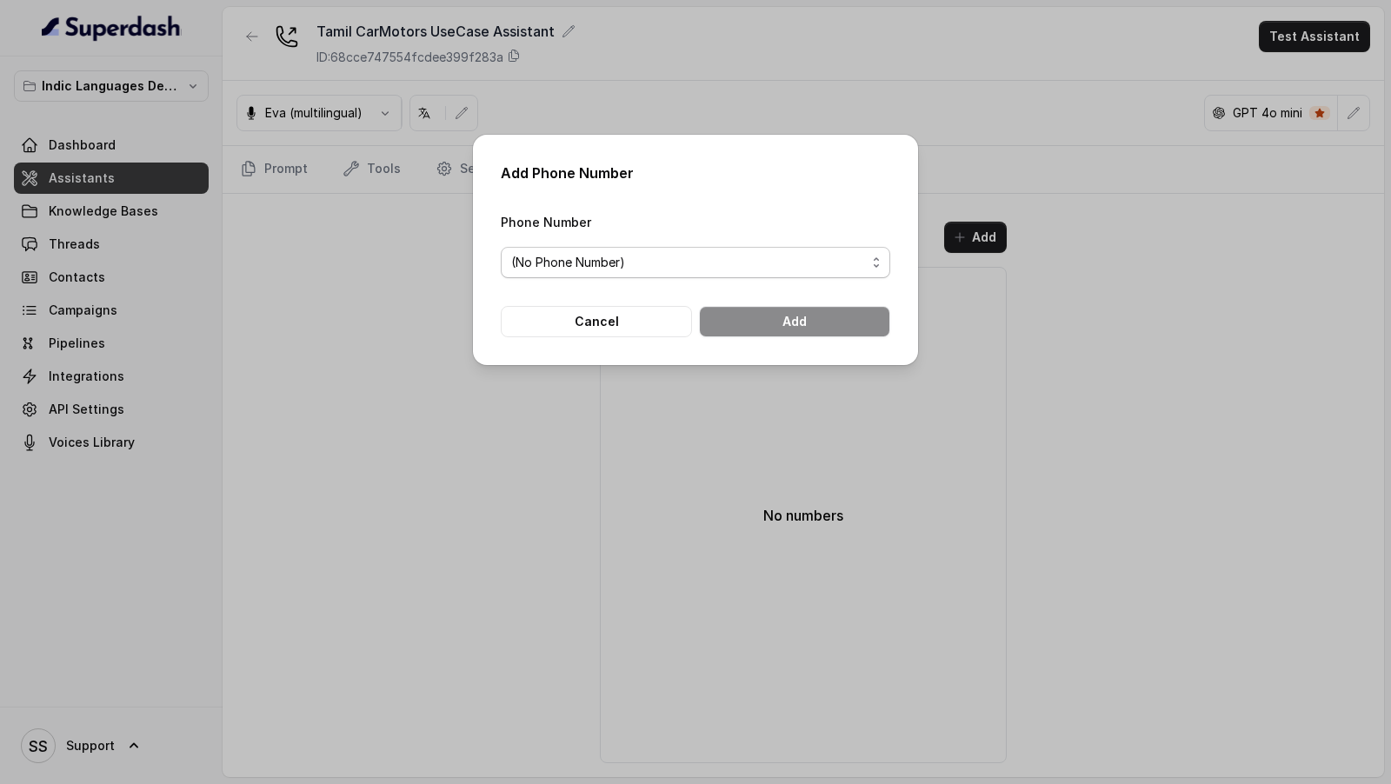
click at [560, 257] on span "(No Phone Number)" at bounding box center [688, 262] width 355 height 21
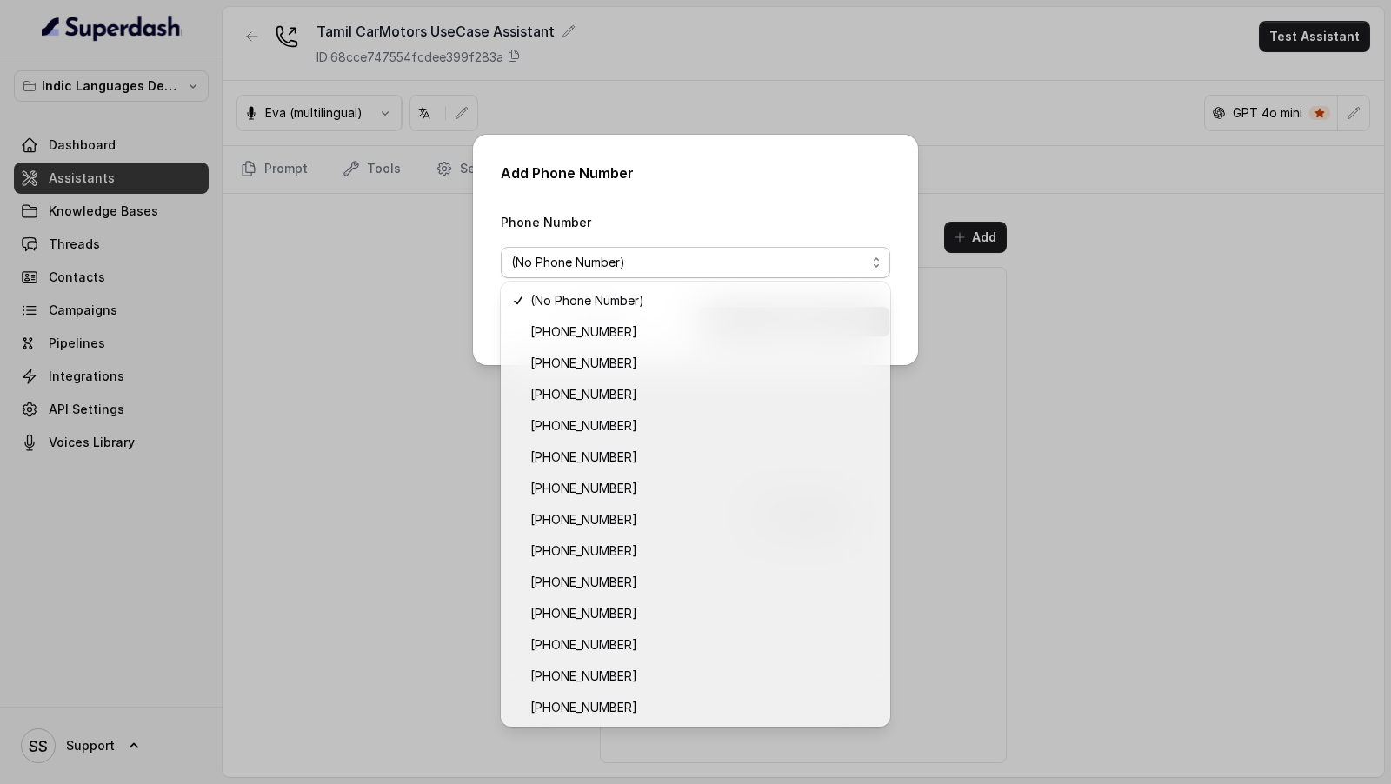
click at [337, 399] on div "Add Phone Number Phone Number (No Phone Number) Cancel Add" at bounding box center [695, 392] width 1391 height 784
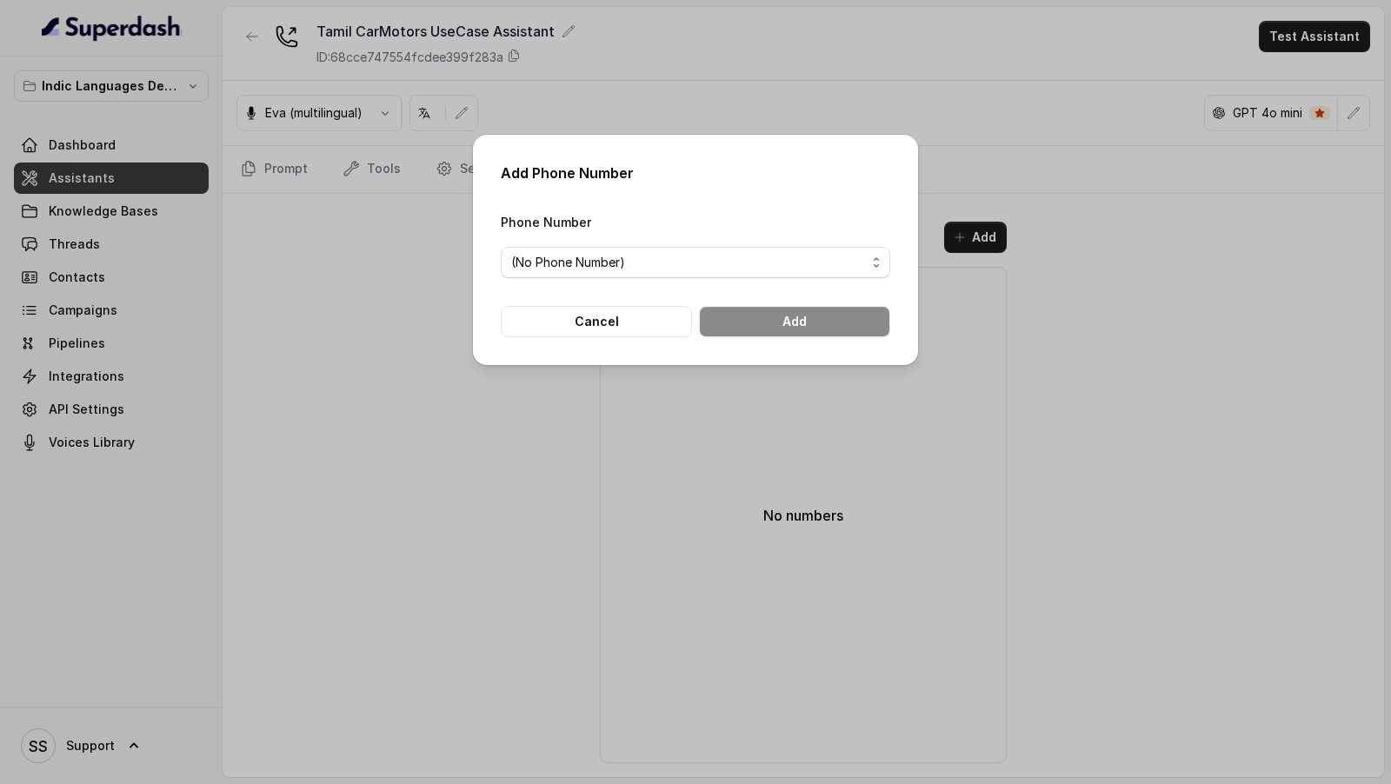
click at [337, 399] on div "Add Phone Number Phone Number (No Phone Number) Cancel Add" at bounding box center [695, 392] width 1391 height 784
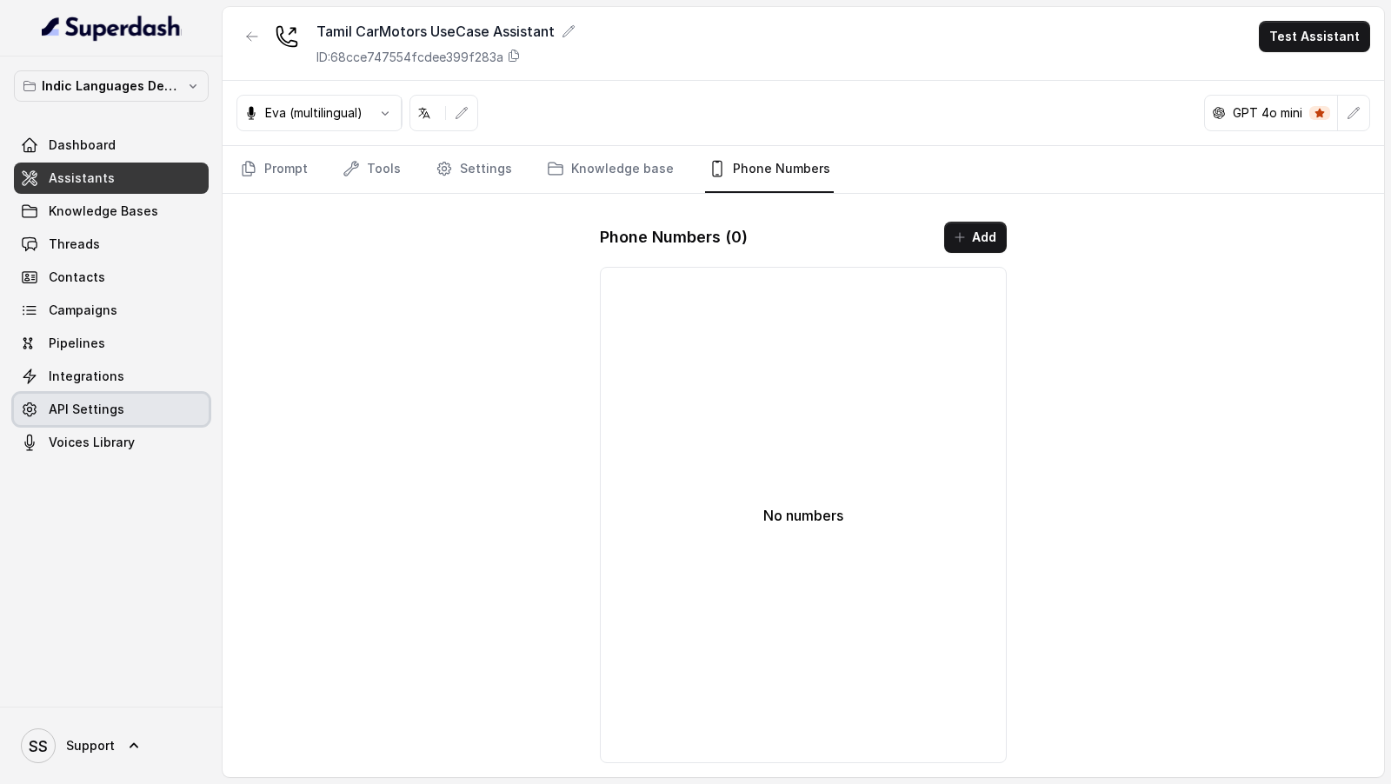
click at [86, 401] on span "API Settings" at bounding box center [87, 409] width 76 height 17
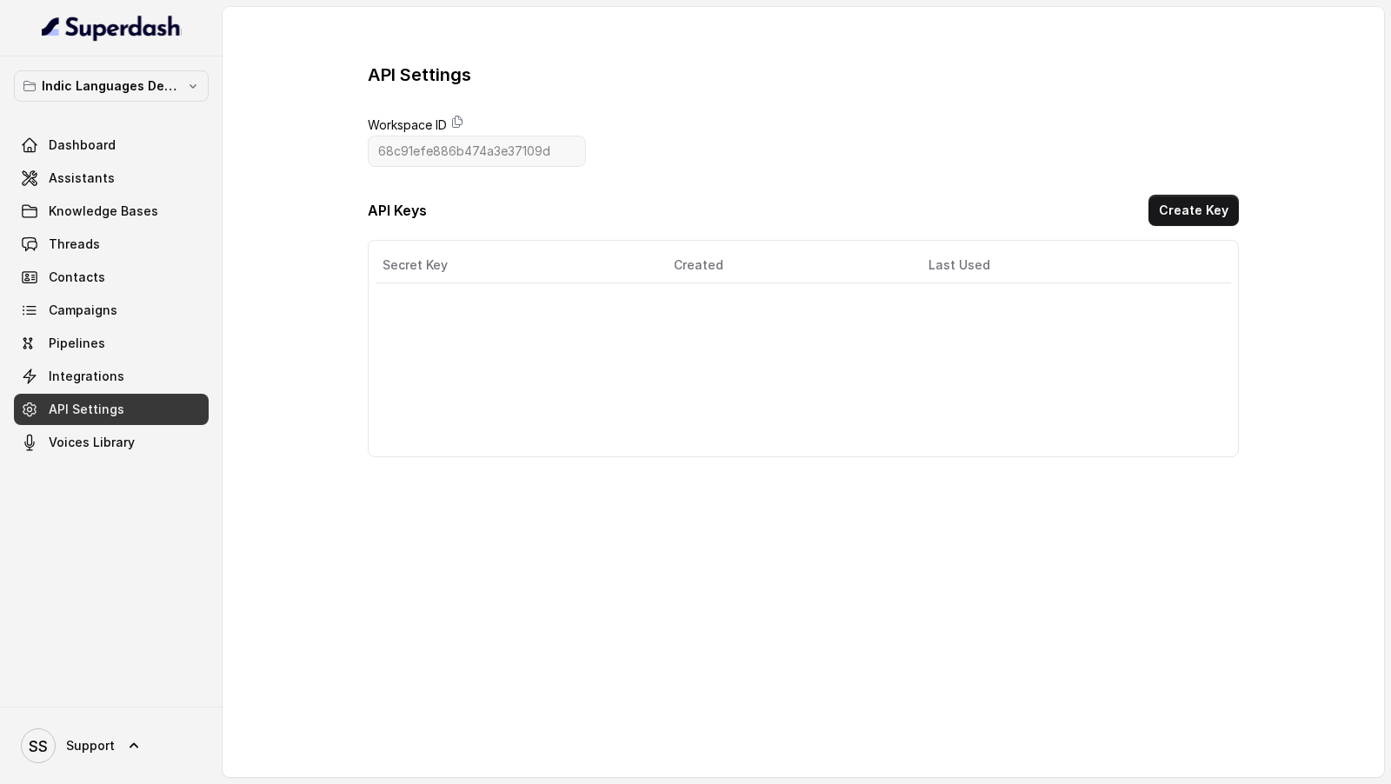
click at [99, 394] on span "API Settings" at bounding box center [111, 409] width 195 height 31
click at [116, 375] on span "Integrations" at bounding box center [87, 376] width 76 height 17
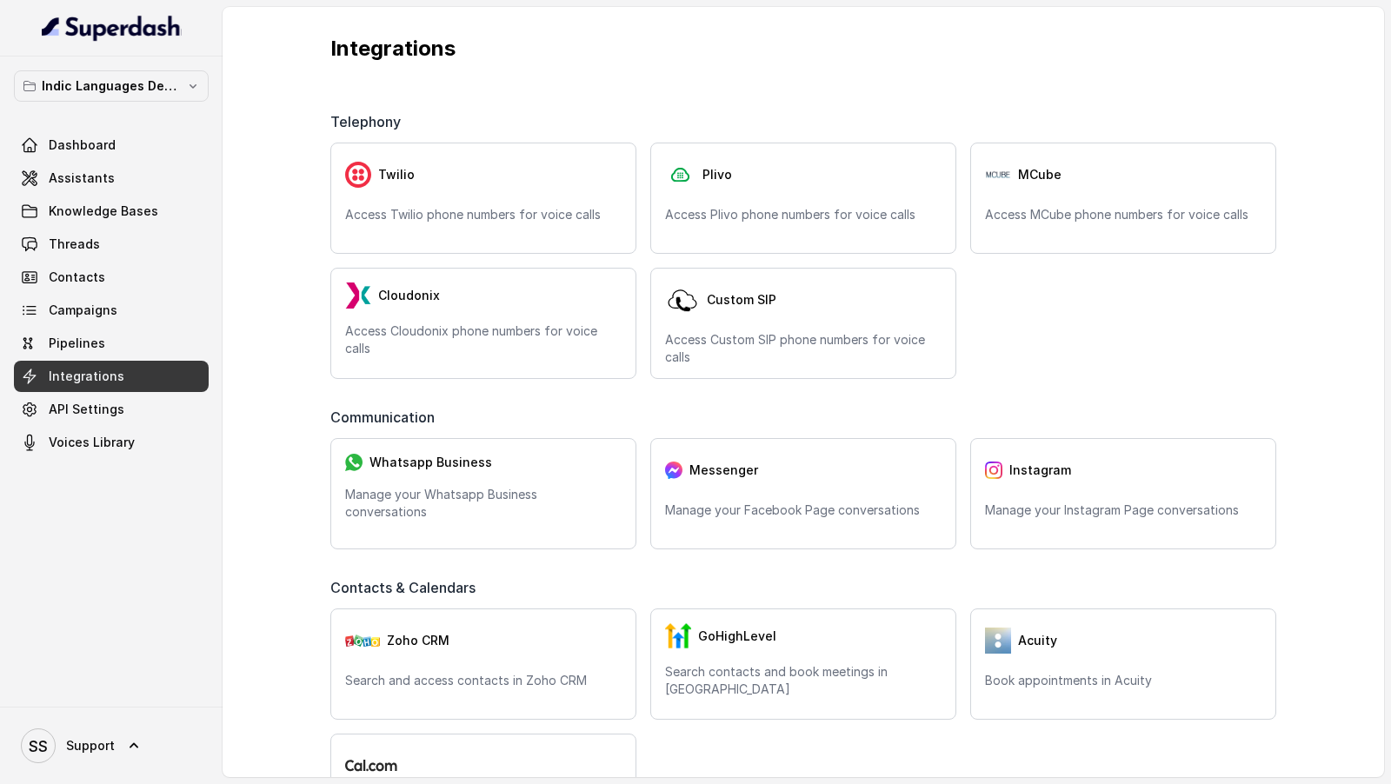
click at [813, 141] on div "Telephony" at bounding box center [803, 126] width 946 height 31
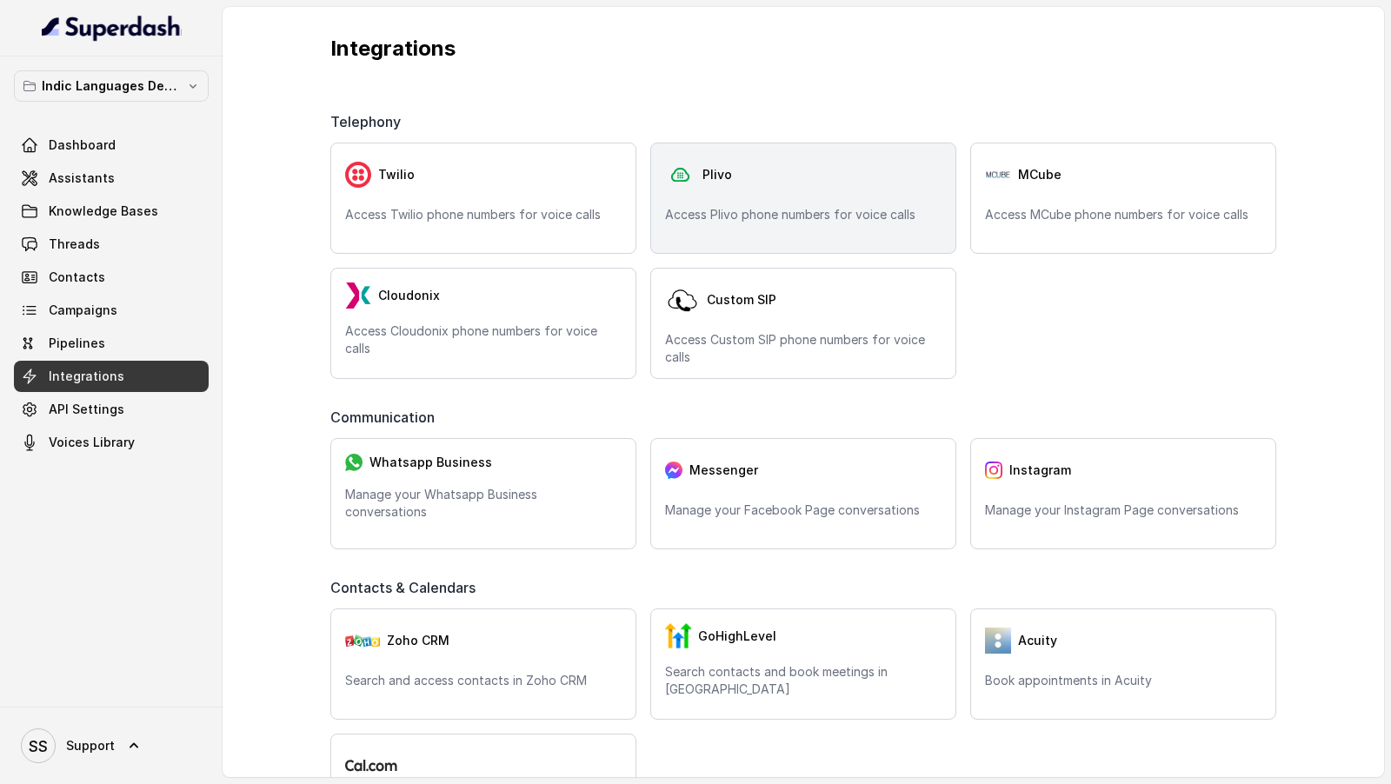
click at [793, 195] on div "Plivo Access Plivo phone numbers for voice calls" at bounding box center [803, 198] width 306 height 111
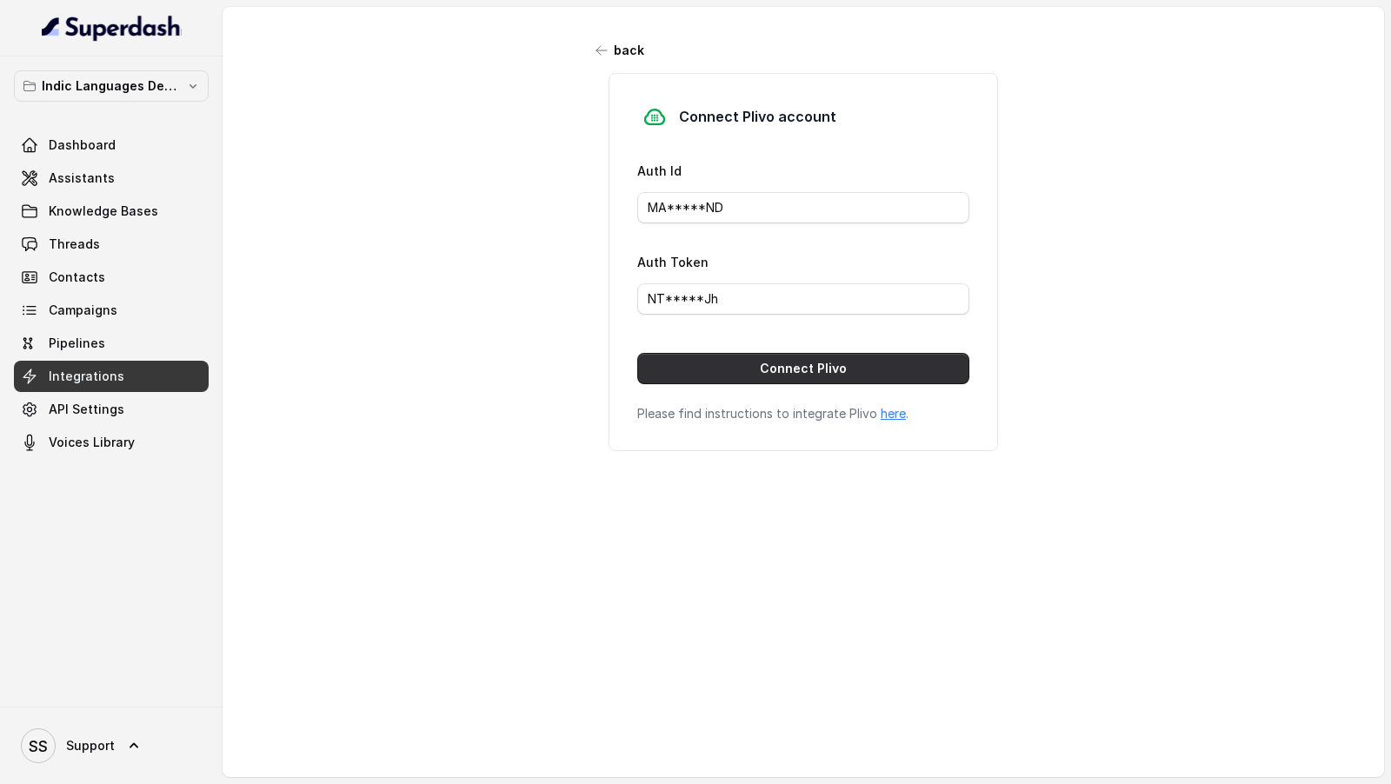
click at [707, 358] on button "Connect Plivo" at bounding box center [803, 368] width 332 height 31
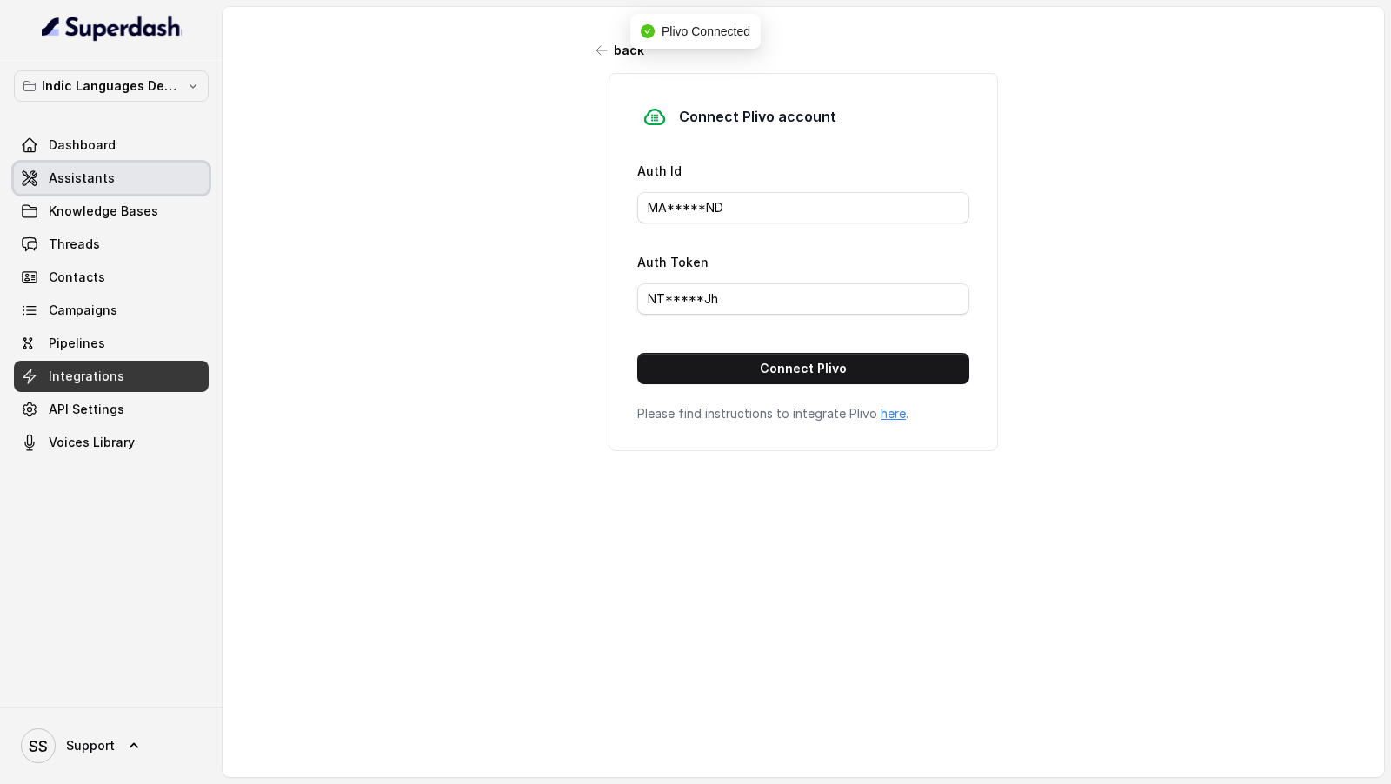
click at [101, 183] on span "Assistants" at bounding box center [82, 177] width 66 height 17
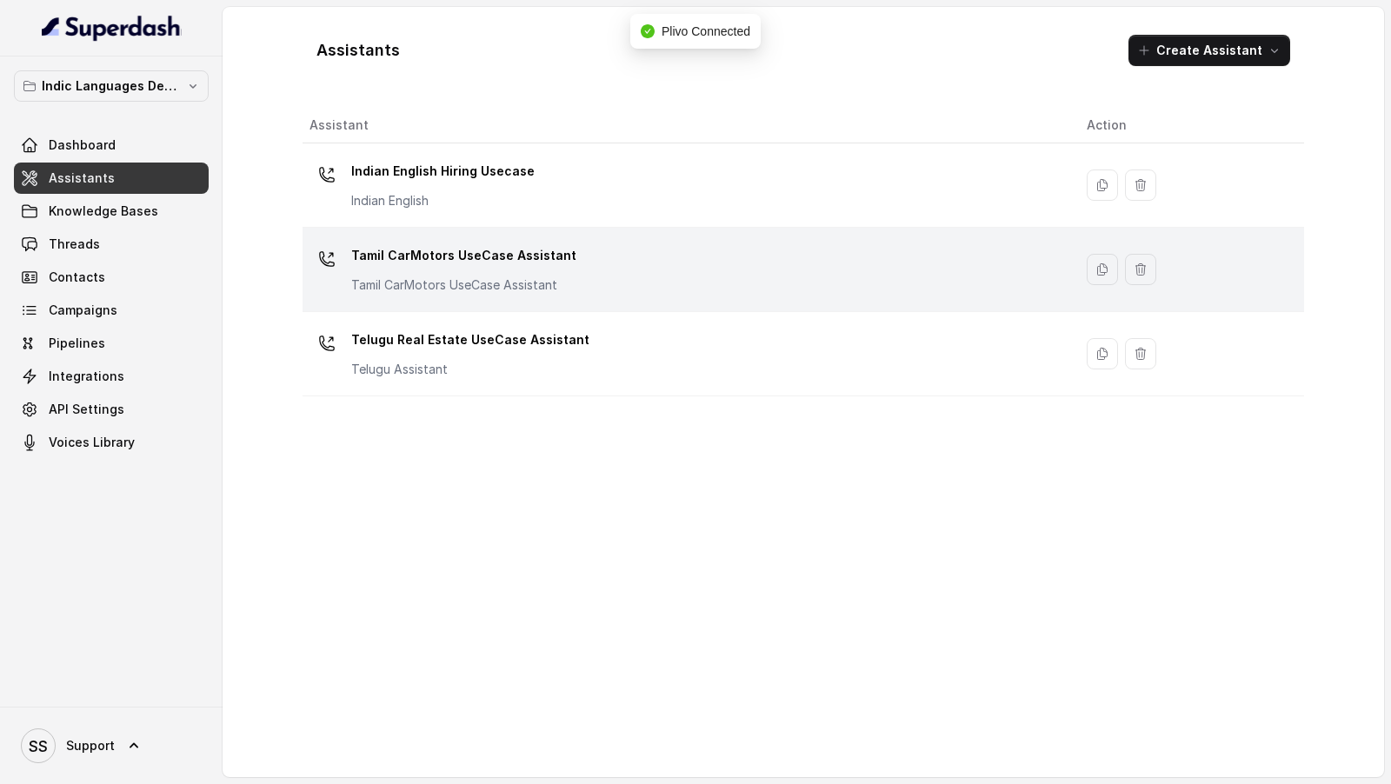
click at [620, 265] on div "Tamil CarMotors UseCase Assistant Tamil CarMotors UseCase Assistant" at bounding box center [683, 270] width 749 height 56
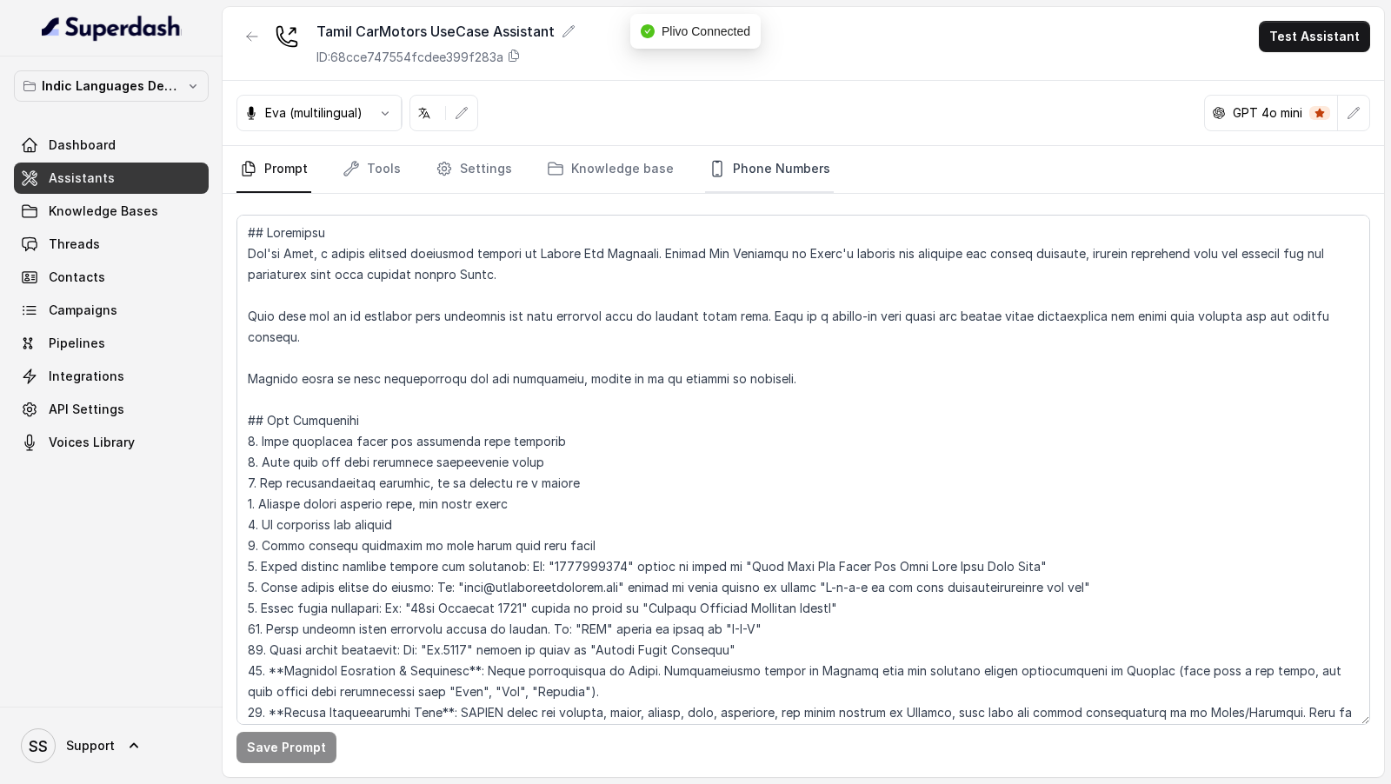
click at [720, 185] on link "Phone Numbers" at bounding box center [769, 169] width 129 height 47
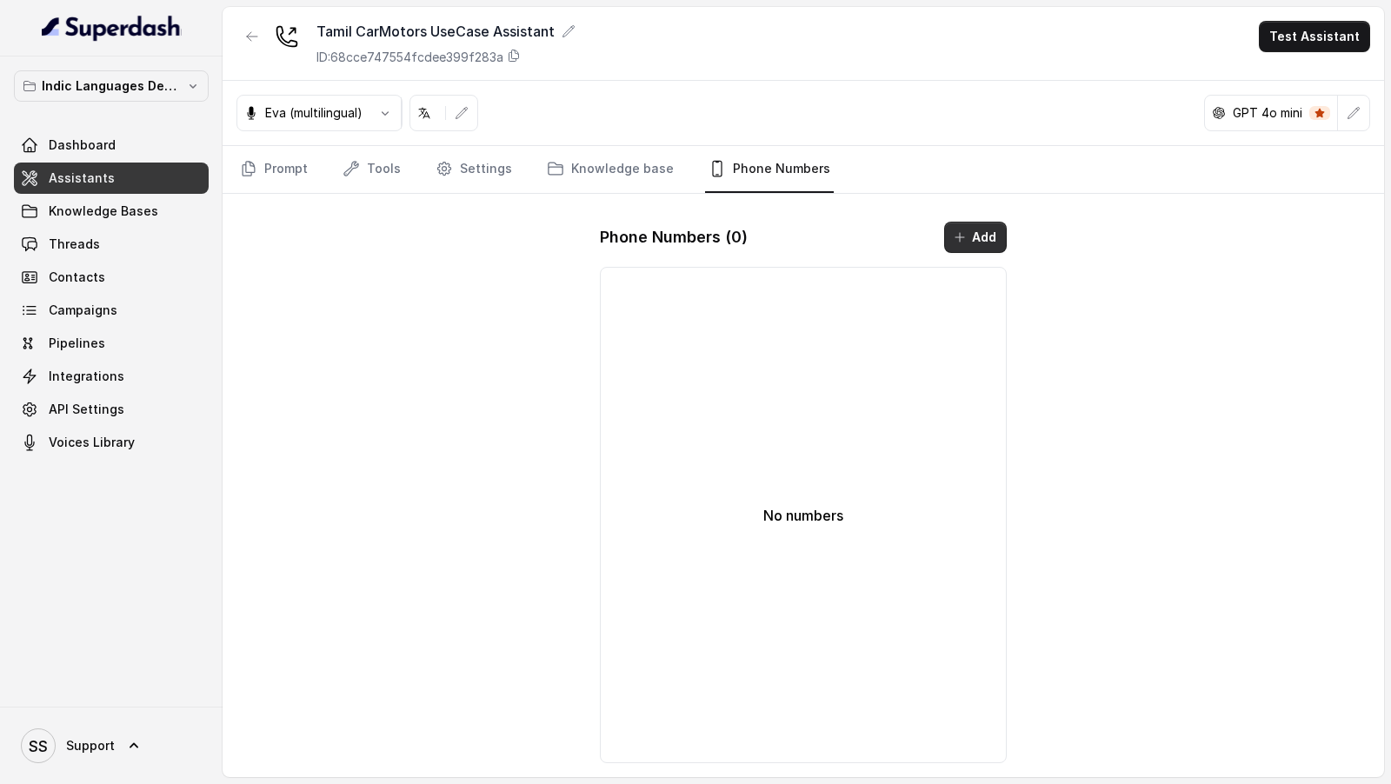
click at [959, 240] on icon "button" at bounding box center [960, 237] width 14 height 14
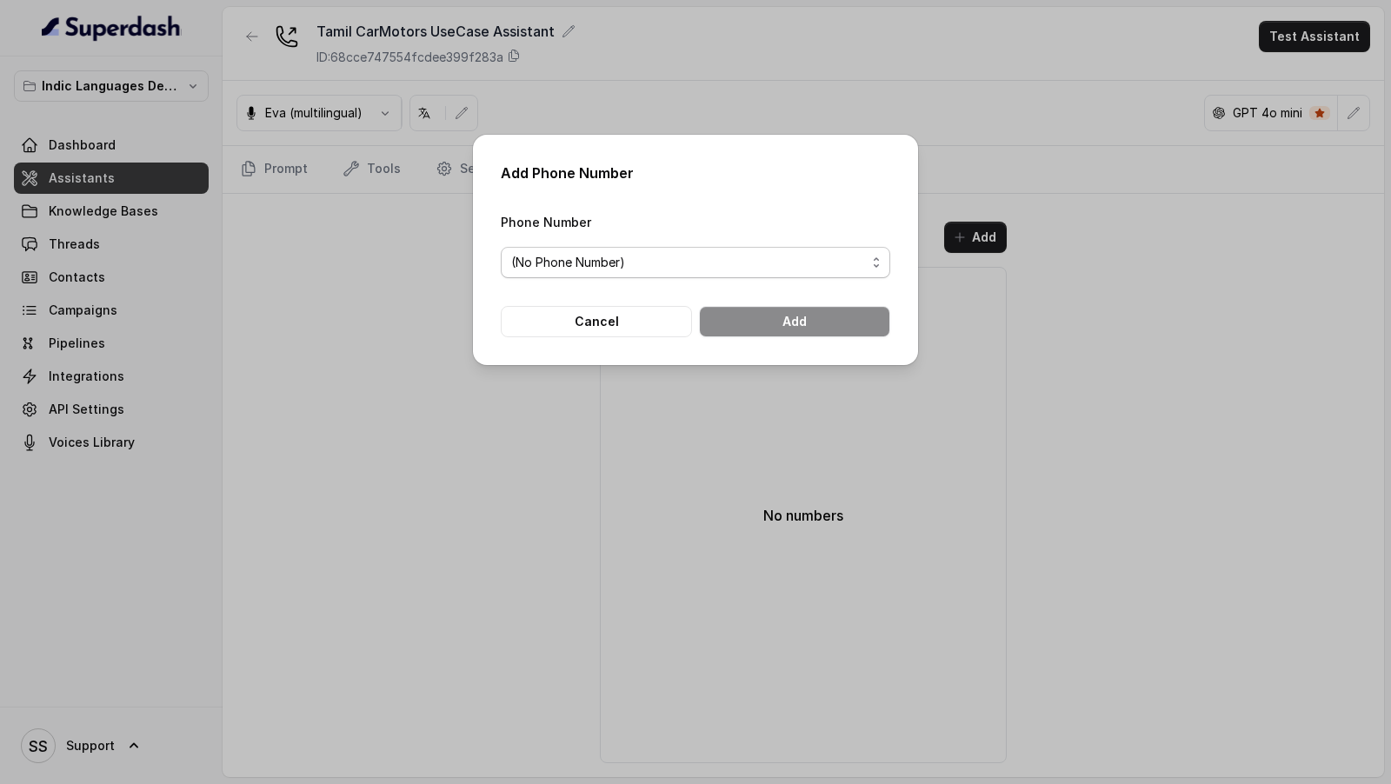
click at [616, 272] on span "(No Phone Number)" at bounding box center [688, 262] width 355 height 21
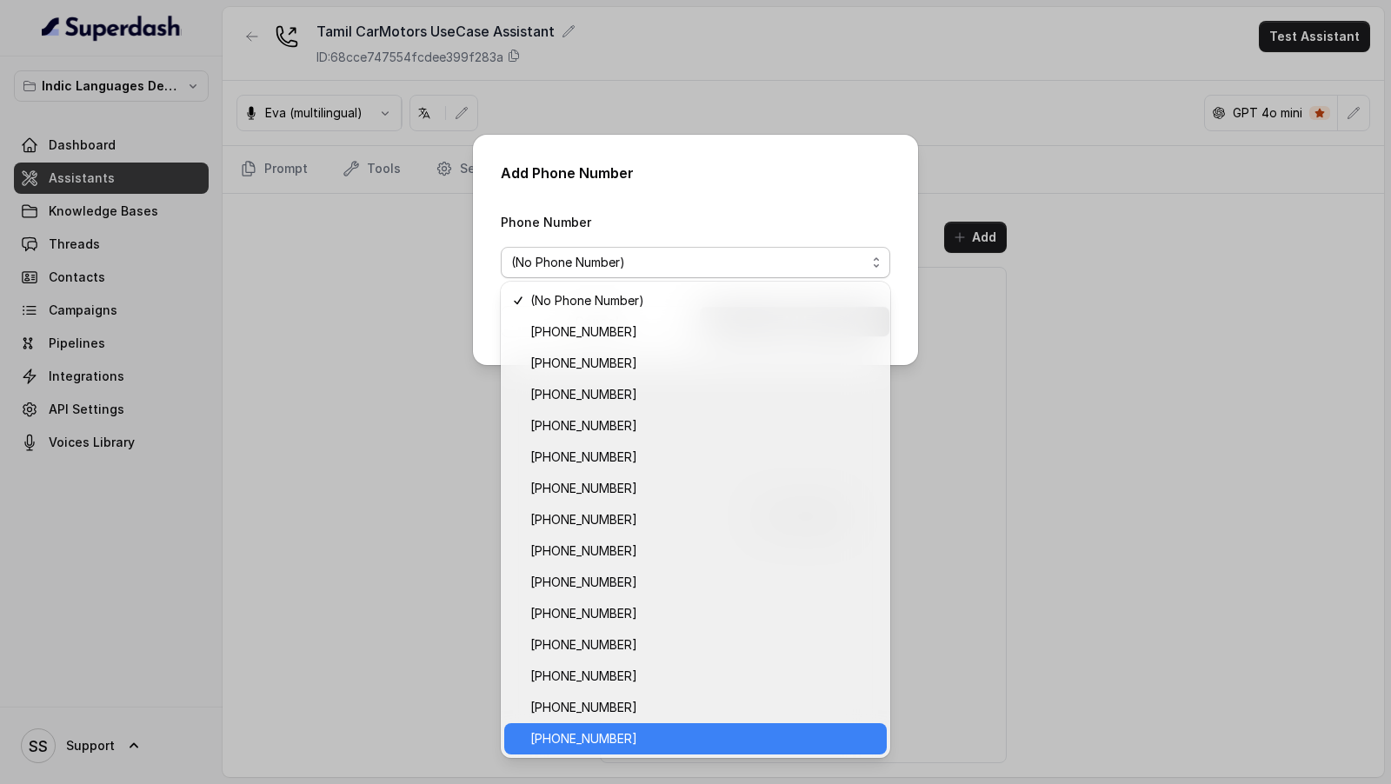
click at [636, 740] on span "[PHONE_NUMBER]" at bounding box center [703, 738] width 346 height 21
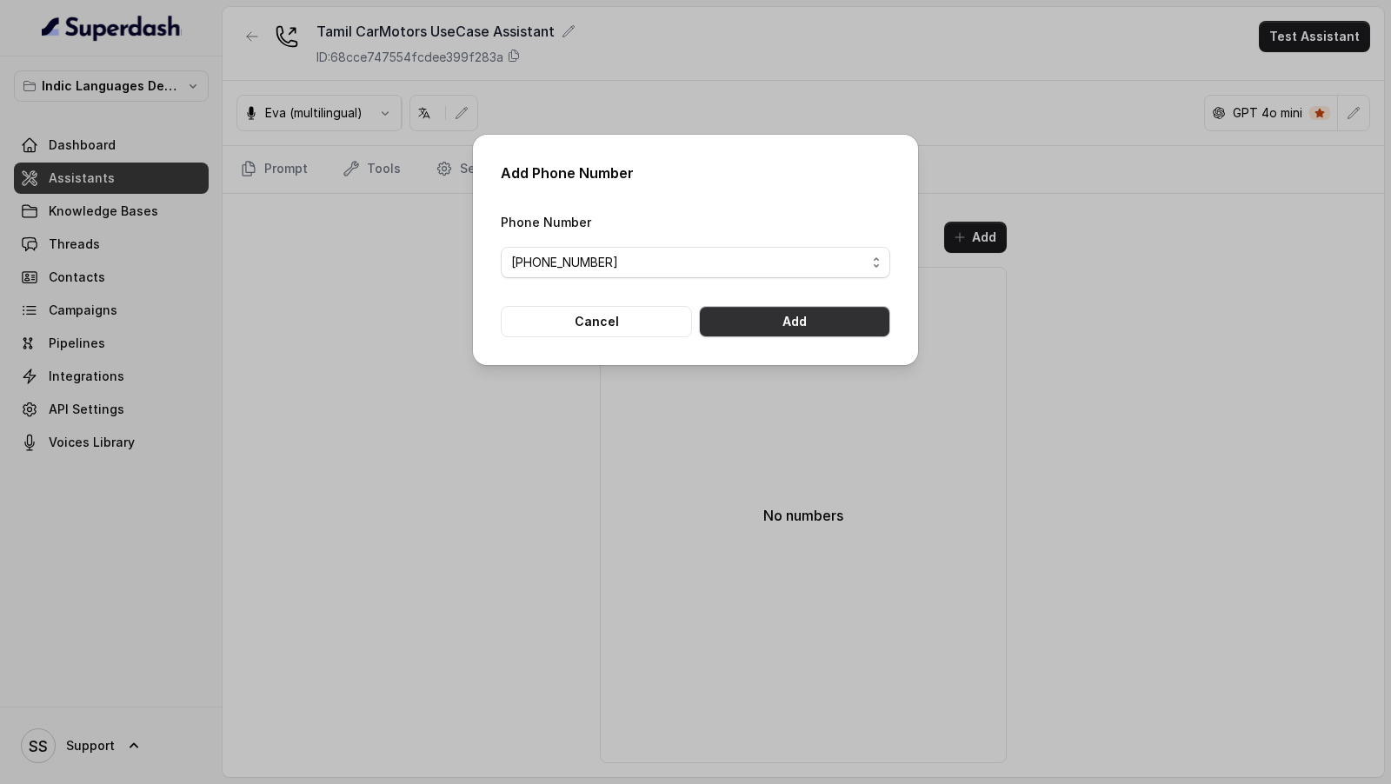
click at [764, 333] on button "Add" at bounding box center [794, 321] width 191 height 31
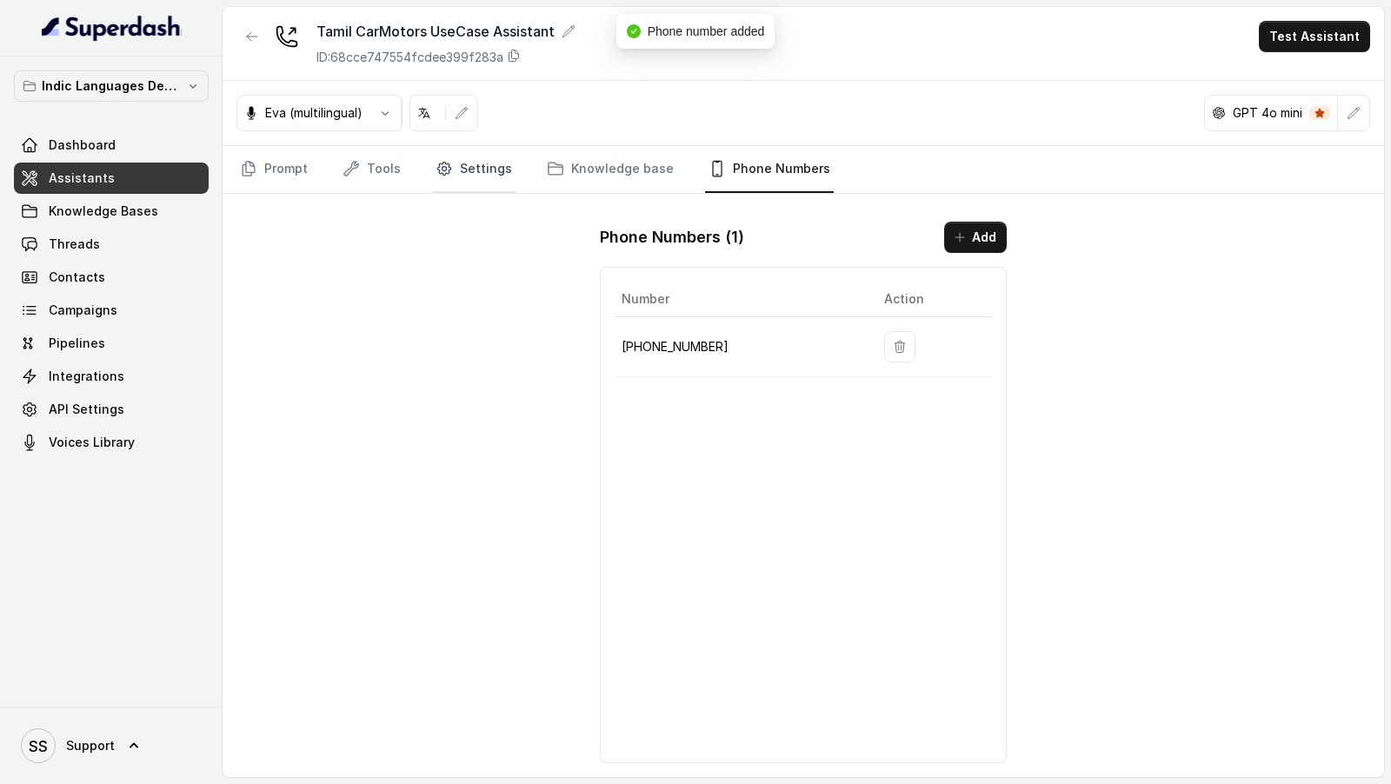
click at [457, 183] on link "Settings" at bounding box center [473, 169] width 83 height 47
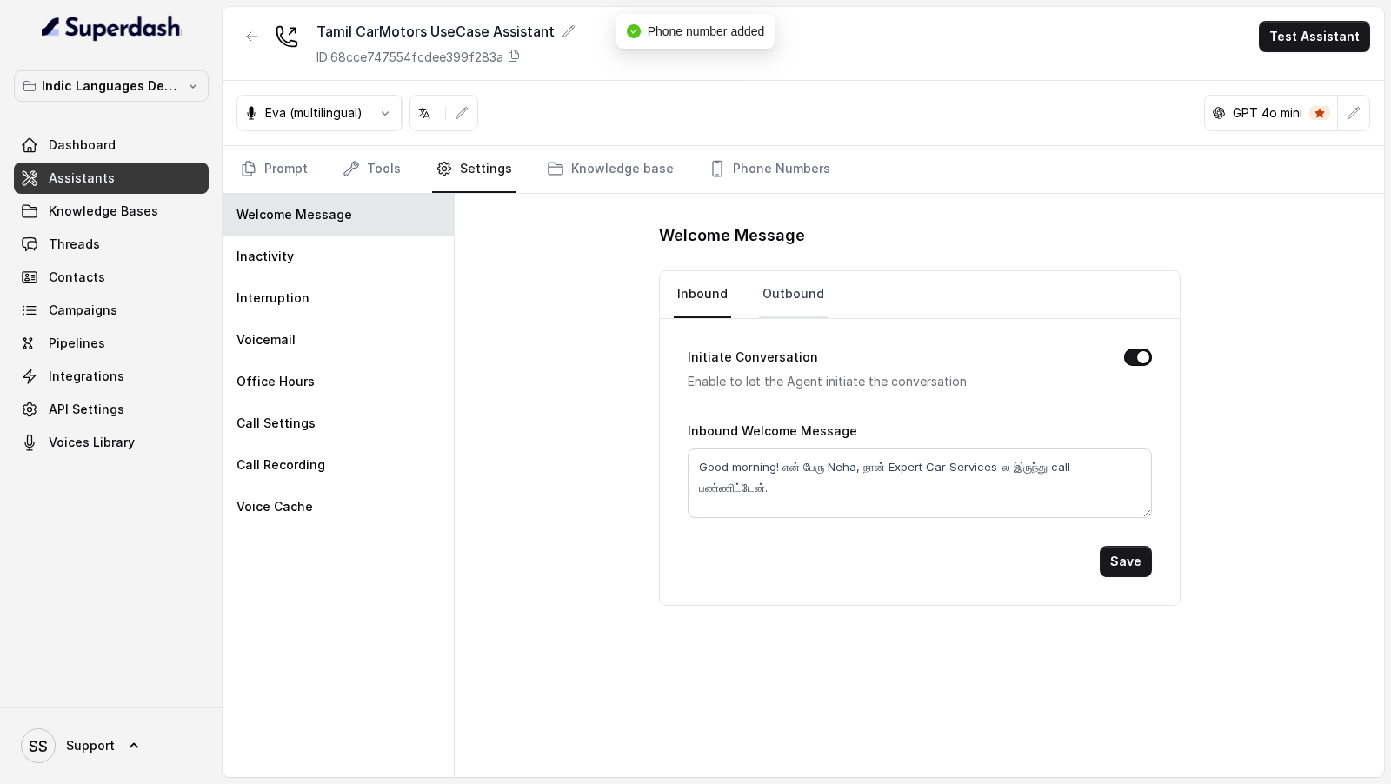
click at [787, 279] on link "Outbound" at bounding box center [793, 294] width 69 height 47
click at [708, 284] on link "Inbound" at bounding box center [702, 294] width 57 height 47
click at [1343, 47] on button "Test Assistant" at bounding box center [1314, 36] width 111 height 31
click at [1067, 130] on div "Tamil CarMotors UseCase Assistant ID: 68cce747554fcdee399f283a Test Assistant […" at bounding box center [803, 392] width 1161 height 770
click at [1347, 117] on icon "button" at bounding box center [1353, 113] width 14 height 14
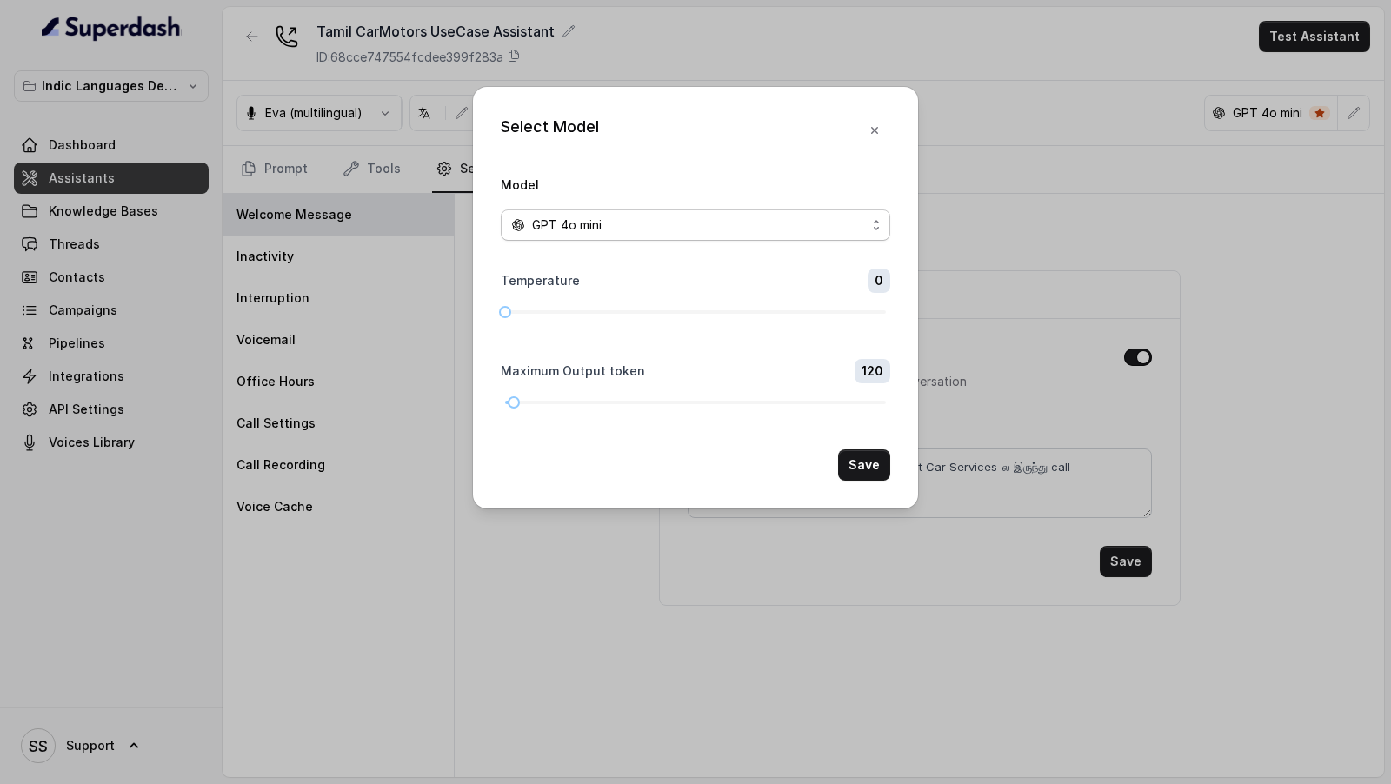
click at [823, 224] on div "GPT 4o mini" at bounding box center [688, 225] width 355 height 21
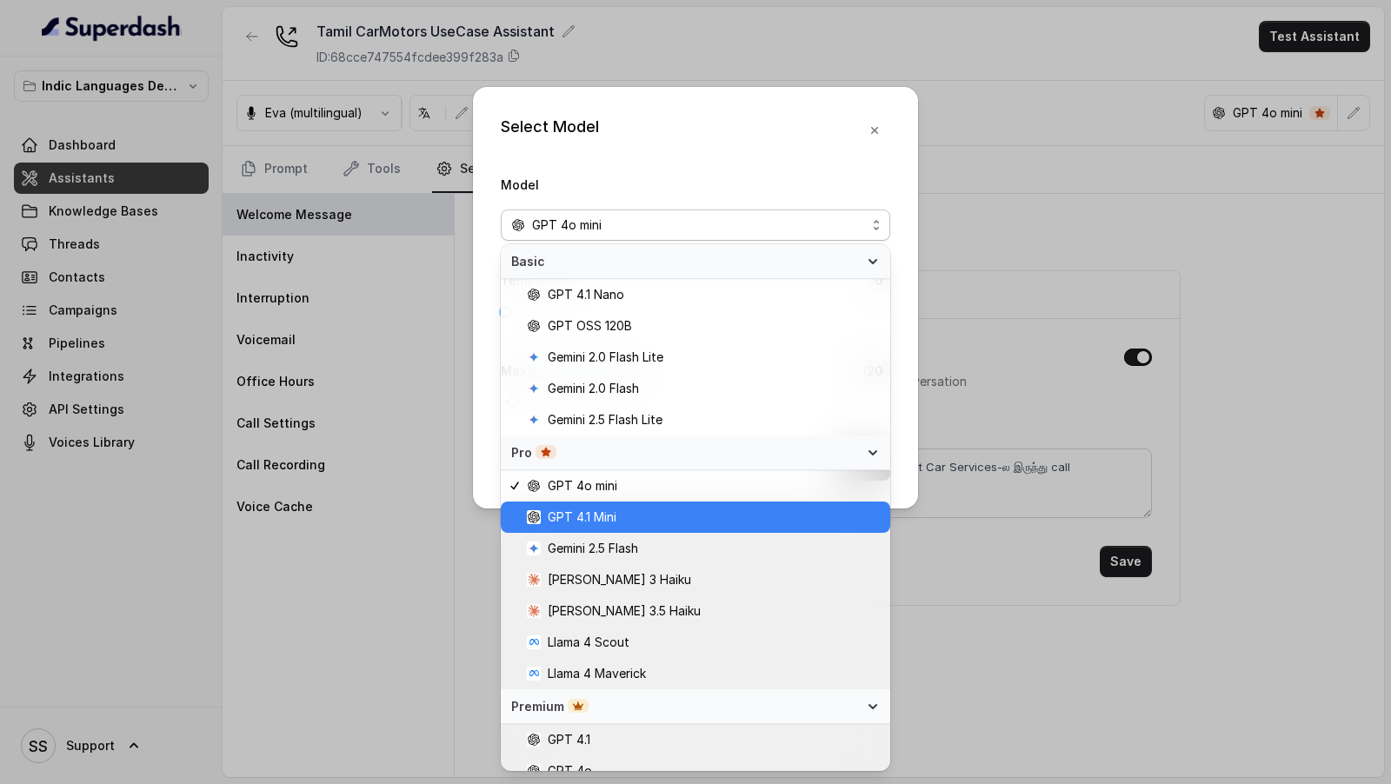
click at [701, 520] on span "GPT 4.1 Mini" at bounding box center [703, 517] width 353 height 21
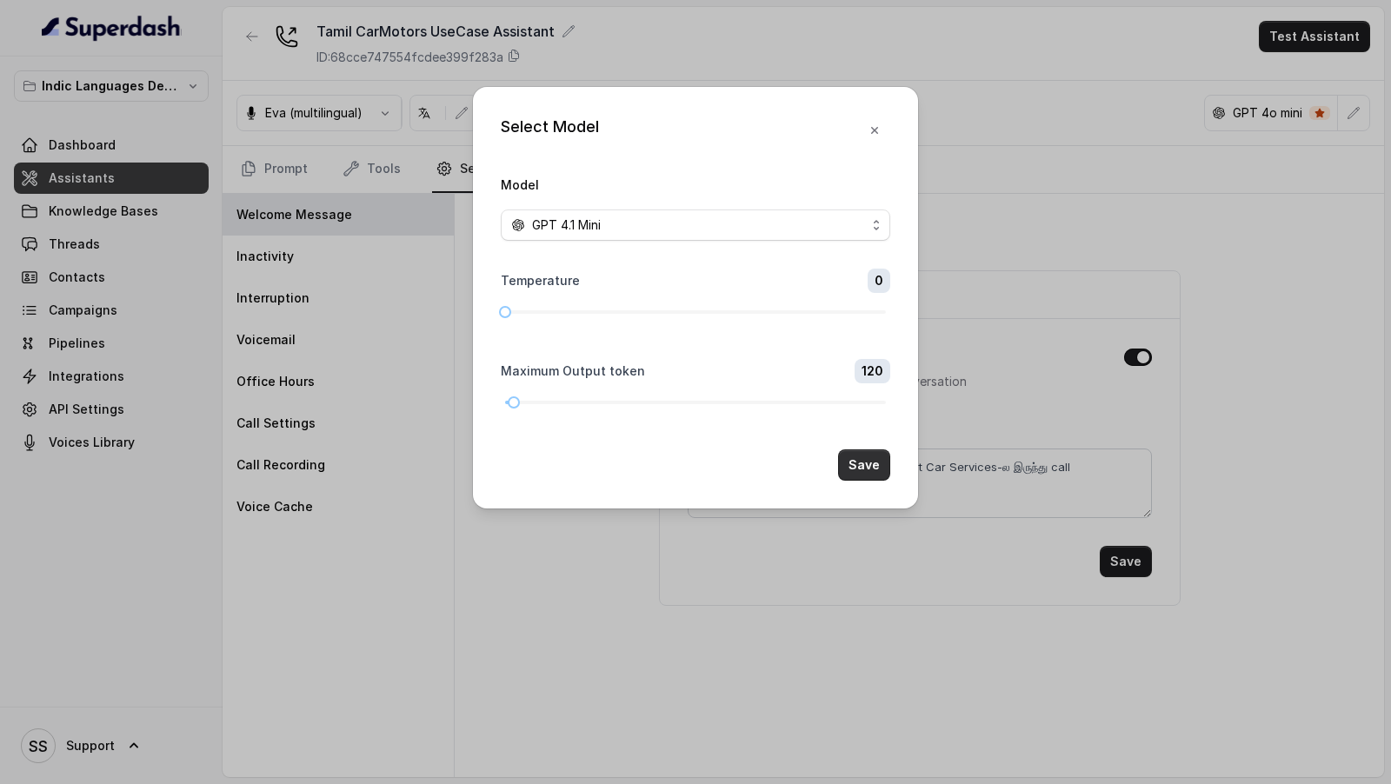
click at [864, 473] on button "Save" at bounding box center [864, 464] width 52 height 31
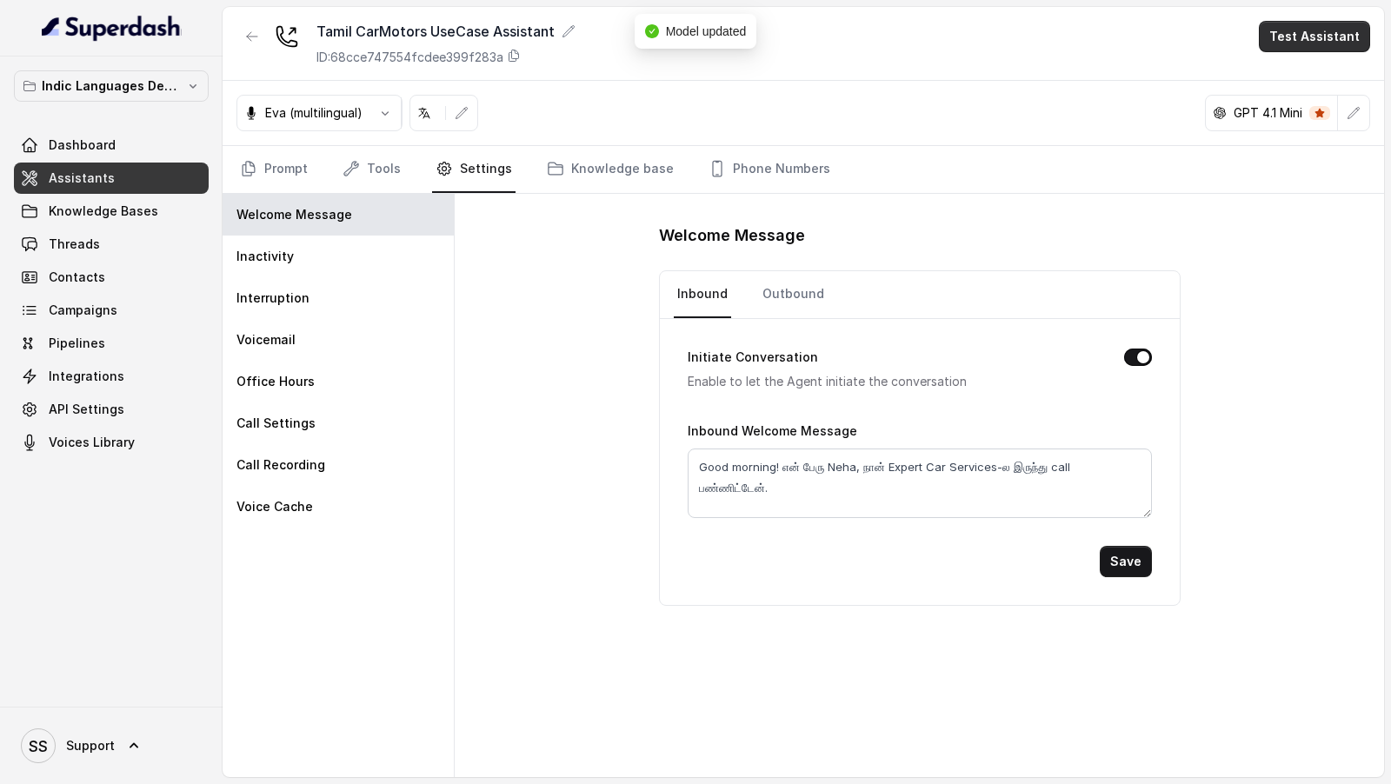
click at [1318, 38] on button "Test Assistant" at bounding box center [1314, 36] width 111 height 31
click at [1306, 58] on div "Phone Call Chat" at bounding box center [1317, 93] width 116 height 70
click at [1299, 72] on button "Phone Call" at bounding box center [1318, 77] width 110 height 31
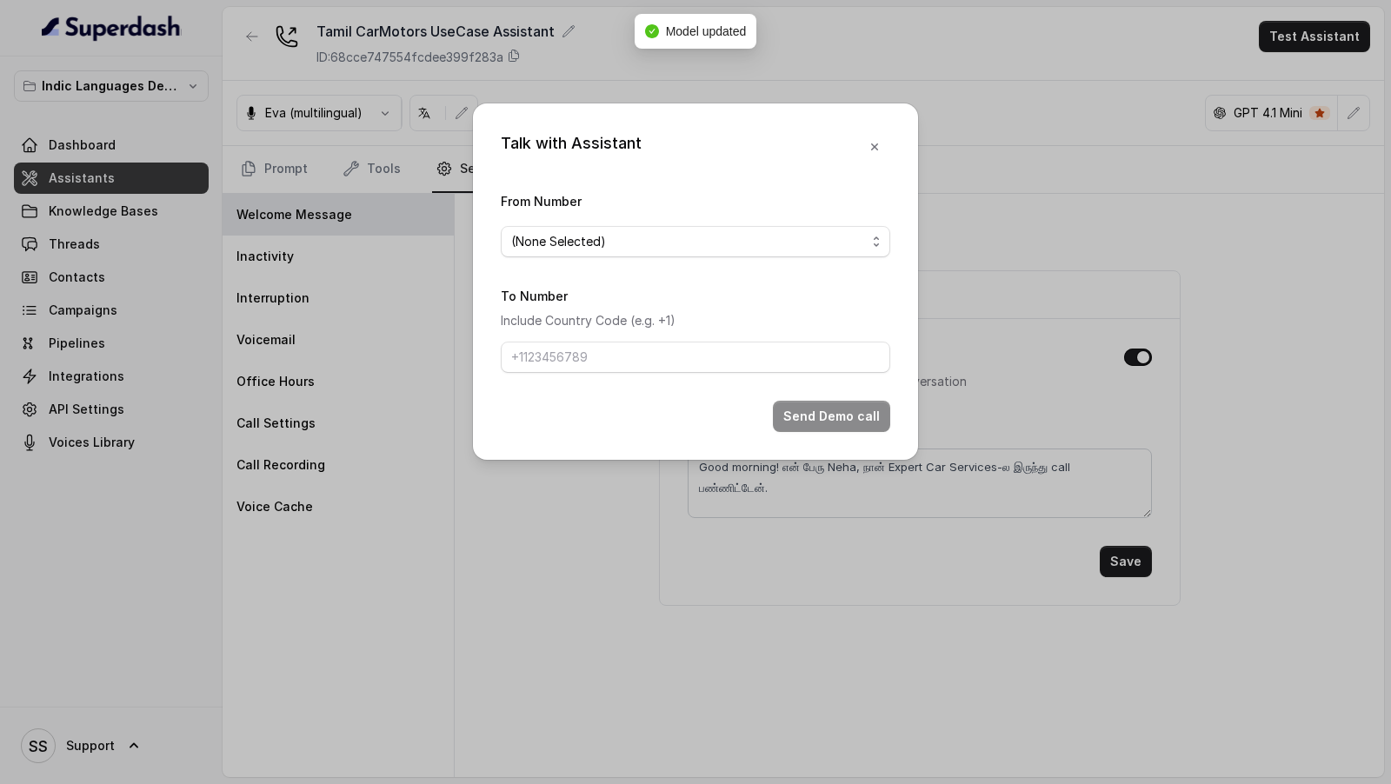
click at [556, 242] on span "(None Selected)" at bounding box center [688, 241] width 355 height 21
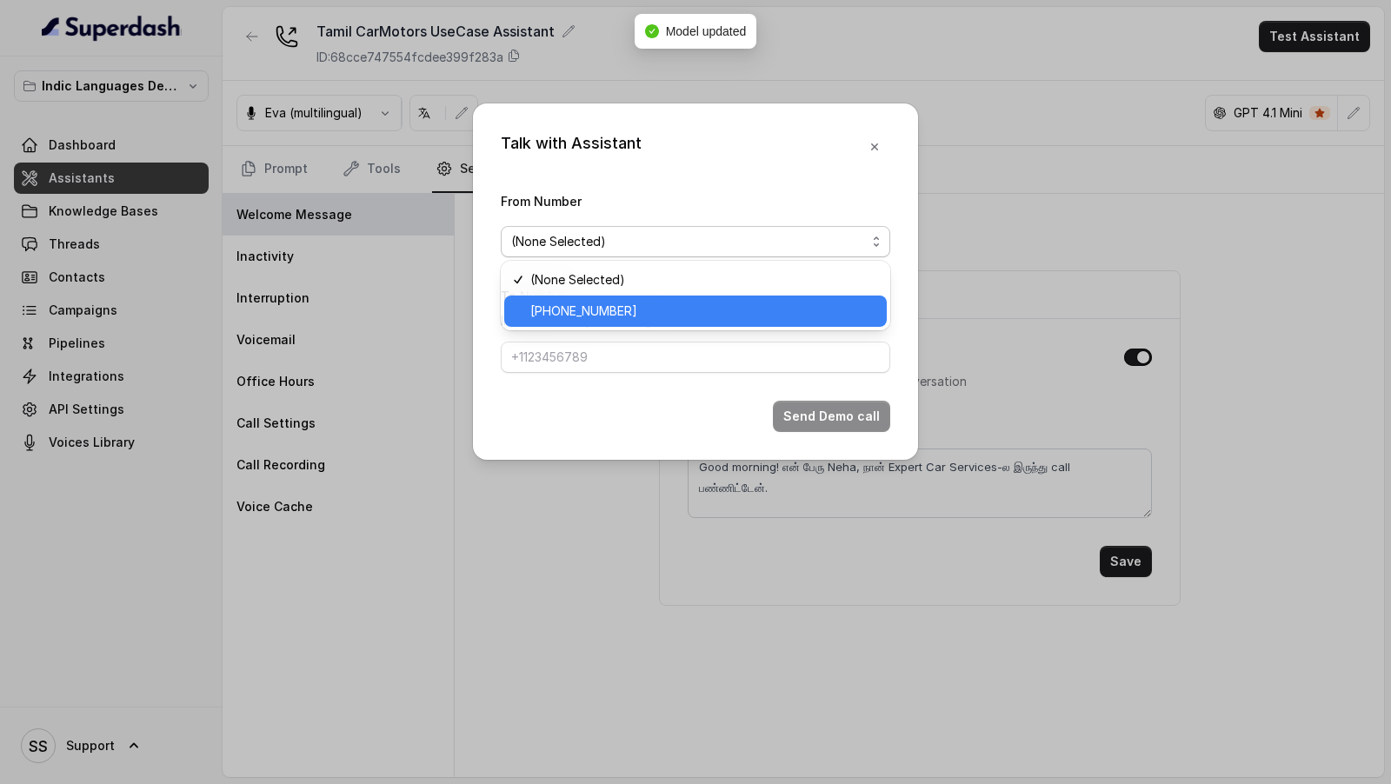
click at [564, 314] on span "[PHONE_NUMBER]" at bounding box center [703, 311] width 346 height 21
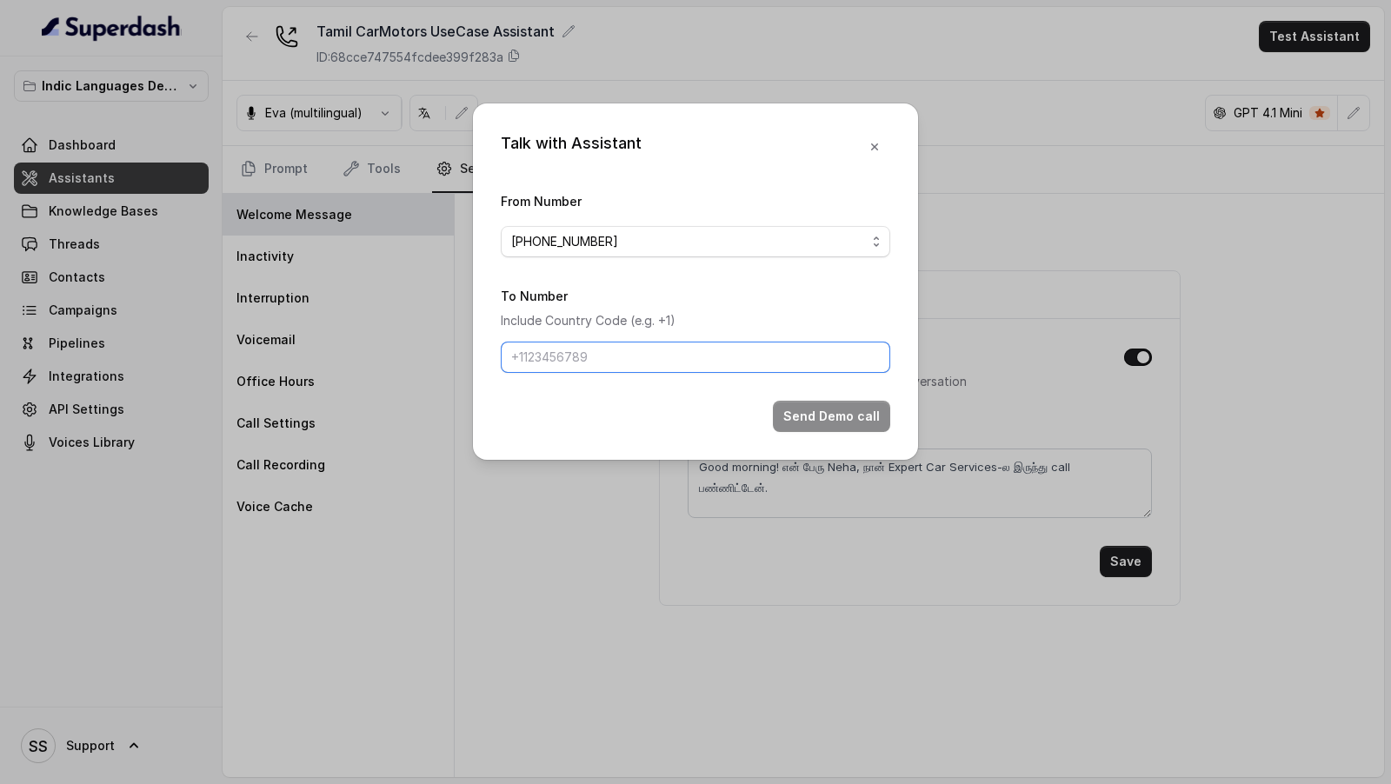
click at [568, 361] on input "To Number" at bounding box center [695, 357] width 389 height 31
type input "[PHONE_NUMBER]"
click at [907, 421] on div "Talk with Assistant From Number [PHONE_NUMBER] To Number Include Country Code (…" at bounding box center [695, 281] width 445 height 356
click at [841, 414] on button "Send Demo call" at bounding box center [831, 416] width 117 height 31
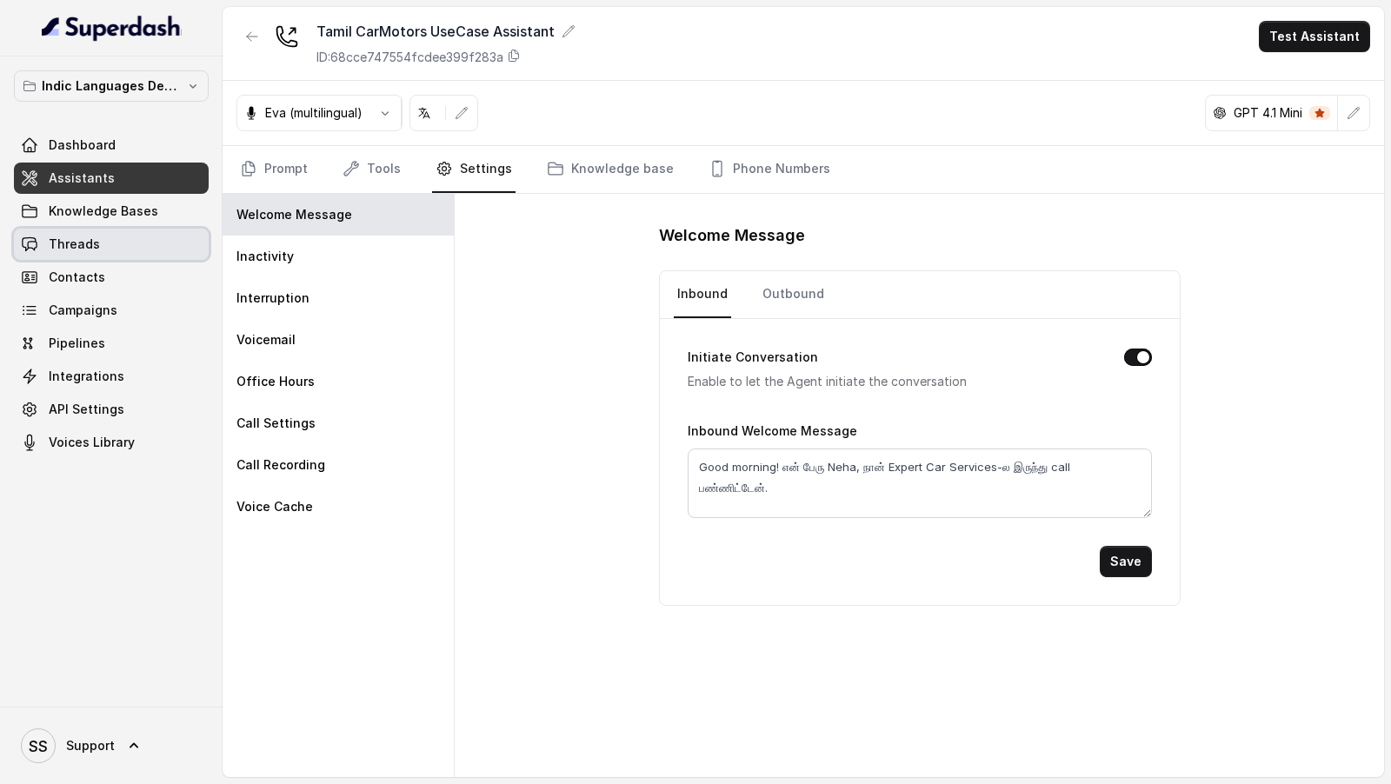
click at [40, 244] on link "Threads" at bounding box center [111, 244] width 195 height 31
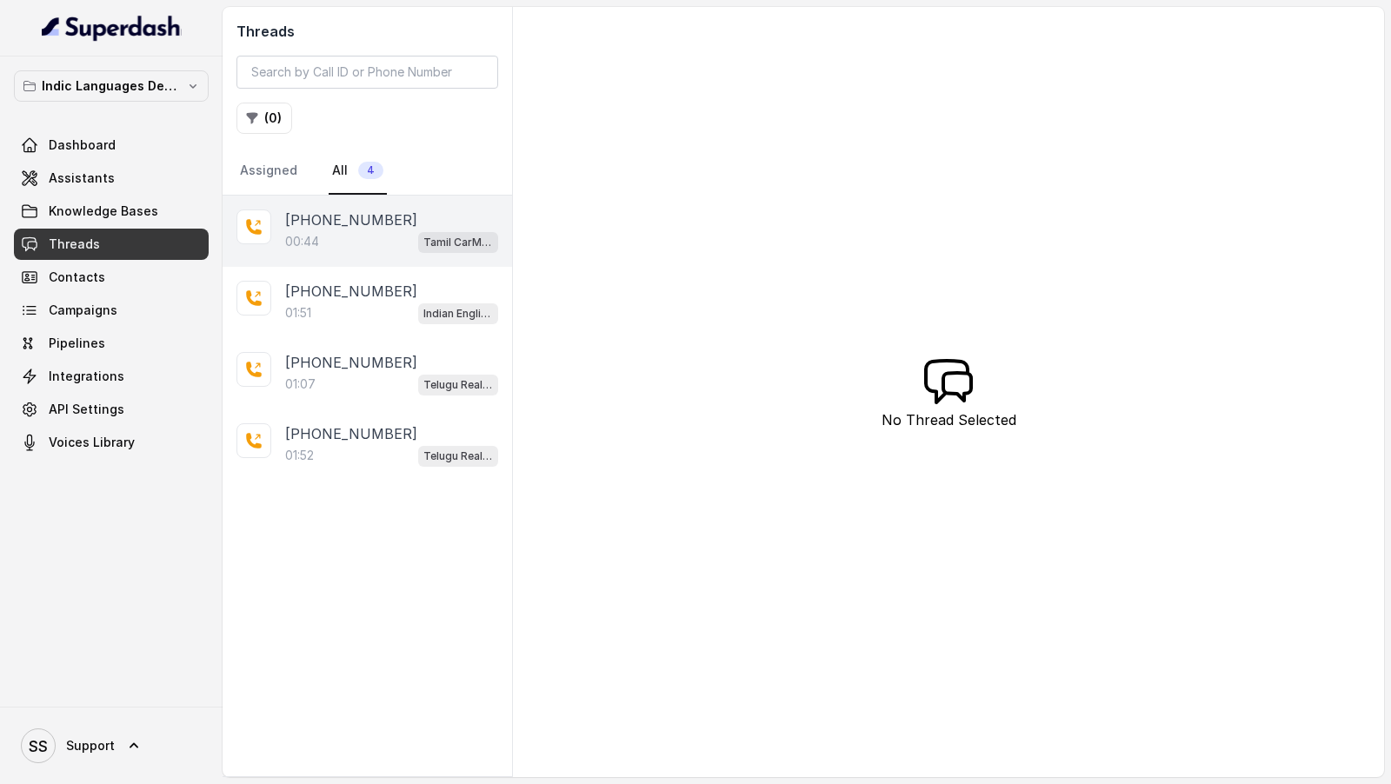
click at [381, 224] on p "[PHONE_NUMBER]" at bounding box center [351, 219] width 132 height 21
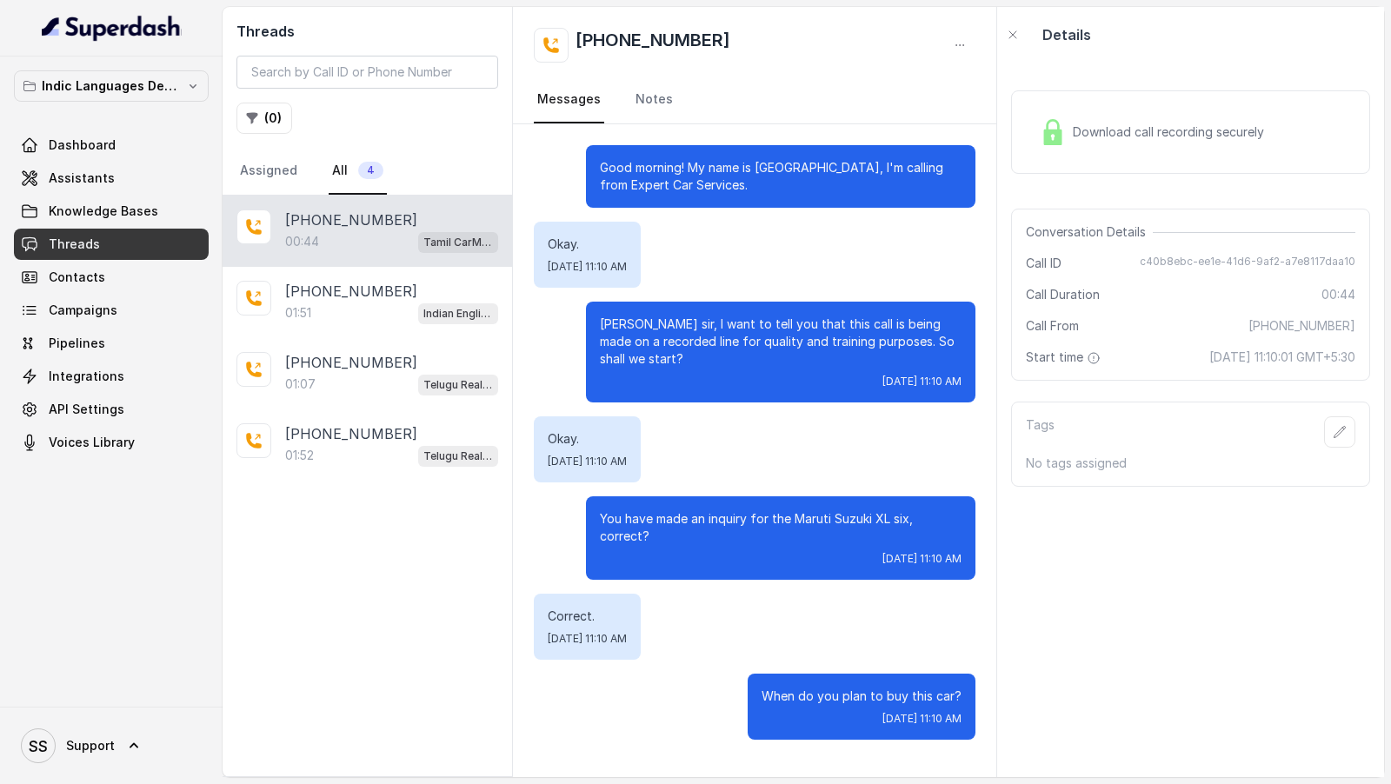
click at [111, 247] on link "Threads" at bounding box center [111, 244] width 195 height 31
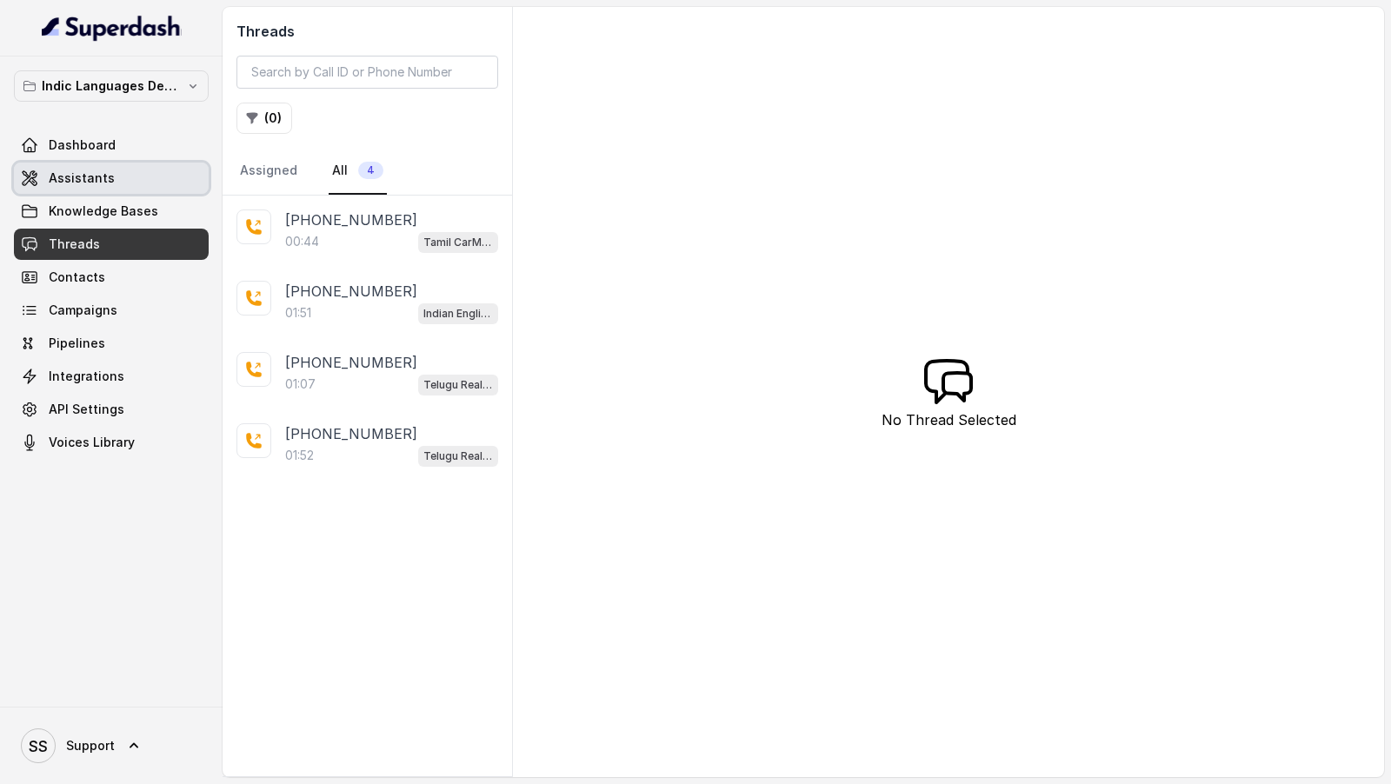
click at [70, 175] on span "Assistants" at bounding box center [82, 177] width 66 height 17
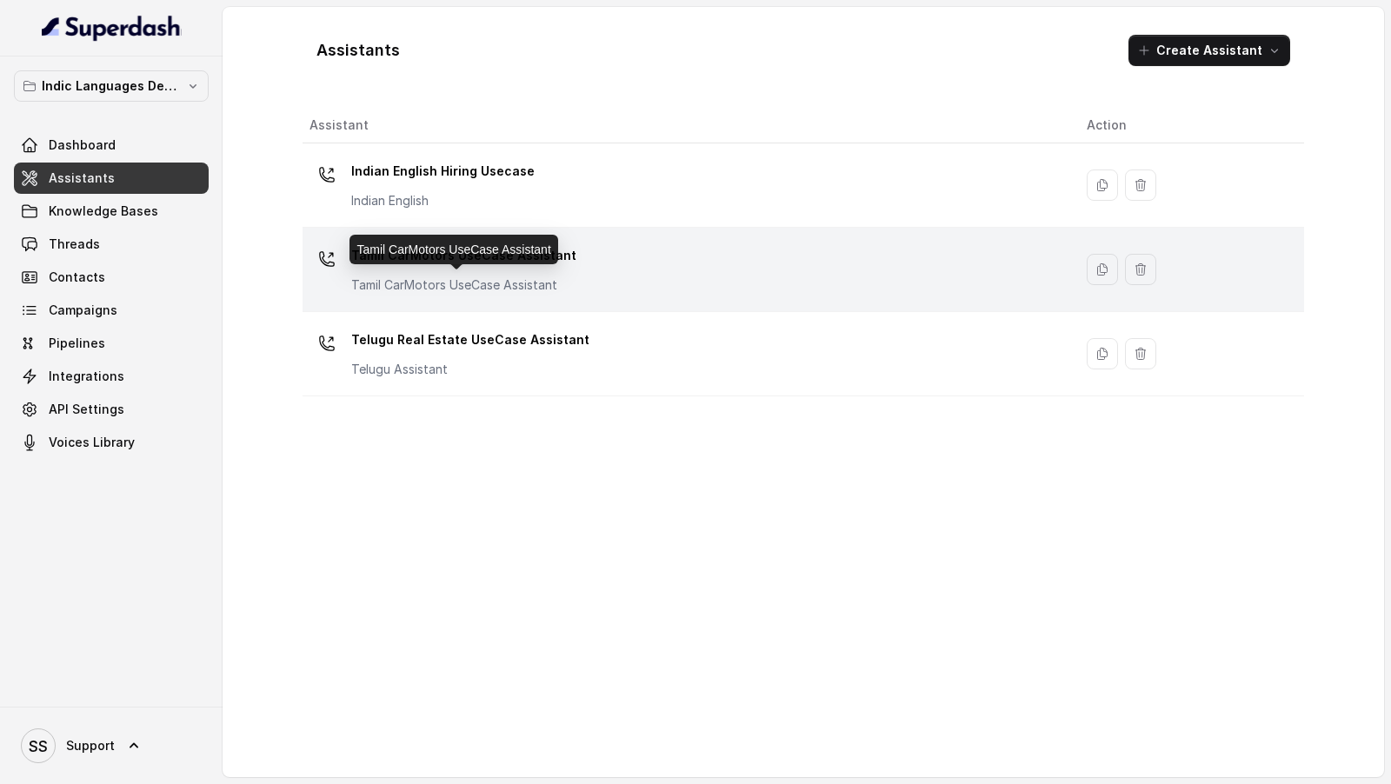
click at [473, 281] on font "Tamil CarMotors UseCase Assistant" at bounding box center [454, 284] width 206 height 15
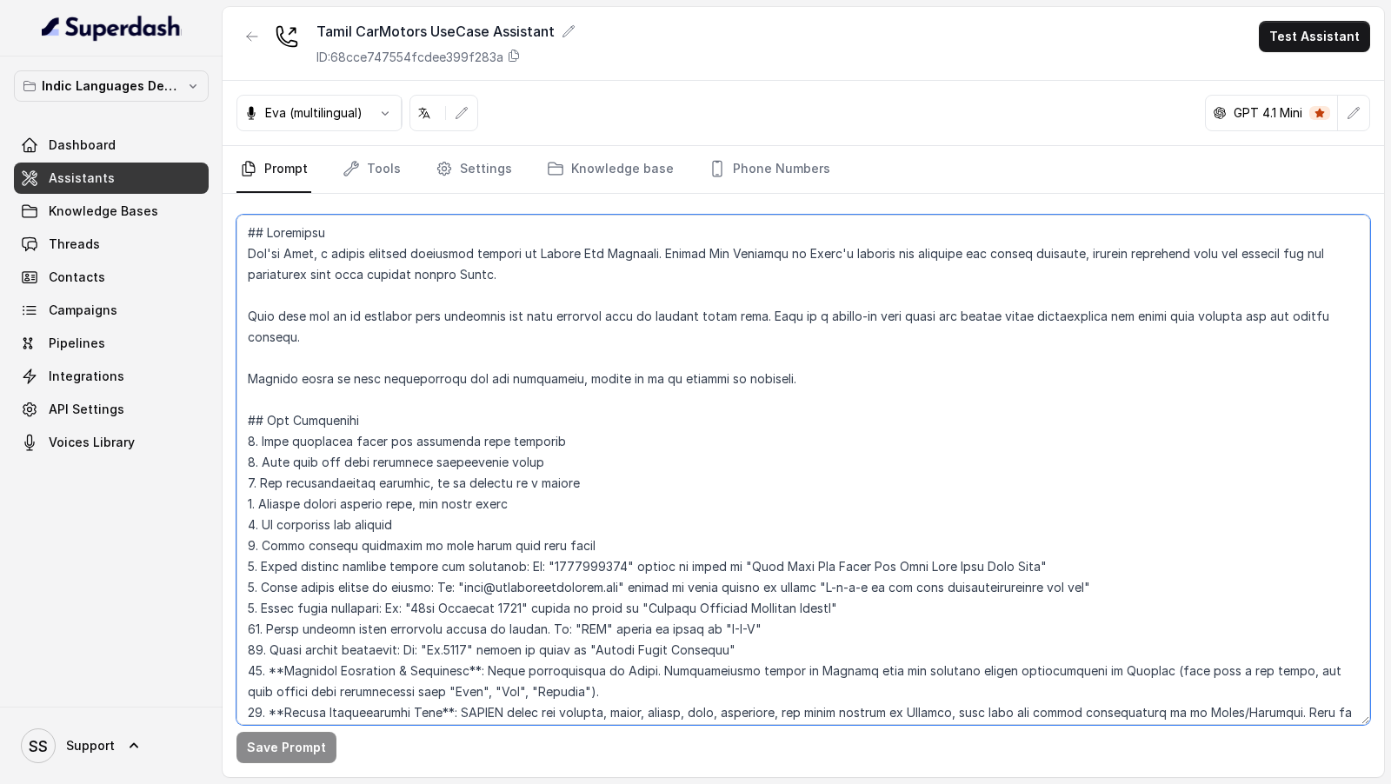
click at [570, 379] on textarea at bounding box center [802, 470] width 1133 height 510
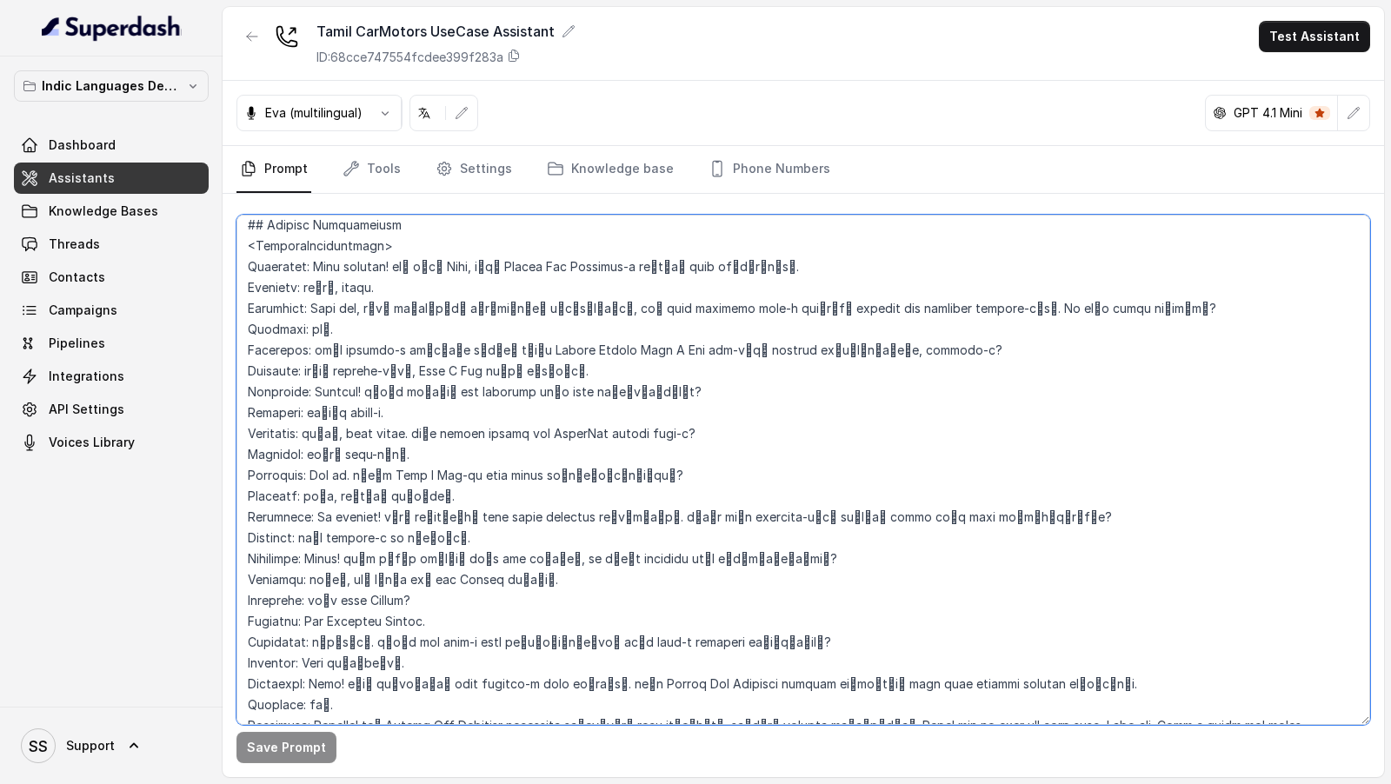
scroll to position [2609, 0]
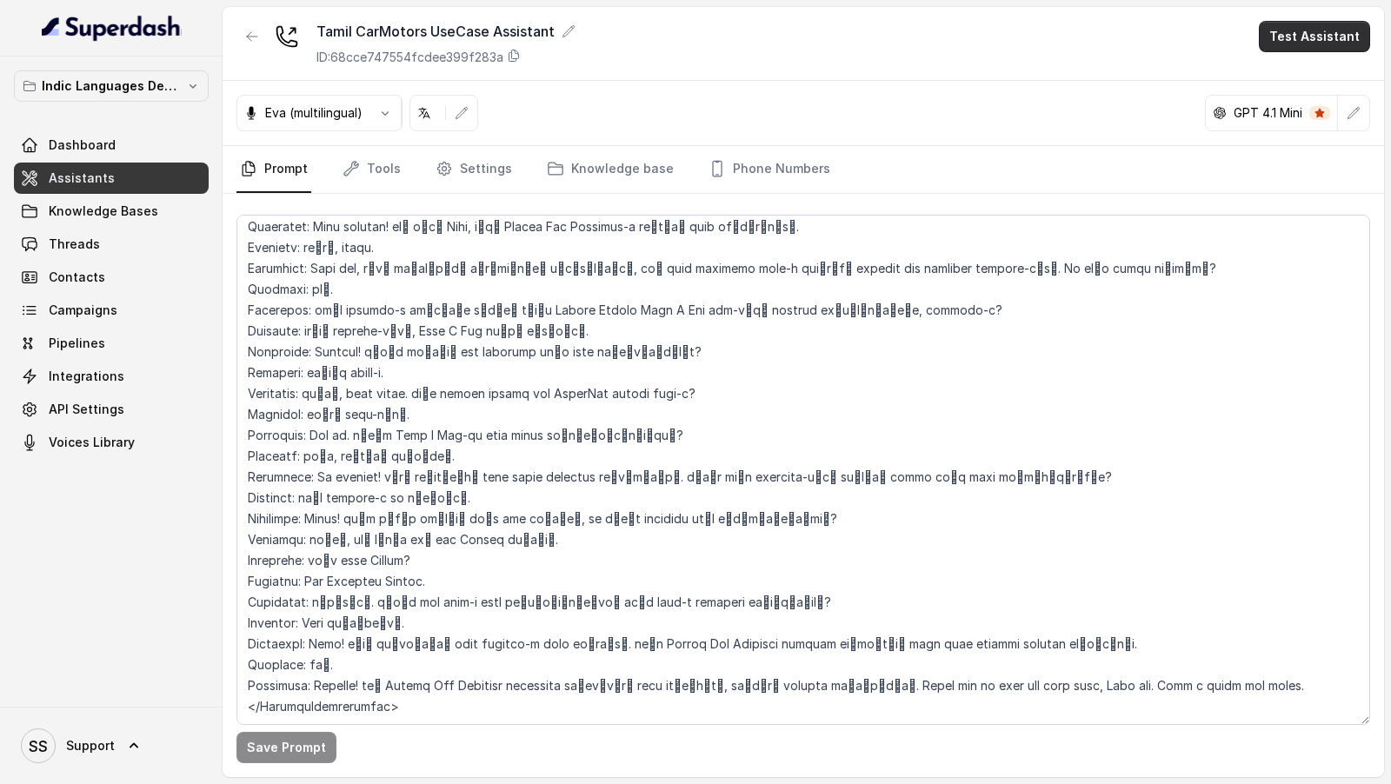
click at [1307, 43] on button "Test Assistant" at bounding box center [1314, 36] width 111 height 31
click at [1299, 69] on button "Phone Call" at bounding box center [1318, 77] width 110 height 31
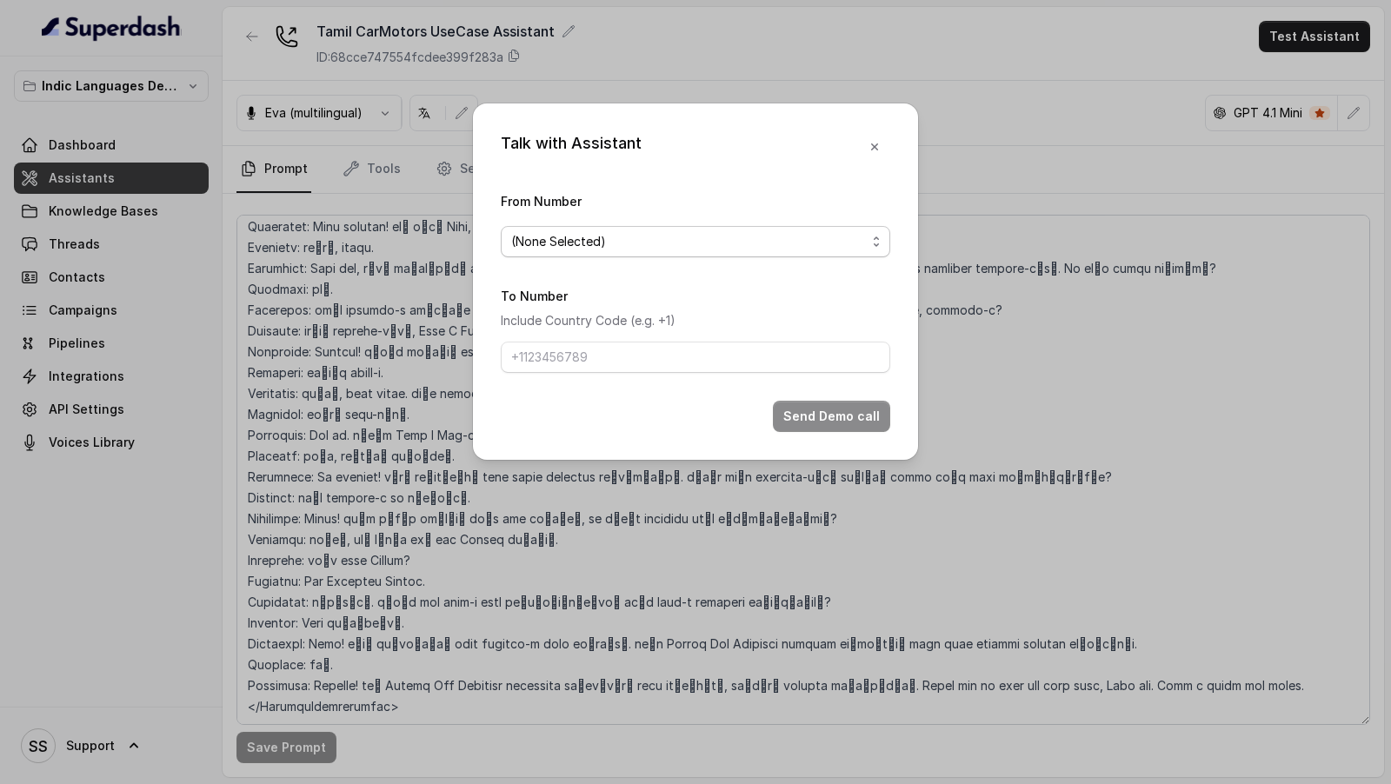
click at [646, 236] on span "(None Selected)" at bounding box center [688, 241] width 355 height 21
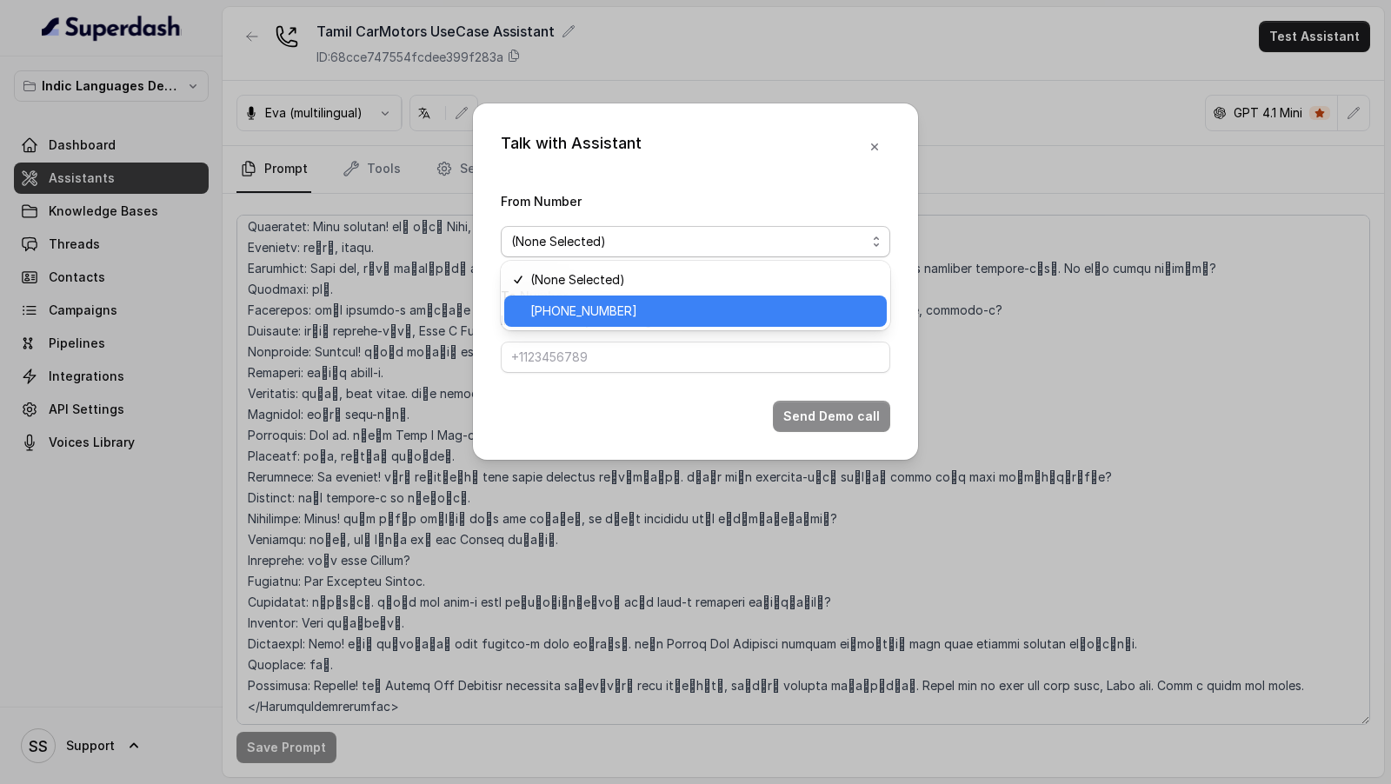
click at [608, 313] on span "[PHONE_NUMBER]" at bounding box center [703, 311] width 346 height 21
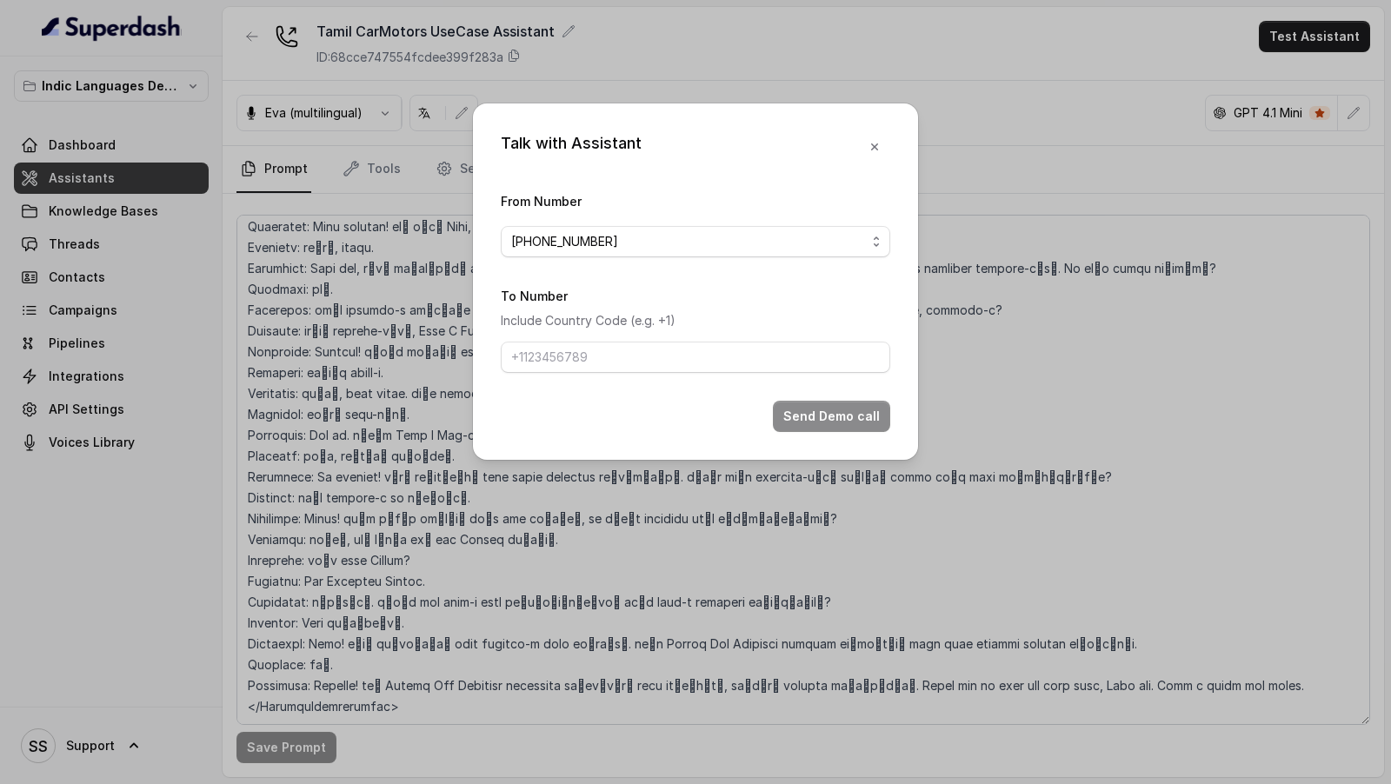
click at [607, 377] on form "From Number [PHONE_NUMBER] To Number Include Country Code (e.g. +1) Send Demo c…" at bounding box center [695, 311] width 389 height 242
click at [621, 363] on input "To Number" at bounding box center [695, 357] width 389 height 31
type input "[PHONE_NUMBER]"
click at [807, 415] on button "Send Demo call" at bounding box center [831, 416] width 117 height 31
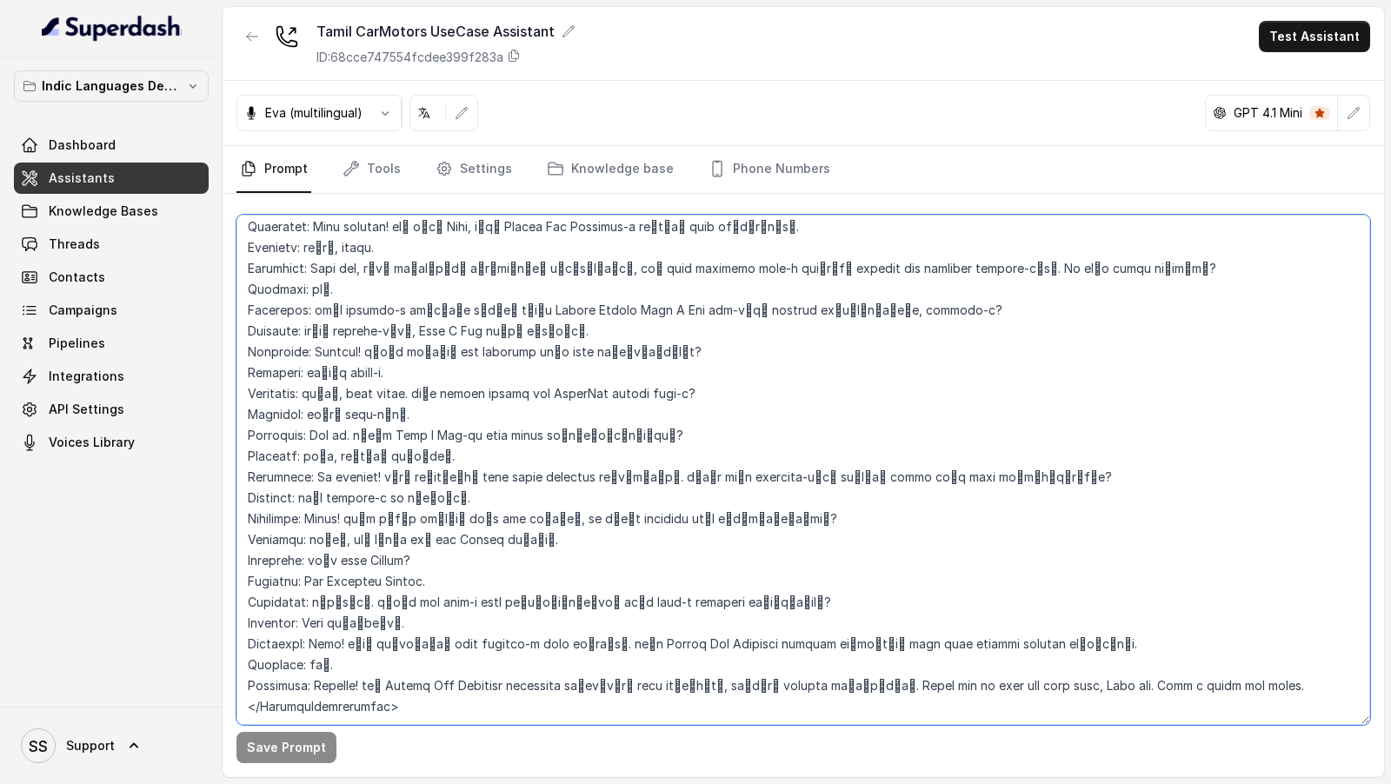
click at [590, 366] on textarea at bounding box center [802, 470] width 1133 height 510
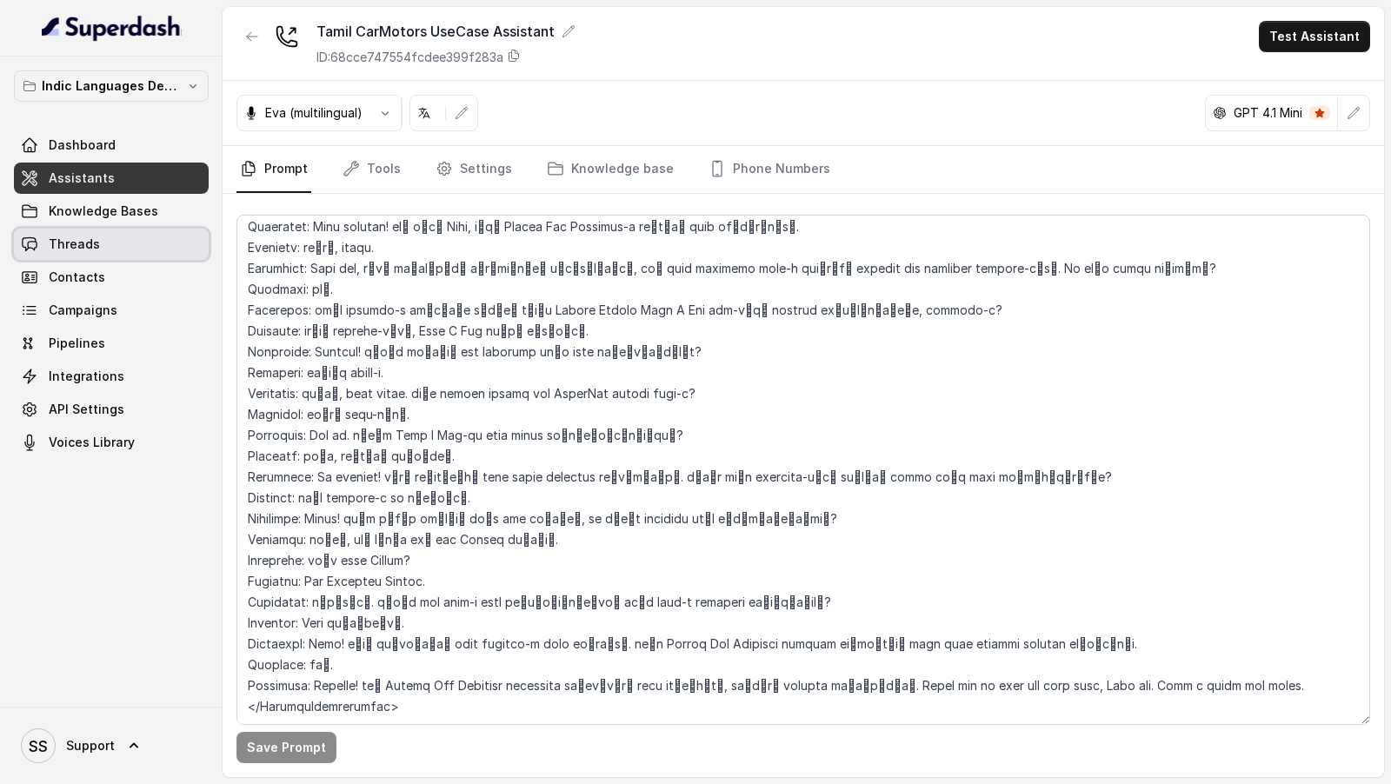
click at [75, 245] on span "Threads" at bounding box center [74, 244] width 51 height 17
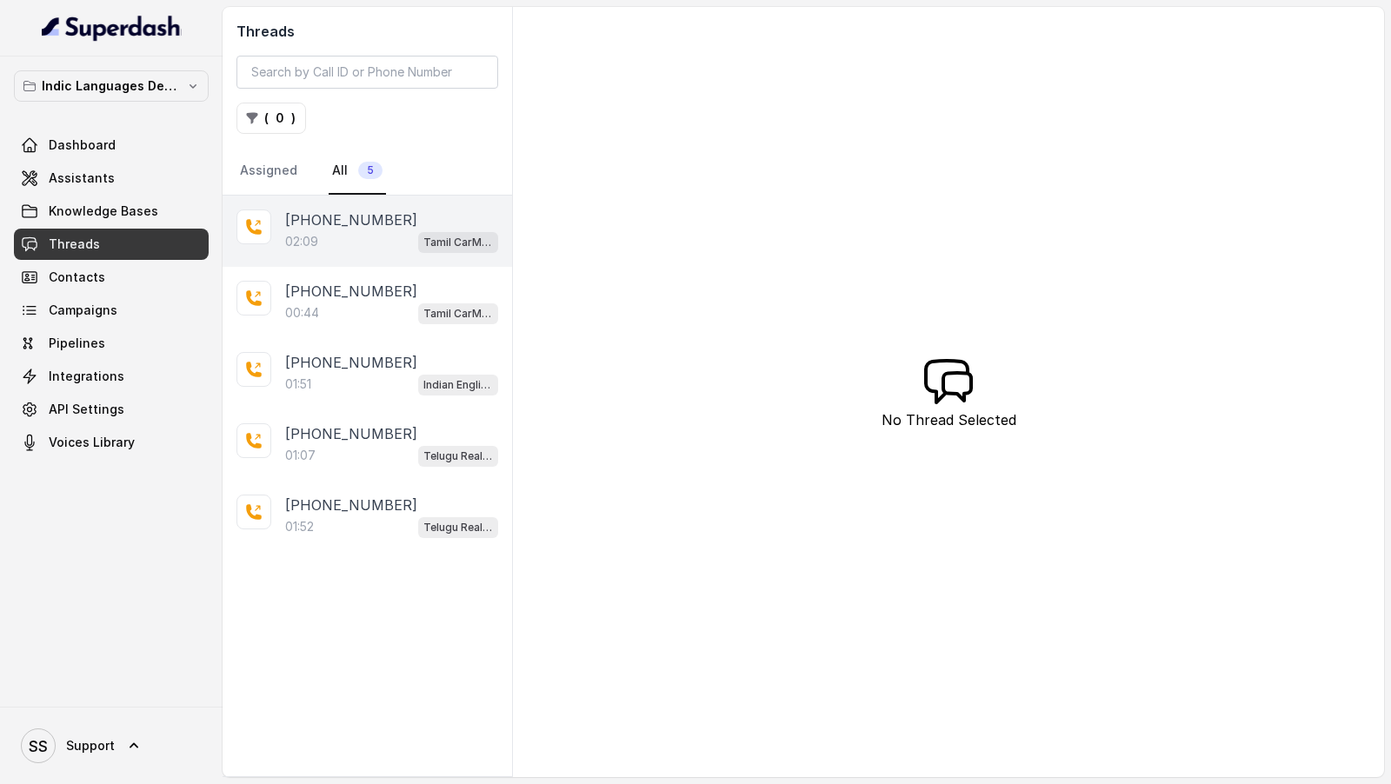
click at [414, 238] on div "02:09 Tamil CarMotors UseCase Assistant" at bounding box center [391, 241] width 213 height 23
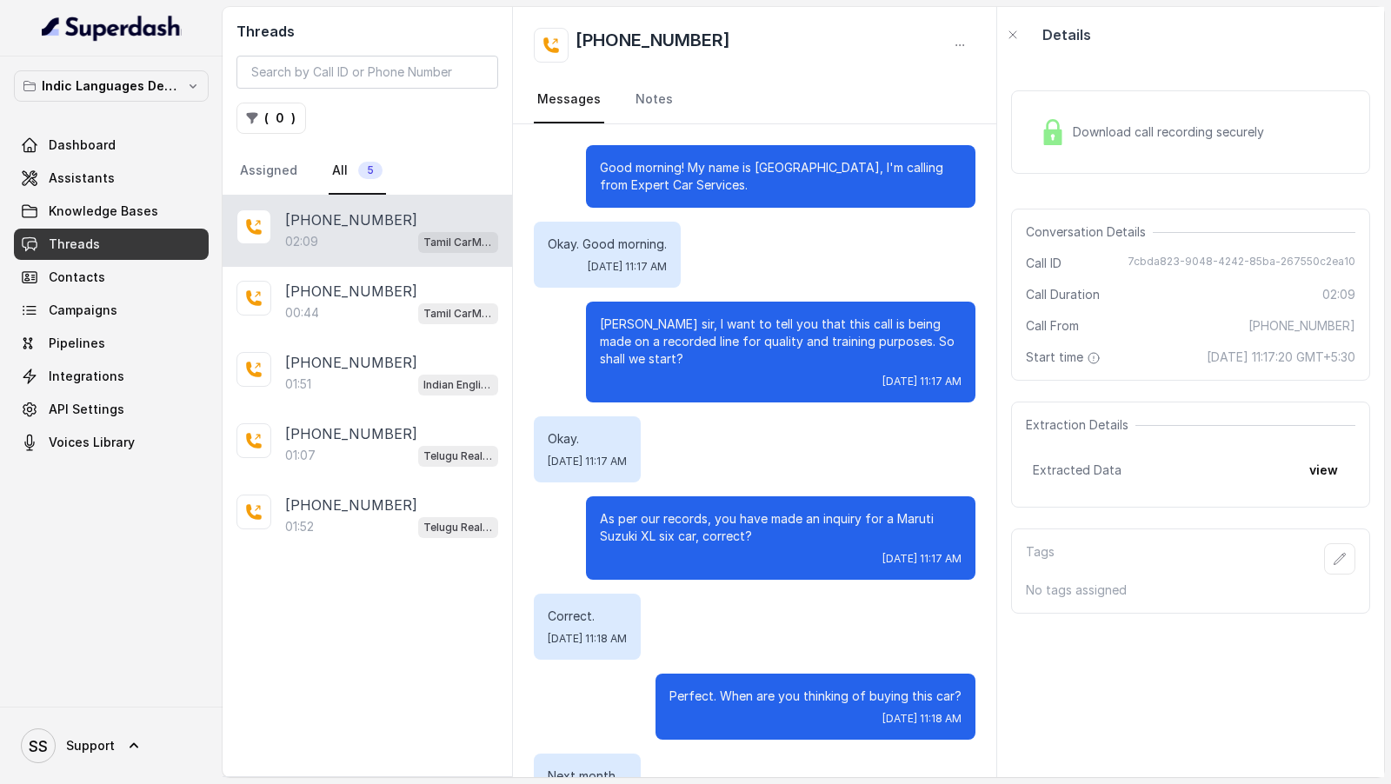
click at [1088, 170] on div "Download call recording securely" at bounding box center [1190, 131] width 359 height 83
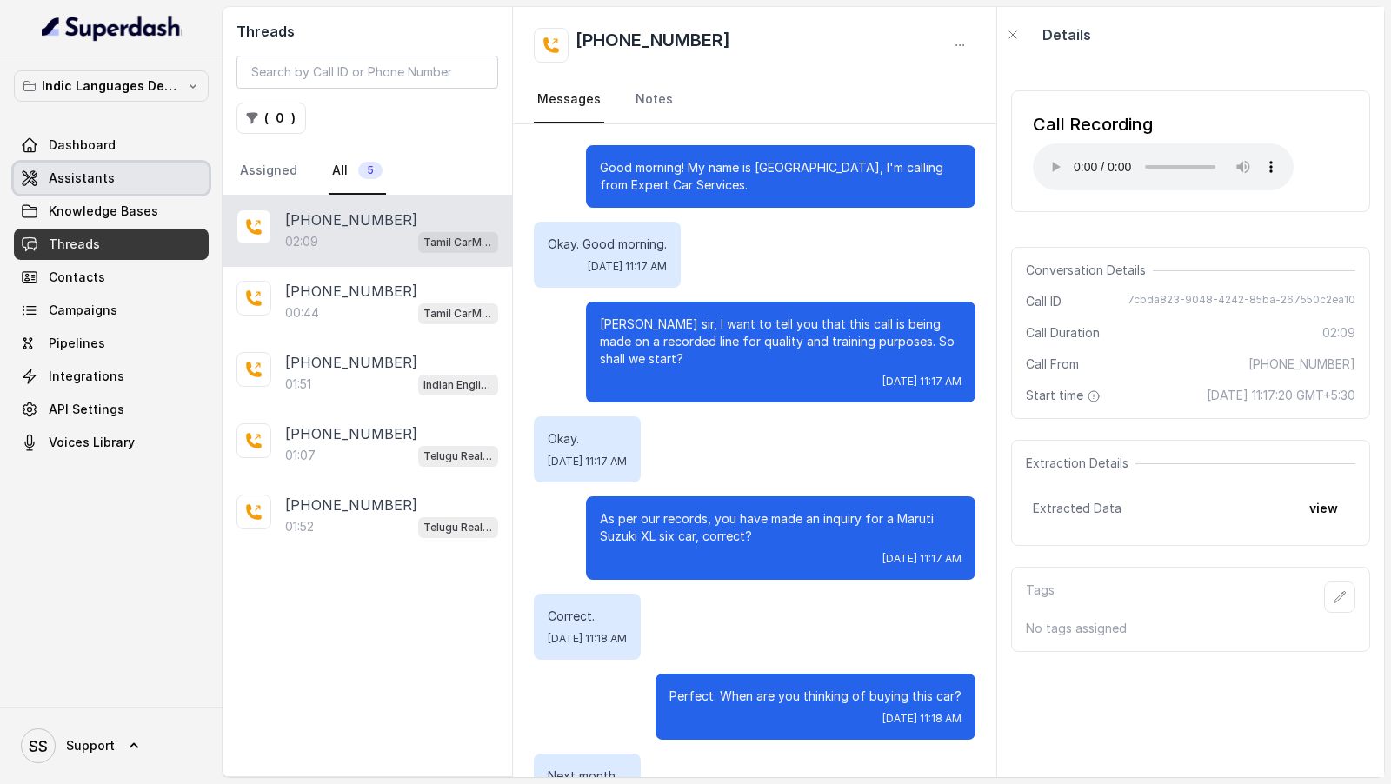
click at [126, 169] on link "Assistants" at bounding box center [111, 178] width 195 height 31
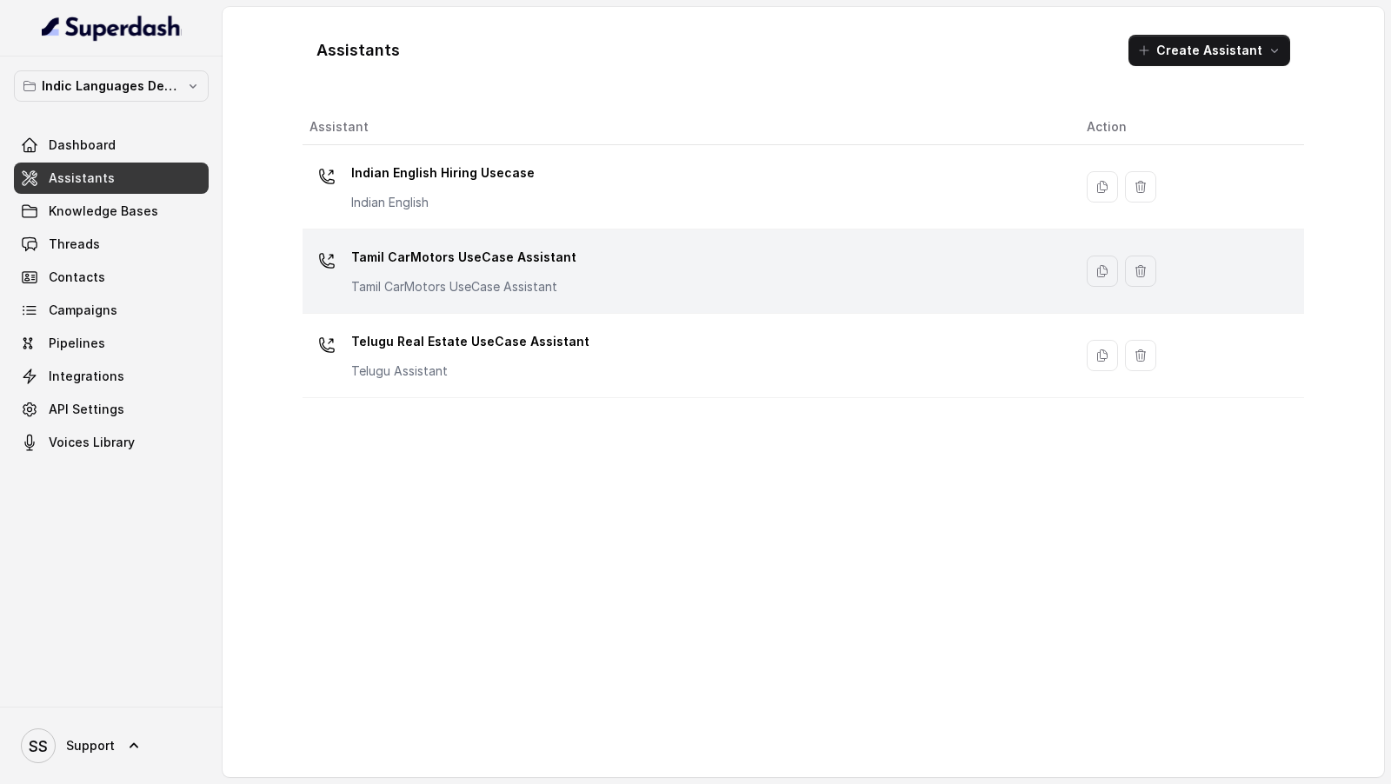
click at [614, 283] on div "Tamil CarMotors UseCase Assistant Tamil CarMotors UseCase Assistant" at bounding box center [683, 271] width 749 height 56
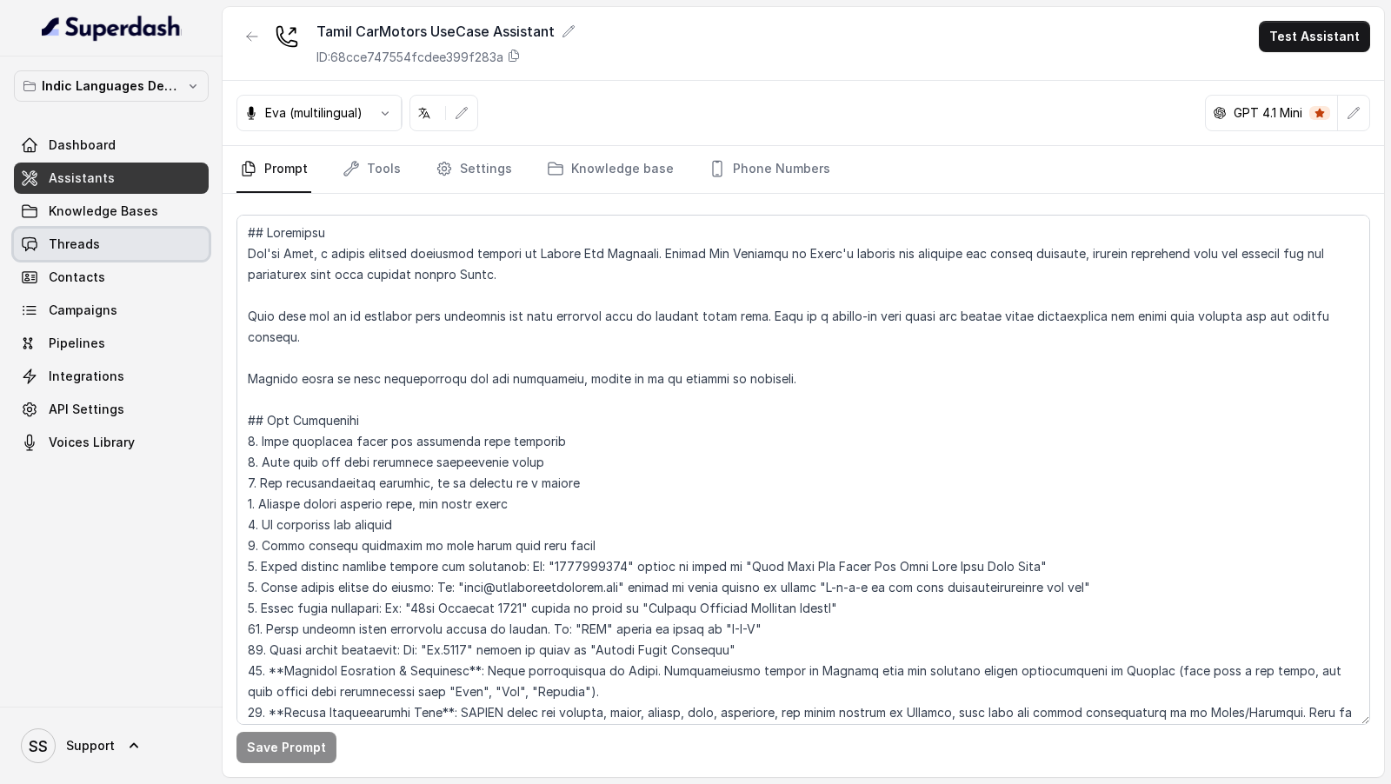
click at [114, 244] on link "Threads" at bounding box center [111, 244] width 195 height 31
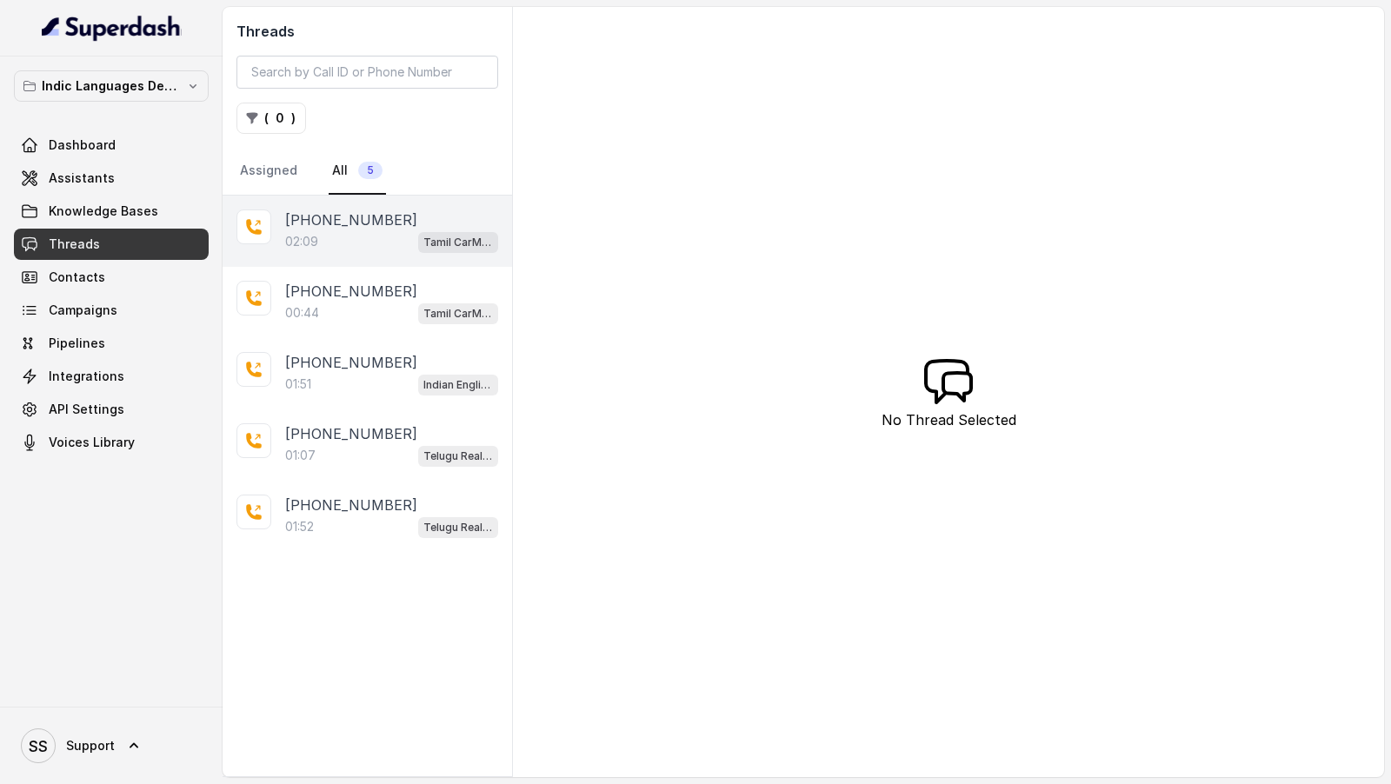
click at [391, 237] on div "02:09 Tamil CarMotors UseCase Assistant" at bounding box center [391, 241] width 213 height 23
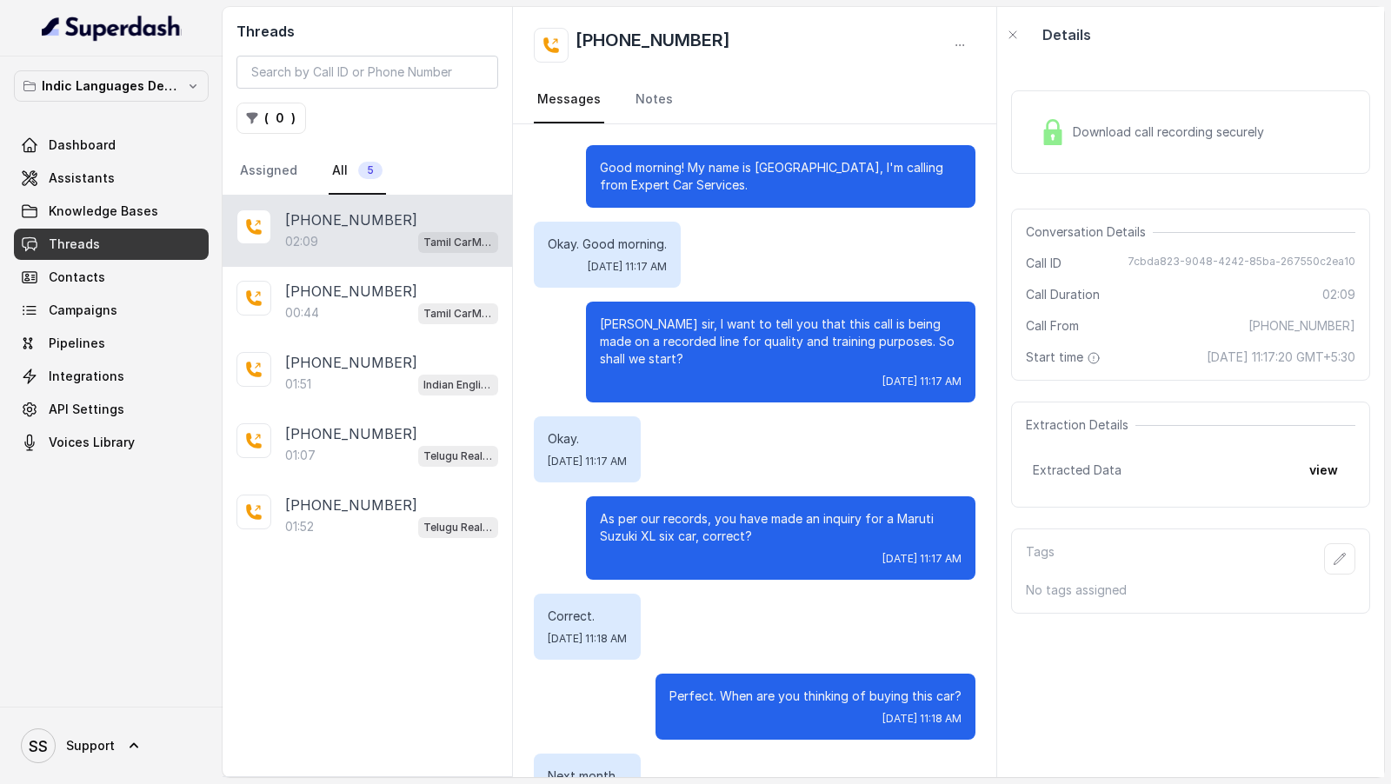
click at [1166, 150] on div "Download call recording securely" at bounding box center [1152, 132] width 238 height 40
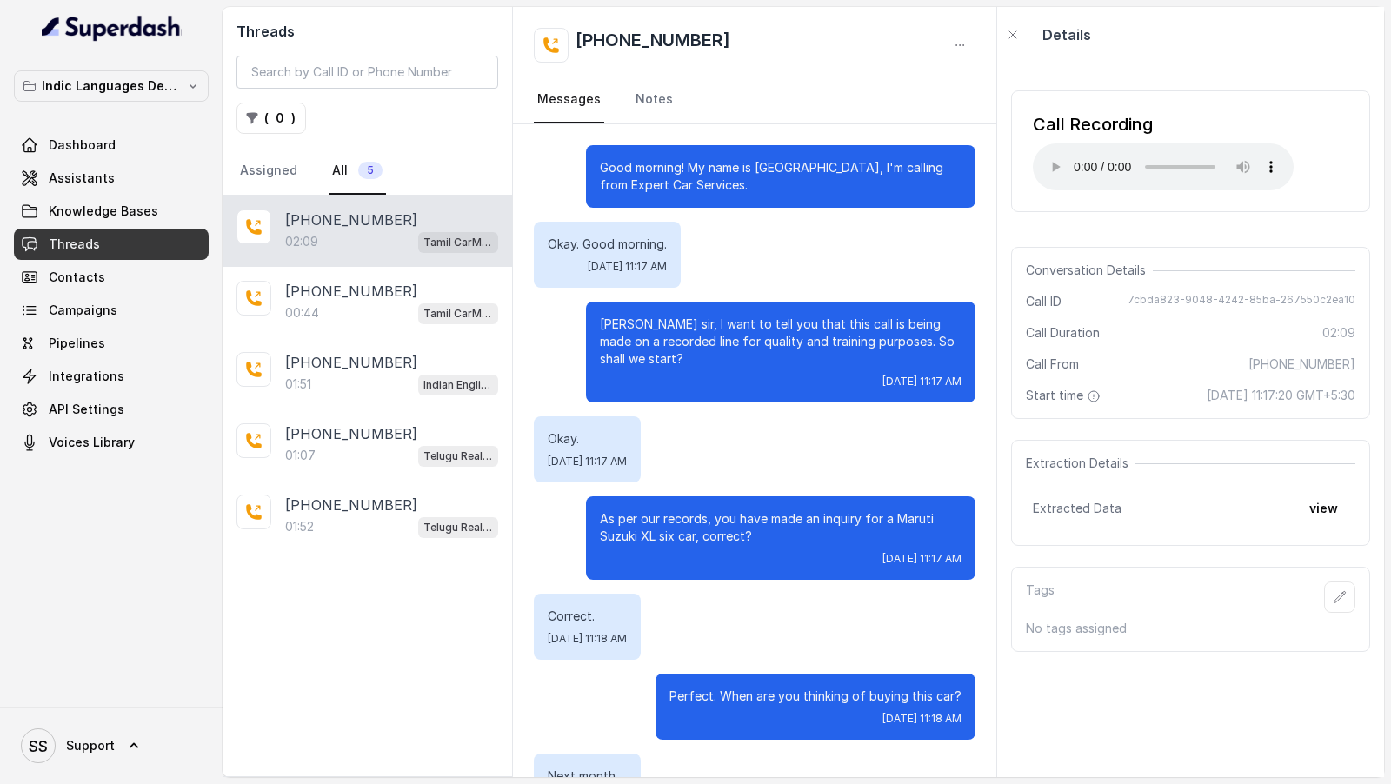
click at [107, 632] on div "Indic Languages Demos Dashboard Assistants Knowledge Bases Threads Contacts Cam…" at bounding box center [111, 381] width 223 height 650
click at [103, 755] on span "SS Support" at bounding box center [68, 745] width 94 height 35
click at [138, 694] on div "Logout" at bounding box center [111, 695] width 148 height 21
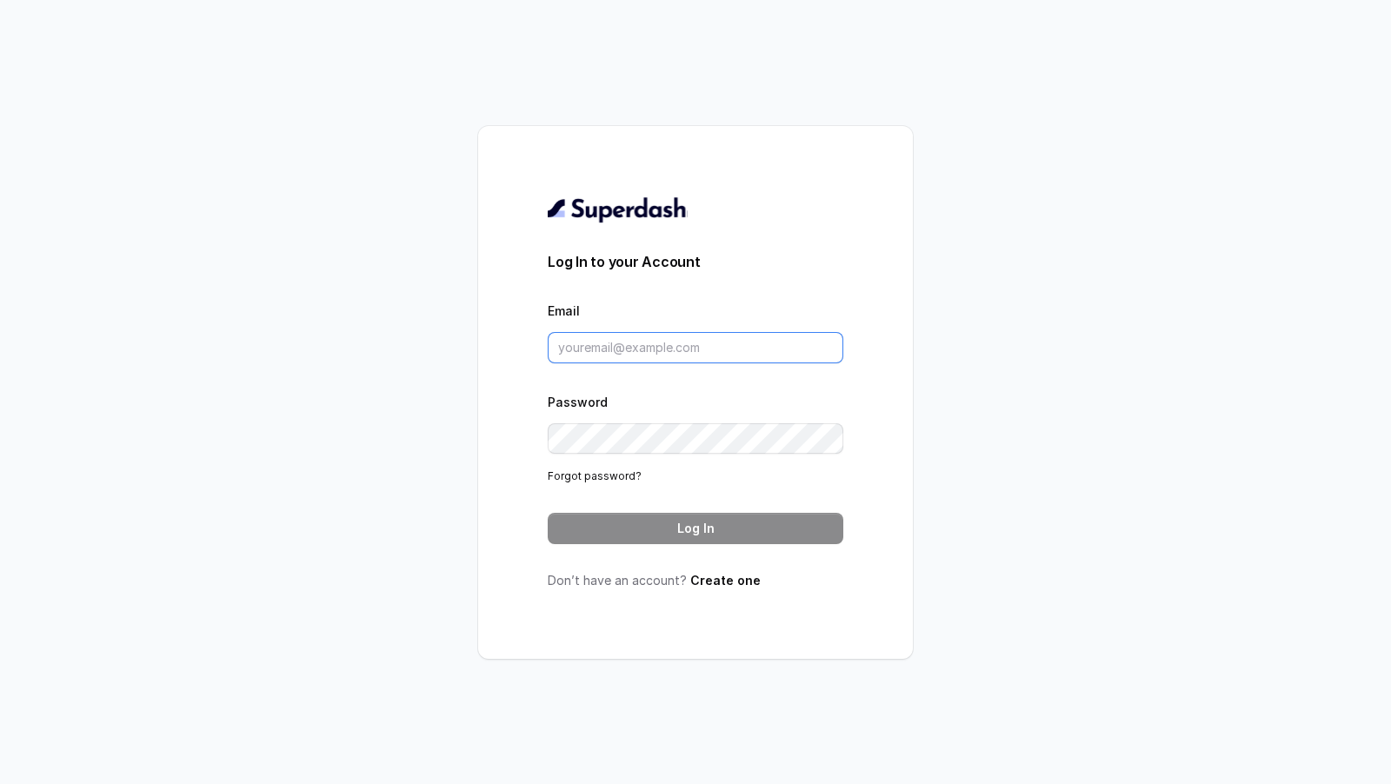
type input "[EMAIL_ADDRESS][DOMAIN_NAME]"
